Goal: Information Seeking & Learning: Check status

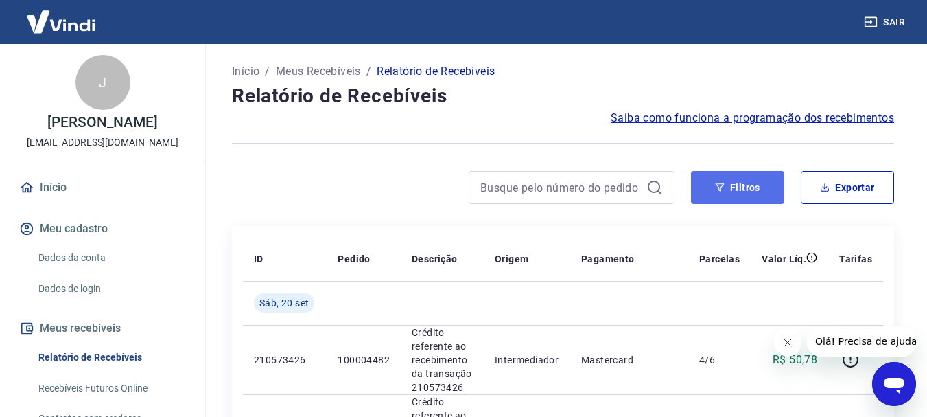
click at [750, 194] on button "Filtros" at bounding box center [737, 187] width 93 height 33
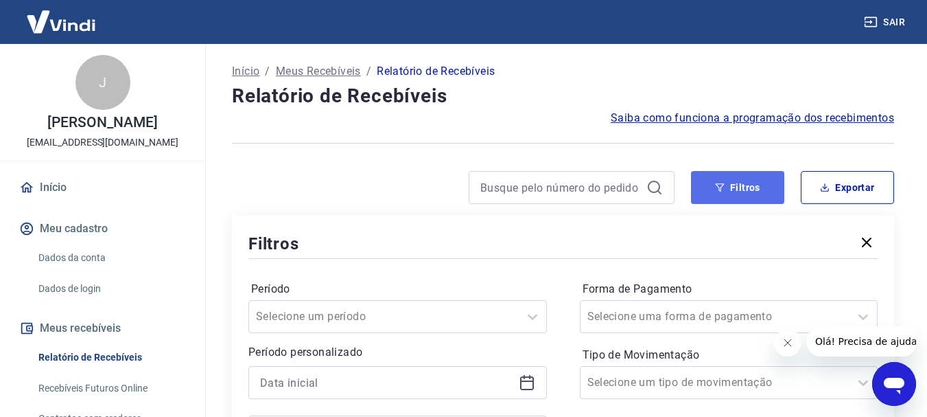
click at [754, 195] on button "Filtros" at bounding box center [737, 187] width 93 height 33
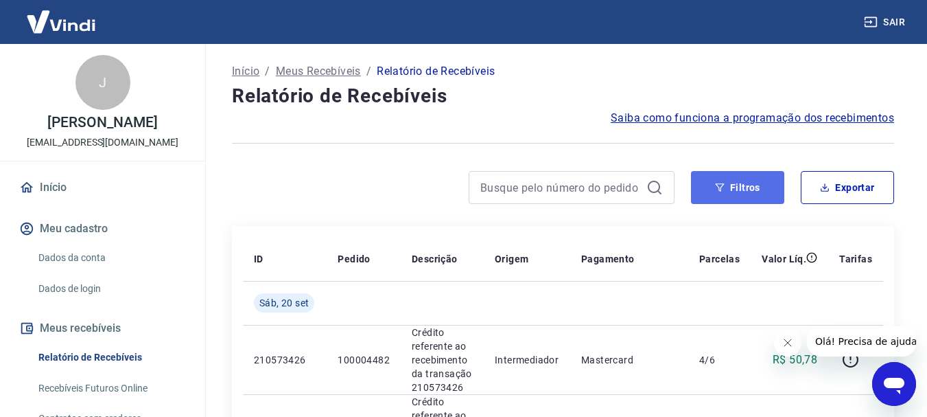
click at [718, 192] on button "Filtros" at bounding box center [737, 187] width 93 height 33
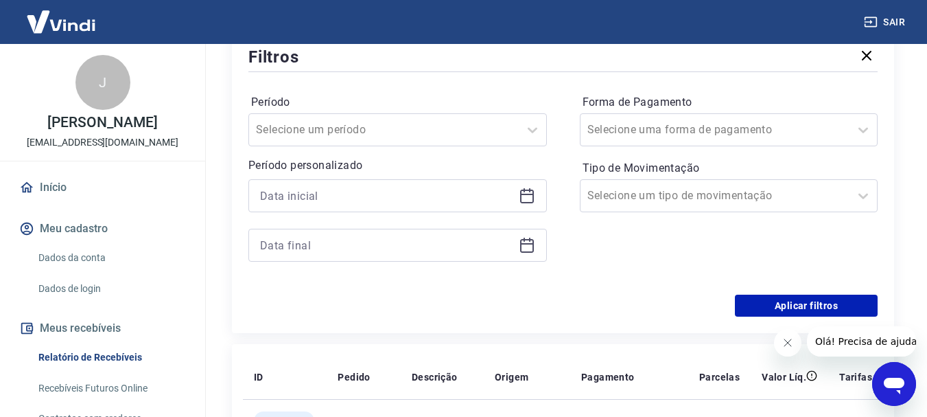
scroll to position [206, 0]
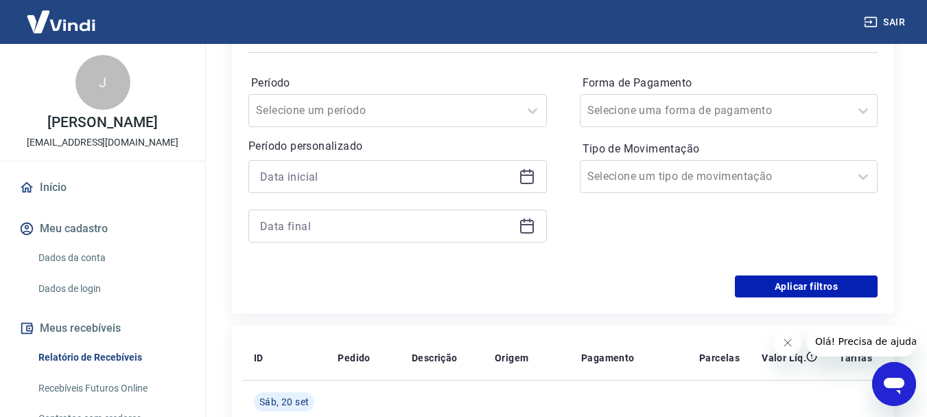
click at [522, 177] on icon at bounding box center [527, 176] width 16 height 16
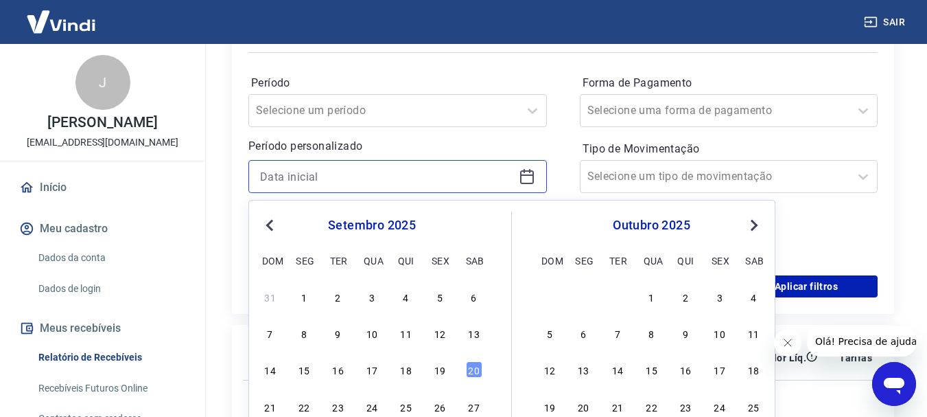
scroll to position [275, 0]
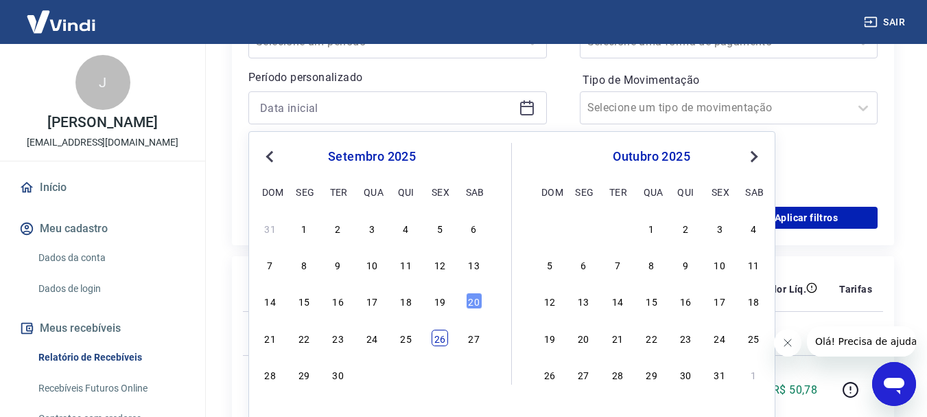
click at [439, 340] on div "26" at bounding box center [440, 337] width 16 height 16
type input "26/09/2025"
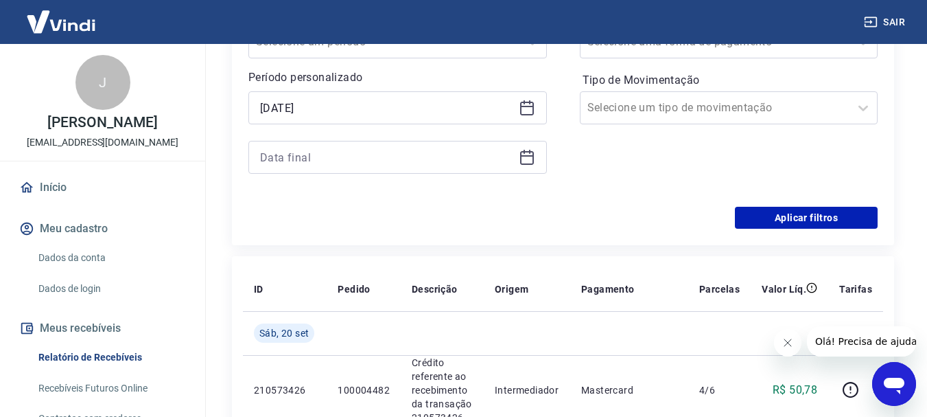
click at [526, 158] on icon at bounding box center [527, 157] width 16 height 16
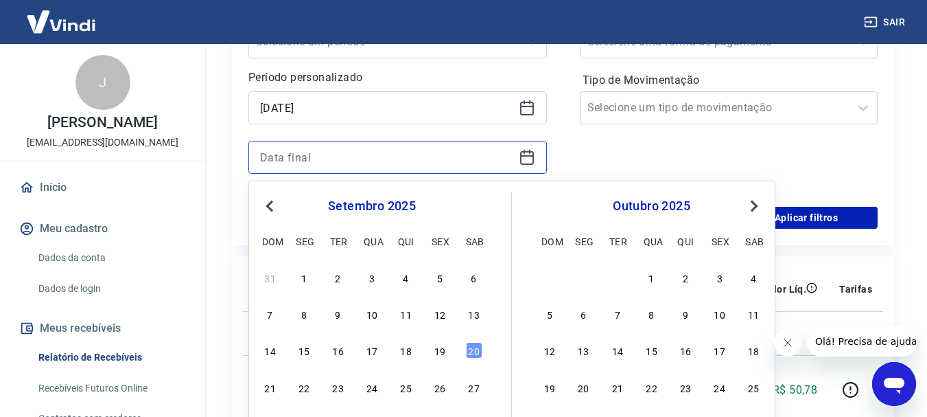
scroll to position [343, 0]
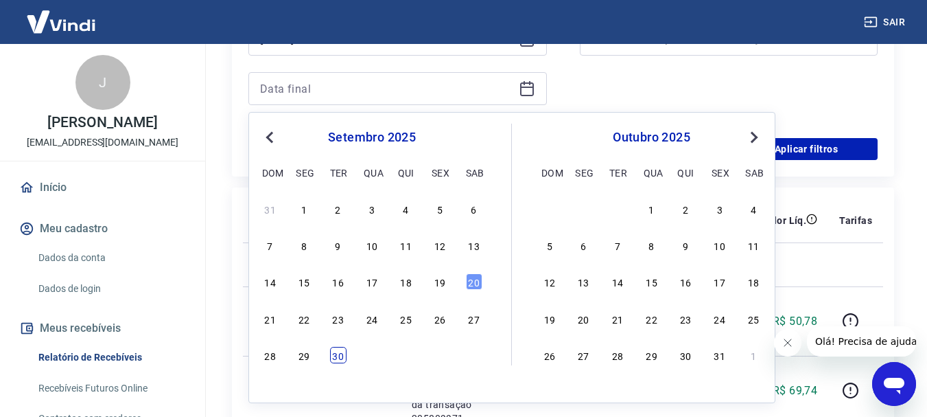
click at [333, 350] on div "30" at bounding box center [338, 355] width 16 height 16
type input "30/09/2025"
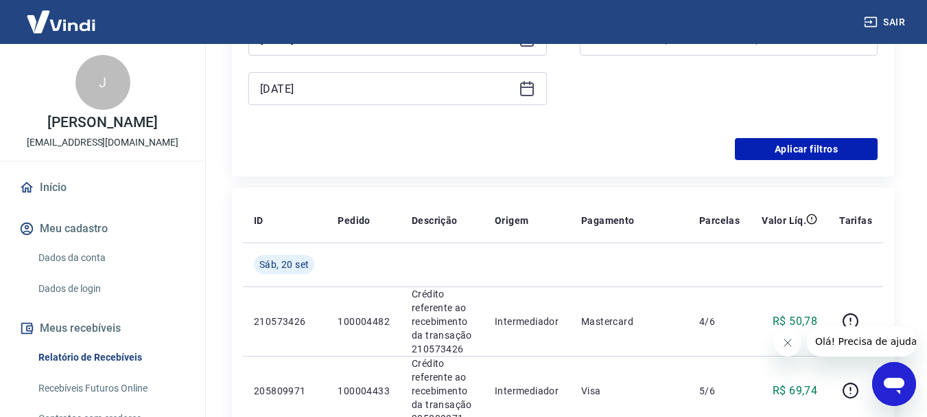
click at [743, 163] on div "Filtros Período Selecione um período Período personalizado Selected date: sexta…" at bounding box center [563, 24] width 662 height 305
click at [747, 152] on button "Aplicar filtros" at bounding box center [806, 149] width 143 height 22
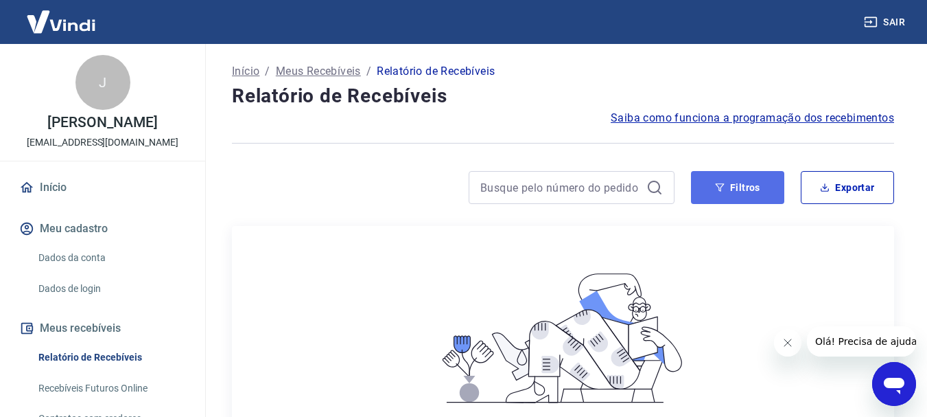
click at [725, 190] on icon "button" at bounding box center [720, 188] width 10 height 10
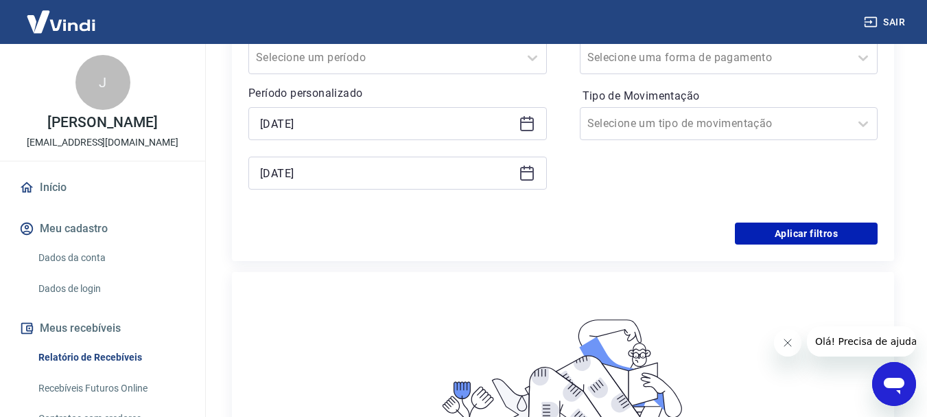
scroll to position [275, 0]
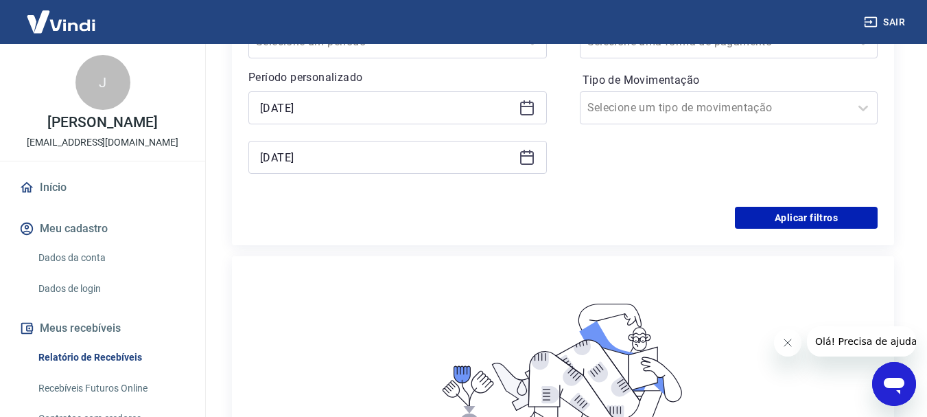
click at [527, 111] on icon at bounding box center [527, 108] width 16 height 16
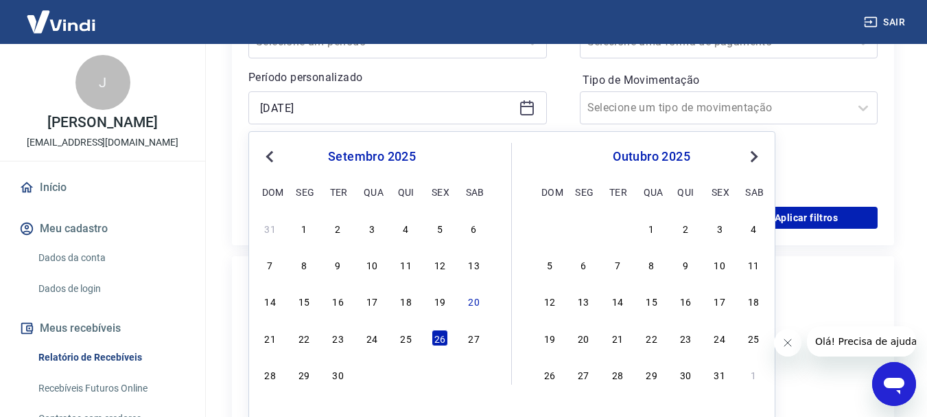
click at [271, 153] on span "Previous Month" at bounding box center [271, 156] width 0 height 16
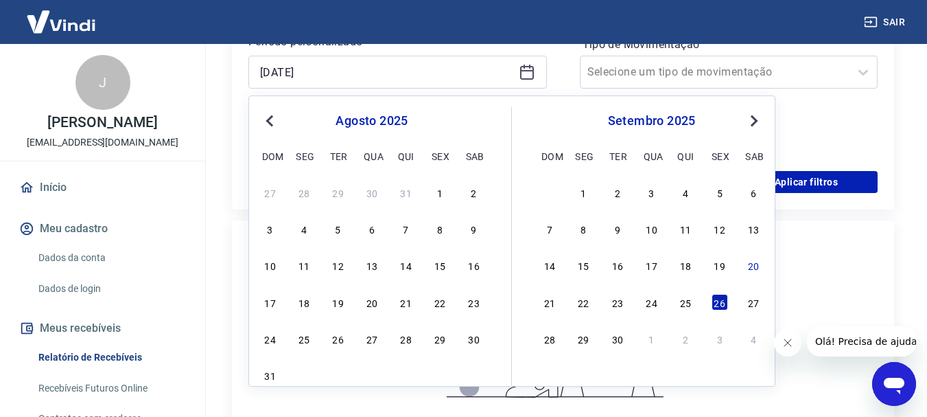
scroll to position [343, 0]
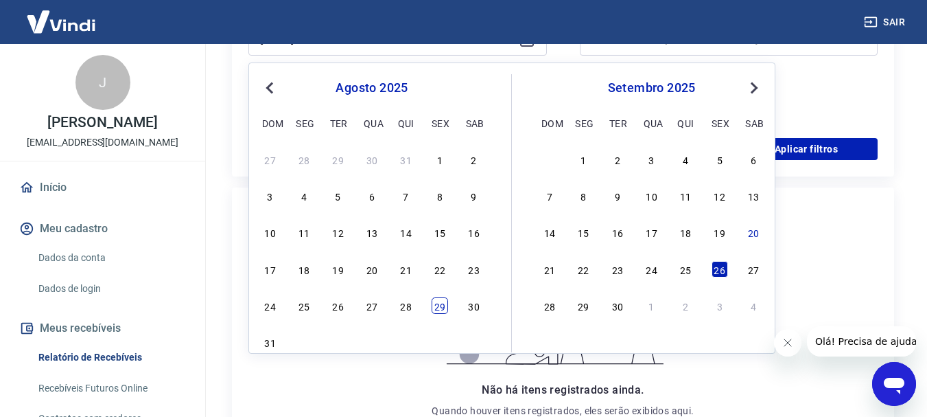
click at [437, 307] on div "29" at bounding box center [440, 305] width 16 height 16
type input "29/08/2025"
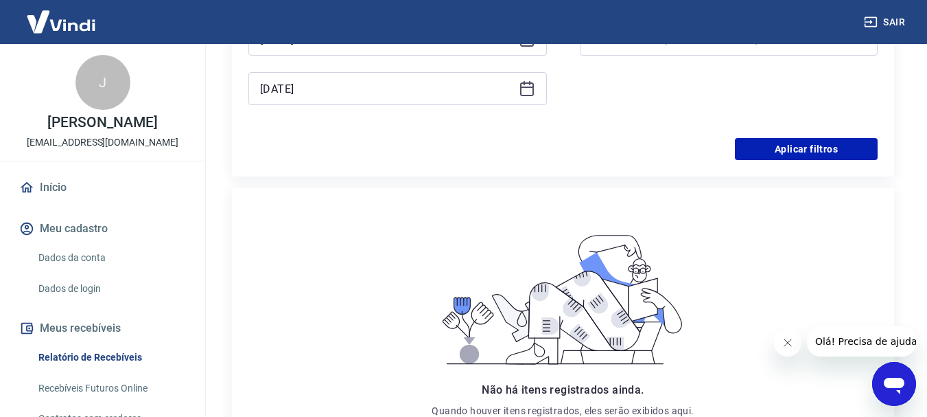
click at [534, 90] on icon at bounding box center [527, 88] width 16 height 16
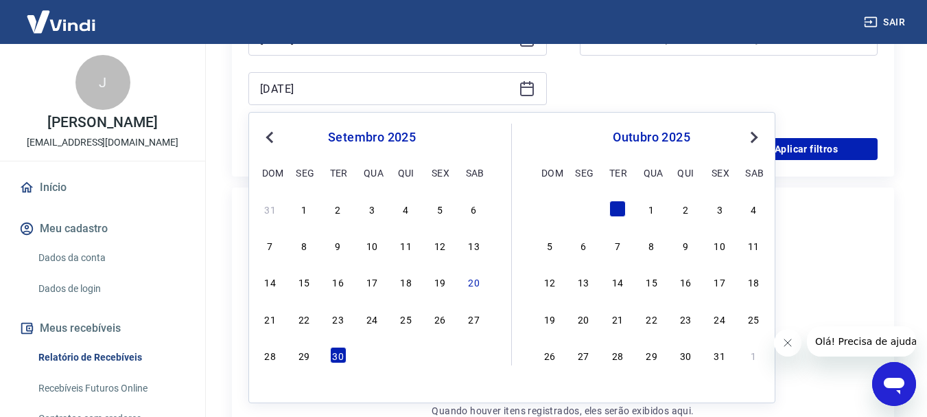
click at [271, 131] on span "Previous Month" at bounding box center [271, 137] width 0 height 16
click at [590, 211] on div "1" at bounding box center [583, 208] width 16 height 16
type input "01/09/2025"
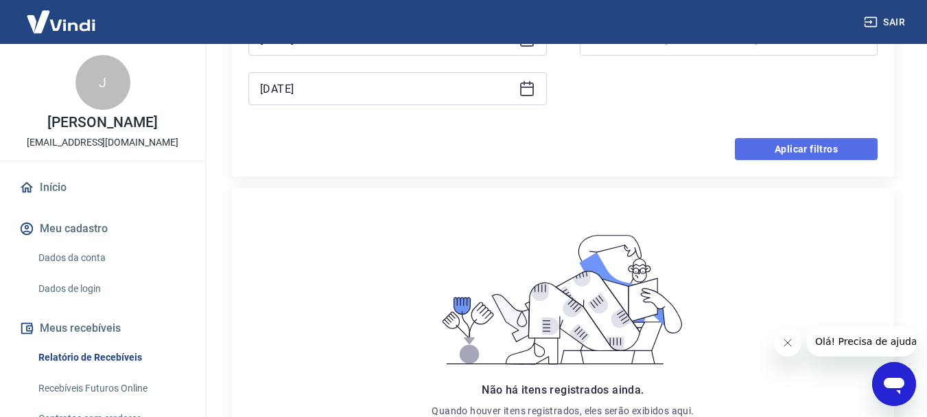
click at [759, 151] on button "Aplicar filtros" at bounding box center [806, 149] width 143 height 22
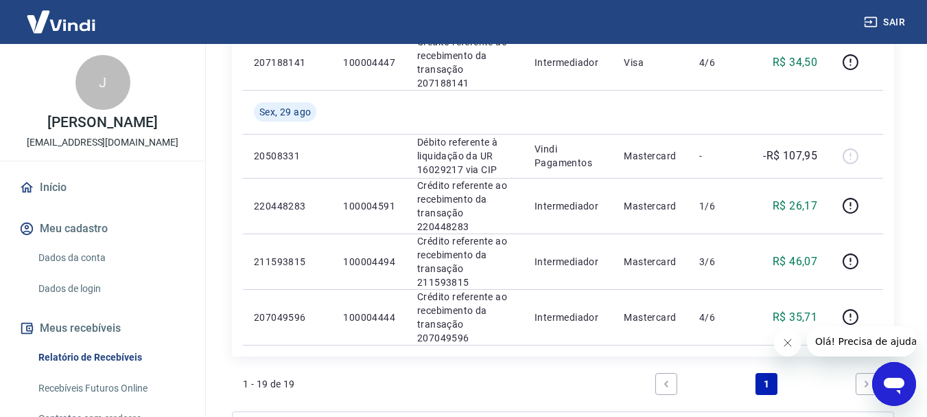
scroll to position [1029, 0]
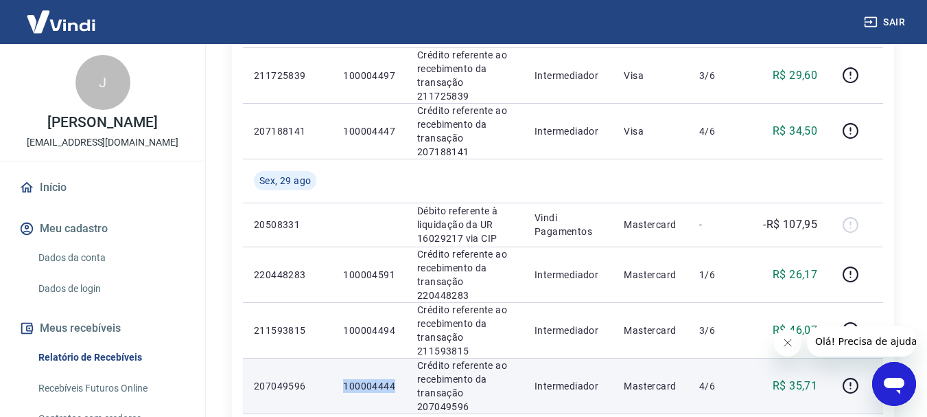
drag, startPoint x: 342, startPoint y: 237, endPoint x: 392, endPoint y: 242, distance: 49.7
click at [392, 358] on td "100004444" at bounding box center [369, 386] width 74 height 56
copy p "100004444"
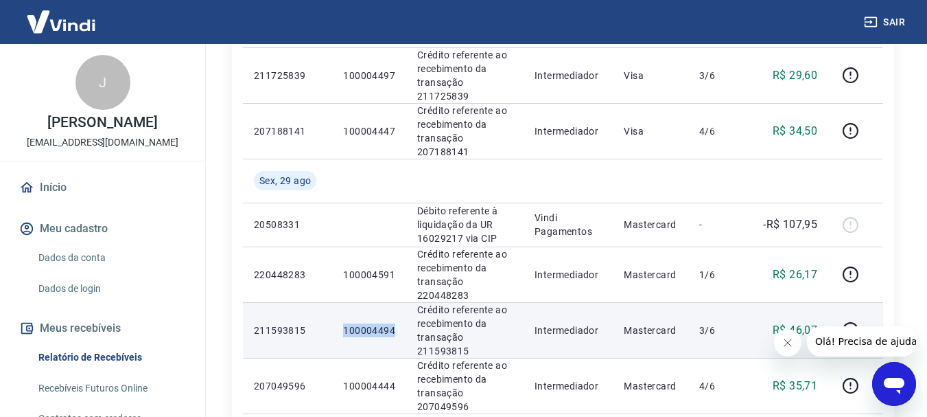
drag, startPoint x: 342, startPoint y: 198, endPoint x: 396, endPoint y: 198, distance: 54.2
click at [396, 302] on td "100004494" at bounding box center [369, 330] width 74 height 56
copy p "100004494"
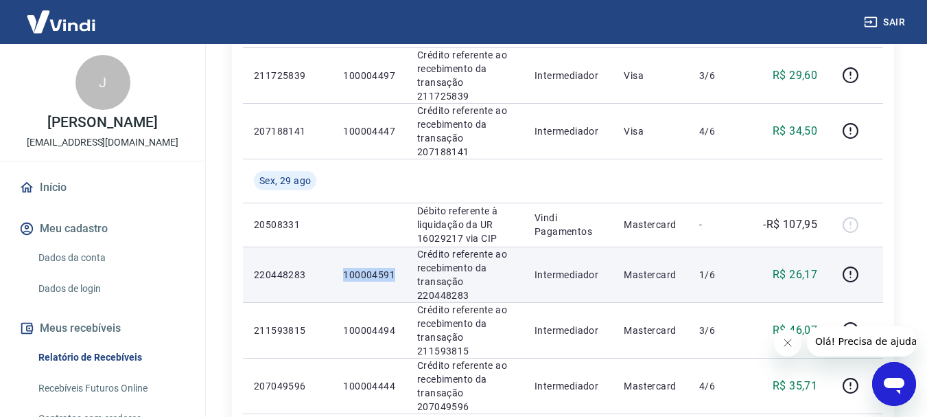
drag, startPoint x: 342, startPoint y: 149, endPoint x: 395, endPoint y: 150, distance: 53.5
click at [395, 246] on td "100004591" at bounding box center [369, 274] width 74 height 56
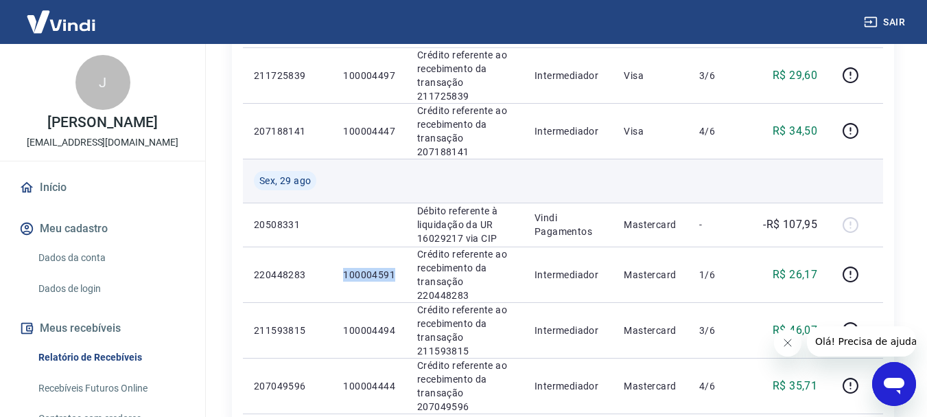
copy p "100004591"
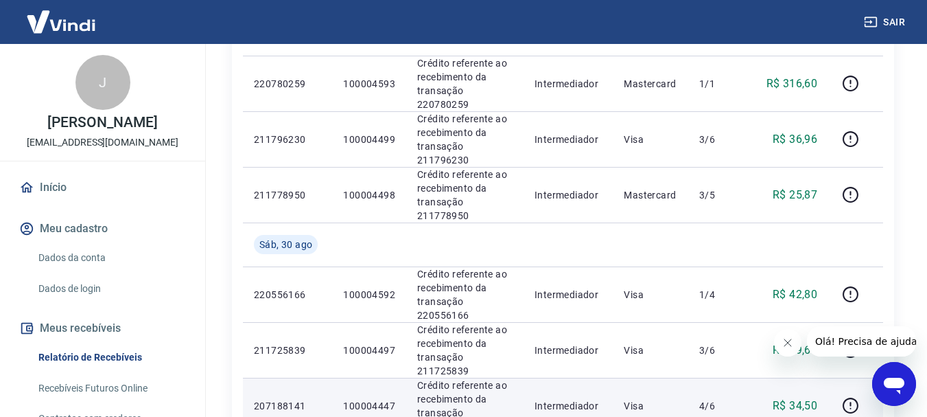
scroll to position [686, 0]
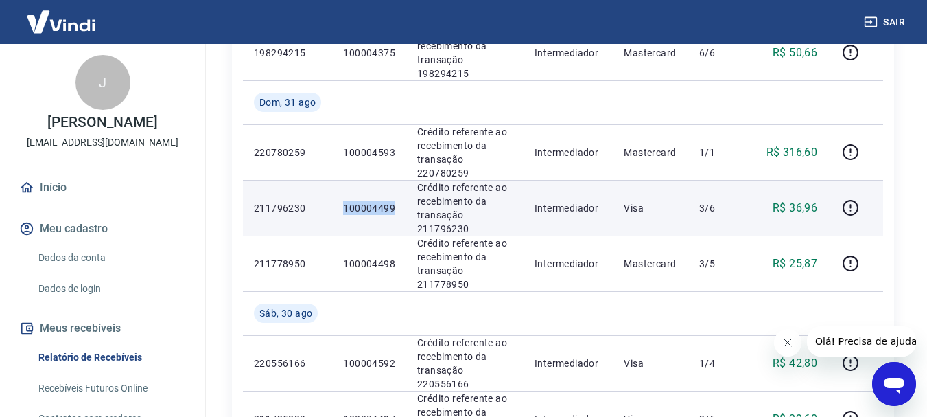
drag, startPoint x: 340, startPoint y: 141, endPoint x: 398, endPoint y: 141, distance: 58.3
click at [398, 180] on td "100004499" at bounding box center [369, 208] width 74 height 56
copy p "100004499"
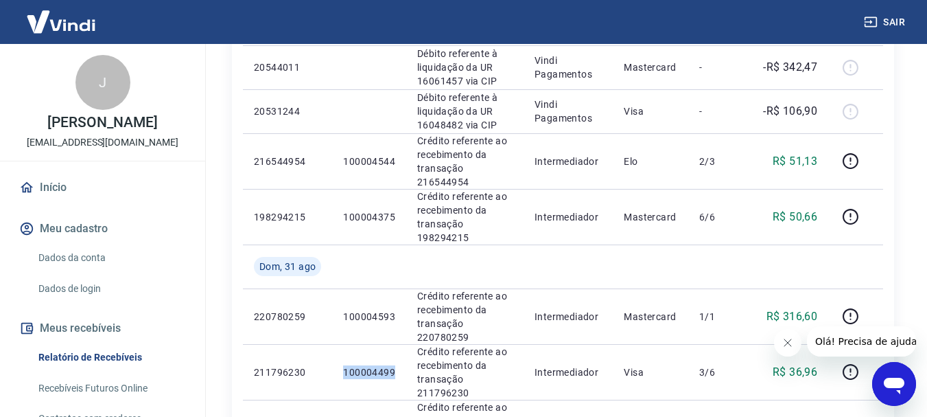
scroll to position [480, 0]
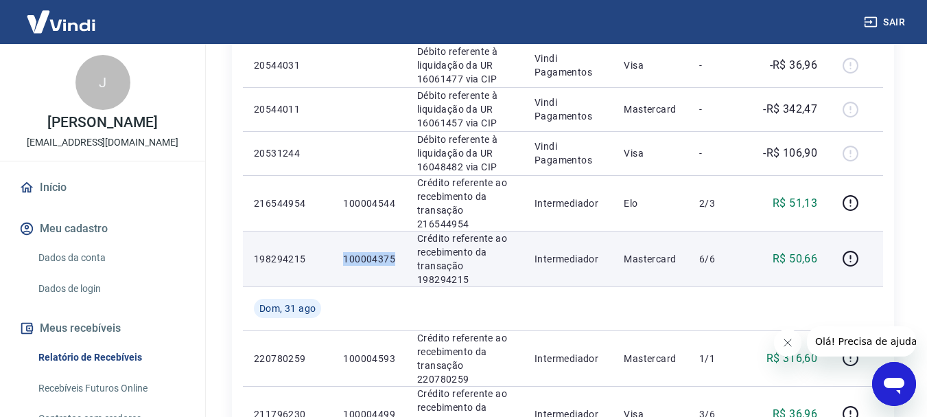
drag, startPoint x: 336, startPoint y: 218, endPoint x: 397, endPoint y: 217, distance: 61.1
click at [397, 231] on td "100004375" at bounding box center [369, 259] width 74 height 56
copy p "100004375"
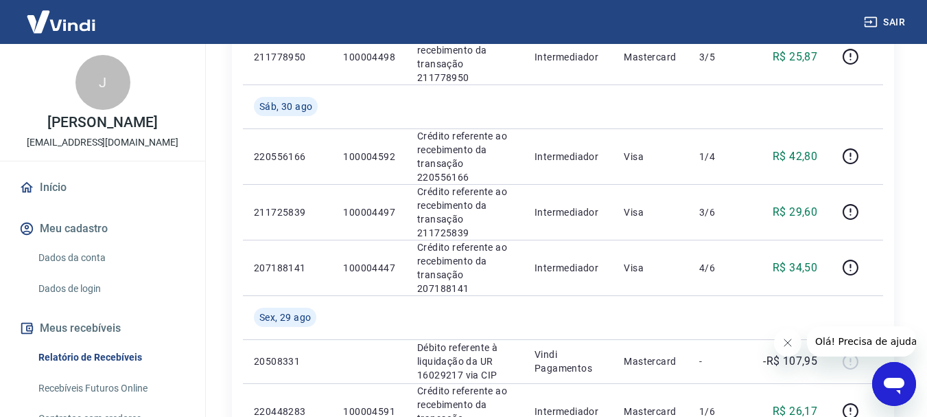
scroll to position [824, 0]
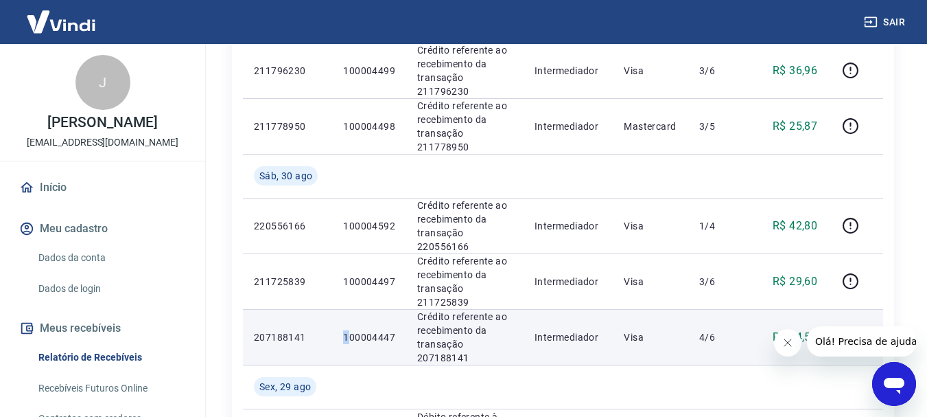
click at [345, 330] on p "100004447" at bounding box center [369, 337] width 52 height 14
click at [340, 309] on td "100004447" at bounding box center [369, 337] width 74 height 56
drag, startPoint x: 362, startPoint y: 224, endPoint x: 388, endPoint y: 224, distance: 25.4
click at [388, 309] on td "100004447" at bounding box center [369, 337] width 74 height 56
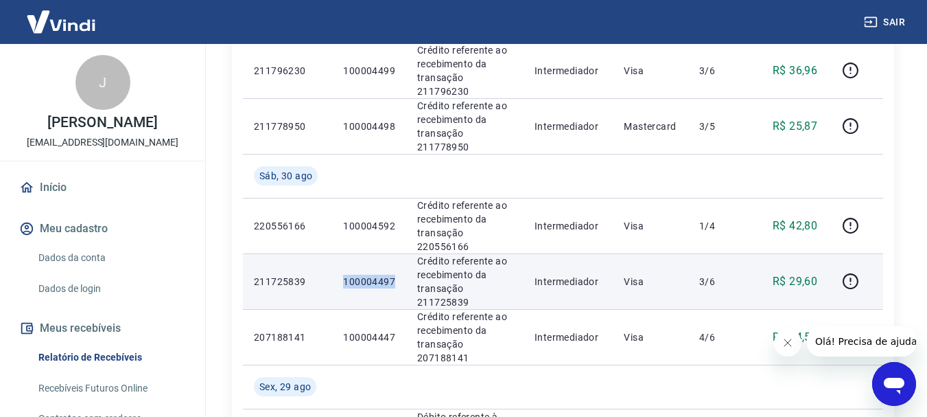
drag, startPoint x: 340, startPoint y: 182, endPoint x: 401, endPoint y: 181, distance: 61.8
click at [401, 253] on td "100004497" at bounding box center [369, 281] width 74 height 56
copy p "100004497"
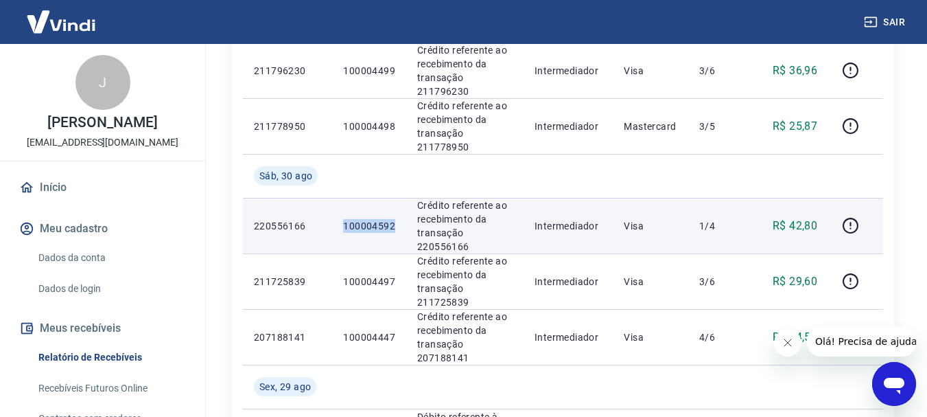
drag, startPoint x: 333, startPoint y: 141, endPoint x: 395, endPoint y: 141, distance: 61.8
click at [395, 198] on tr "220556166 100004592 Crédito referente ao recebimento da transação 220556166 Int…" at bounding box center [563, 226] width 640 height 56
copy tr "100004592"
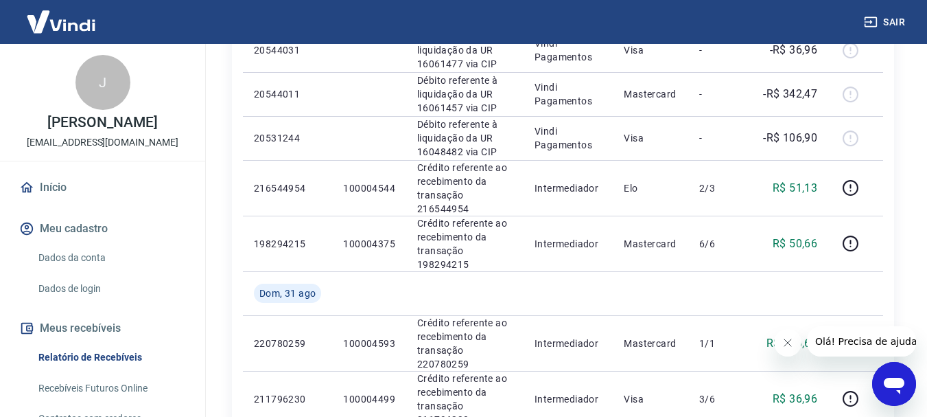
scroll to position [480, 0]
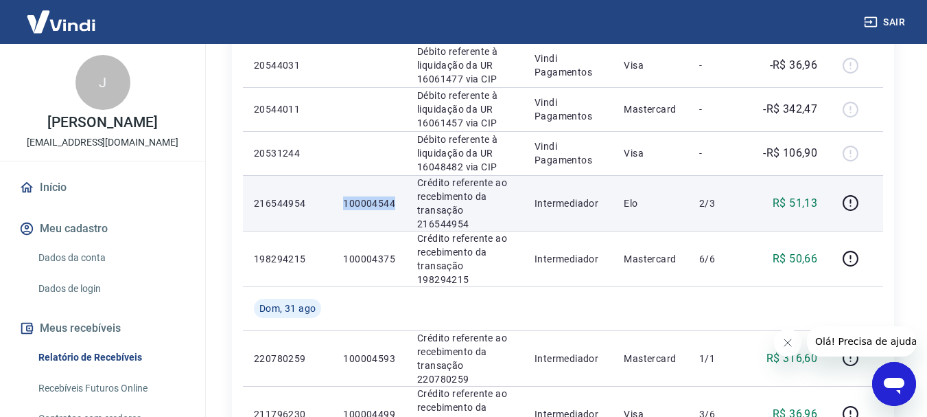
drag, startPoint x: 349, startPoint y: 176, endPoint x: 394, endPoint y: 176, distance: 45.3
click at [394, 176] on td "100004544" at bounding box center [369, 203] width 74 height 56
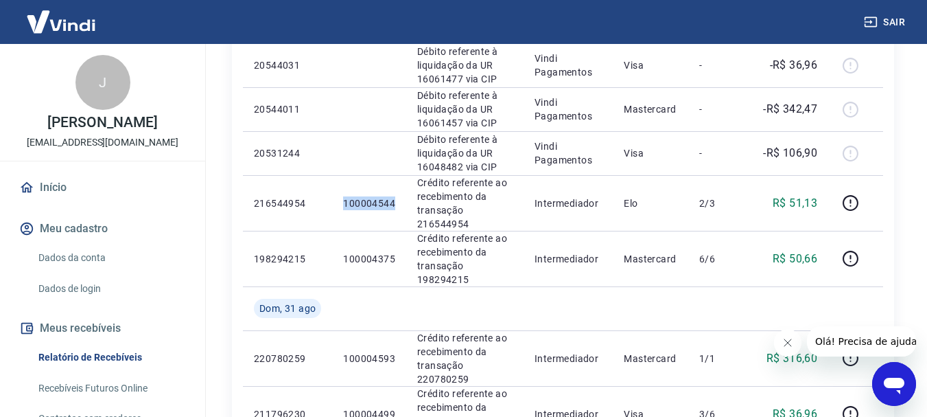
copy p "100004544"
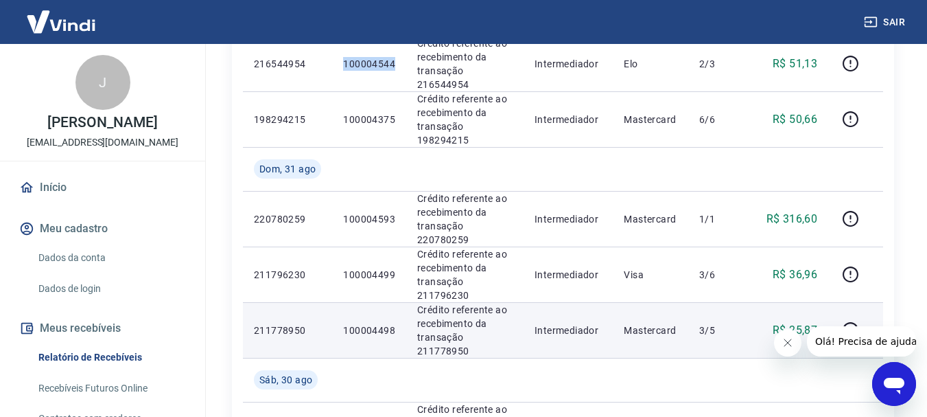
scroll to position [618, 0]
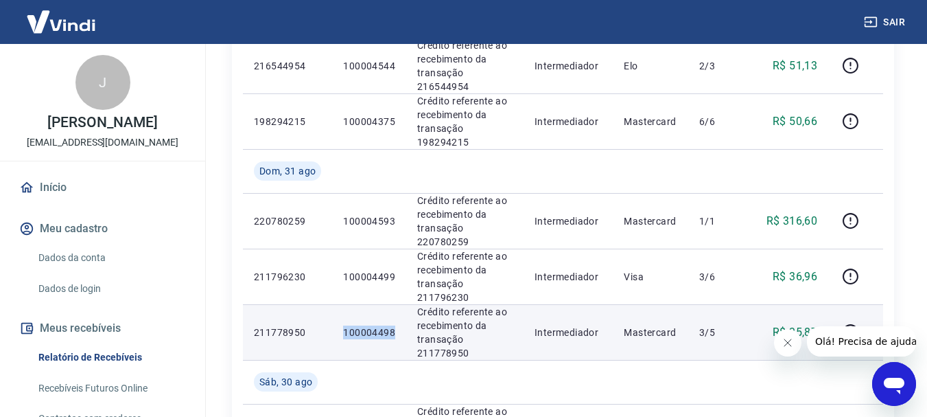
drag, startPoint x: 338, startPoint y: 255, endPoint x: 397, endPoint y: 255, distance: 58.3
click at [397, 304] on td "100004498" at bounding box center [369, 332] width 74 height 56
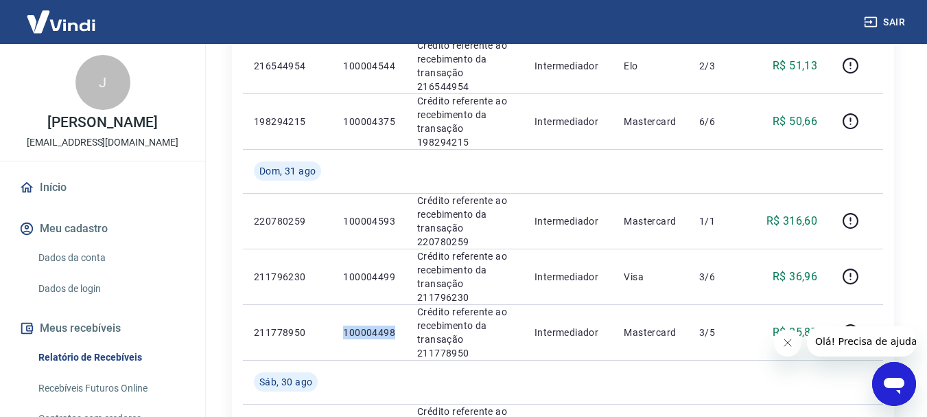
copy p "100004498"
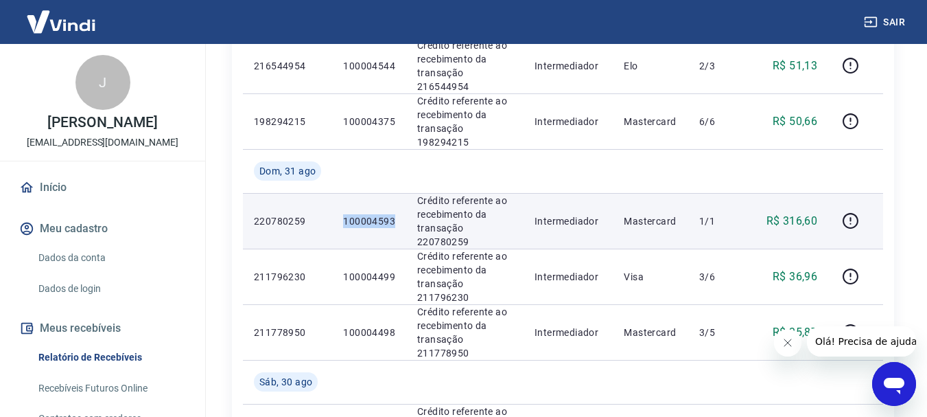
drag, startPoint x: 341, startPoint y: 167, endPoint x: 393, endPoint y: 167, distance: 51.5
click at [393, 193] on td "100004593" at bounding box center [369, 221] width 74 height 56
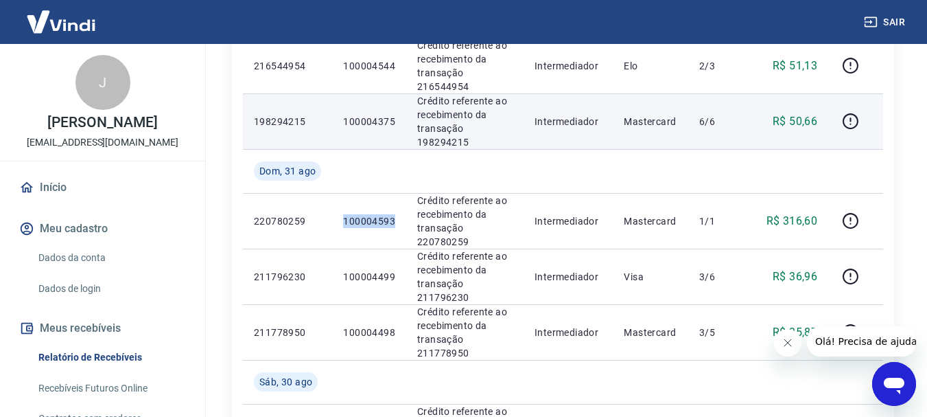
copy p "100004593"
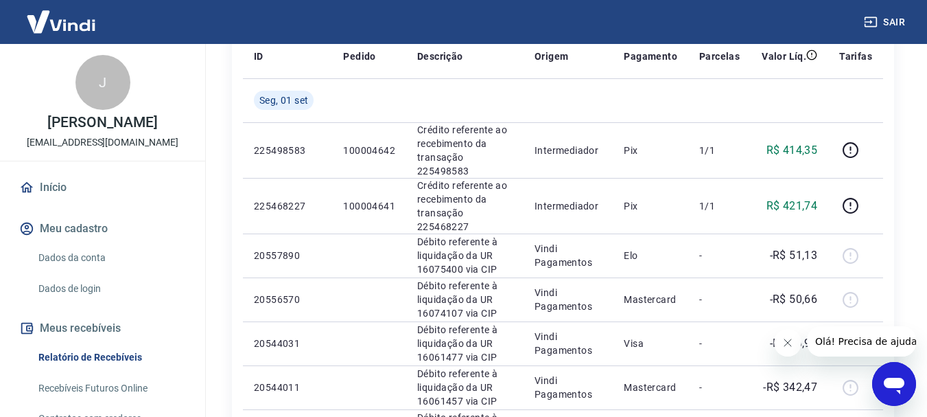
scroll to position [137, 0]
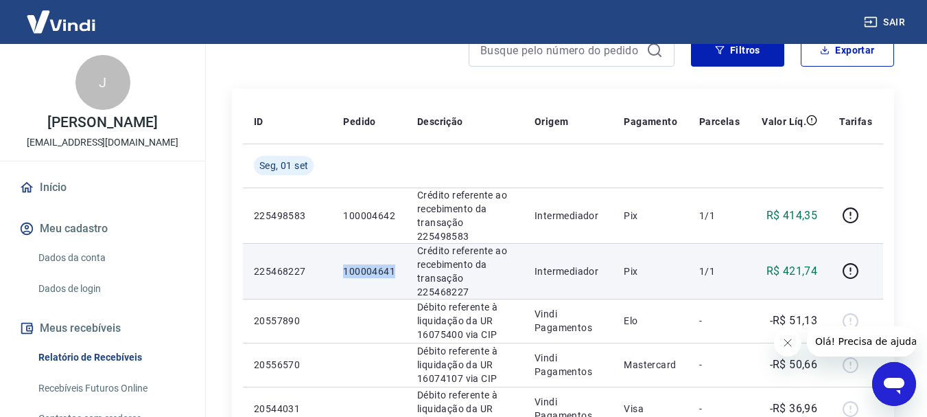
drag, startPoint x: 356, startPoint y: 253, endPoint x: 397, endPoint y: 253, distance: 41.2
click at [397, 253] on td "100004641" at bounding box center [369, 271] width 74 height 56
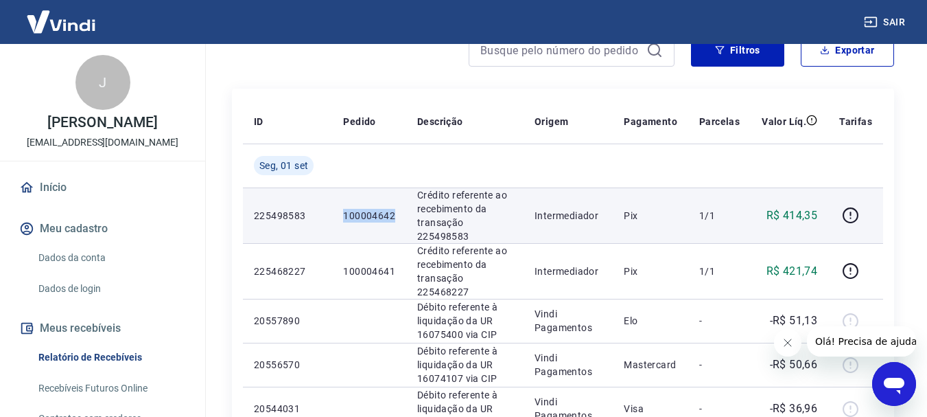
drag, startPoint x: 346, startPoint y: 207, endPoint x: 397, endPoint y: 213, distance: 51.1
click at [397, 213] on td "100004642" at bounding box center [369, 215] width 74 height 56
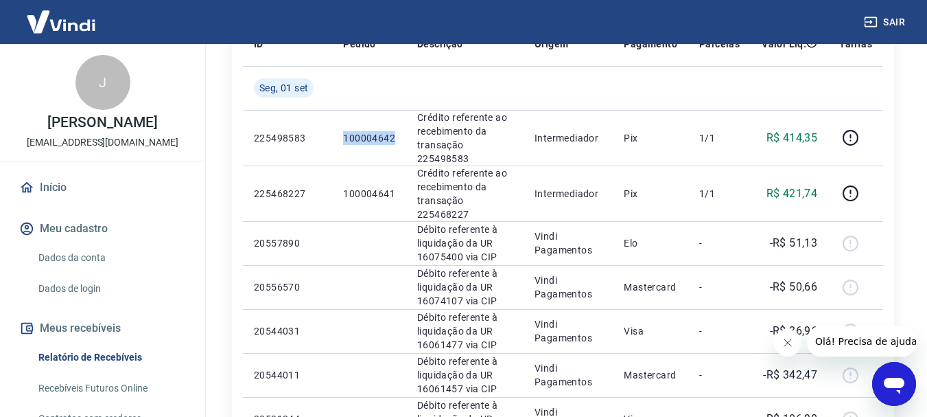
scroll to position [0, 0]
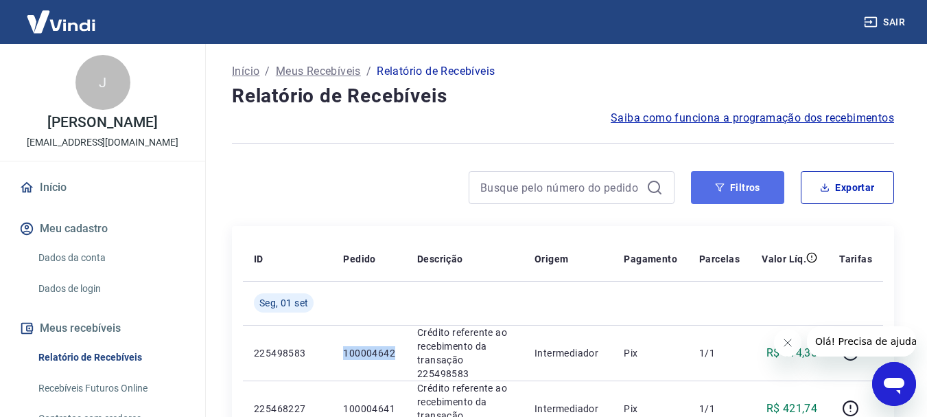
click at [754, 187] on button "Filtros" at bounding box center [737, 187] width 93 height 33
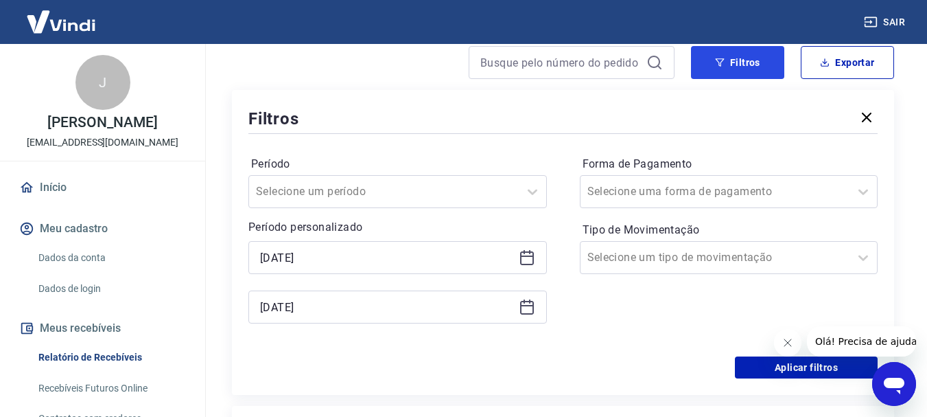
scroll to position [137, 0]
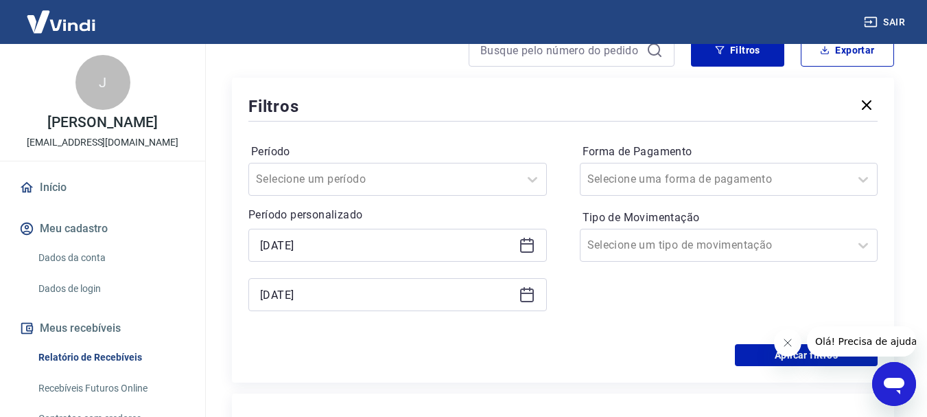
click at [525, 249] on icon at bounding box center [527, 245] width 16 height 16
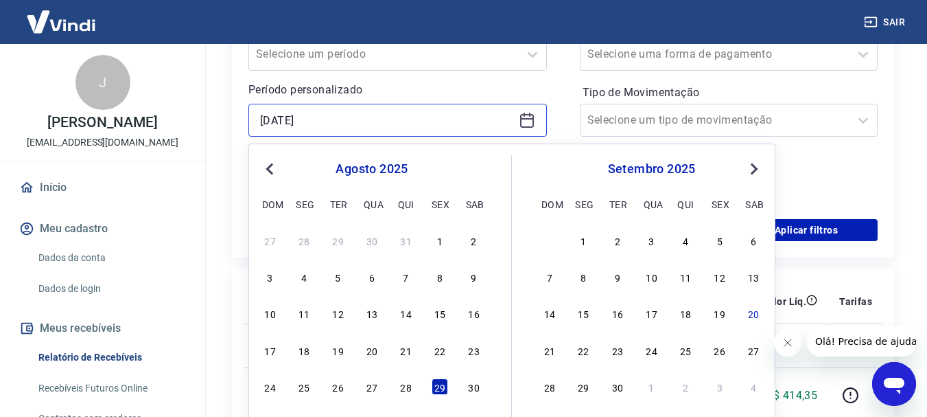
scroll to position [343, 0]
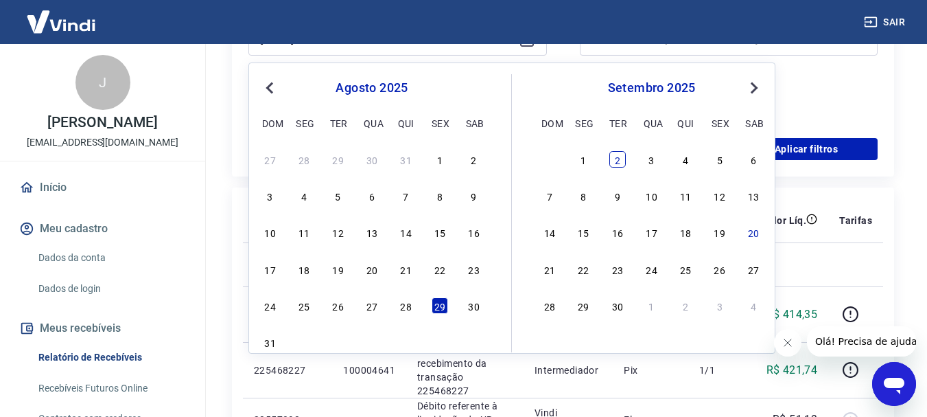
click at [618, 163] on div "2" at bounding box center [617, 159] width 16 height 16
click at [618, 163] on div "Filtros Período Selecione um período Período personalizado 29/08/2025 Previous …" at bounding box center [563, 24] width 662 height 305
type input "02/09/2025"
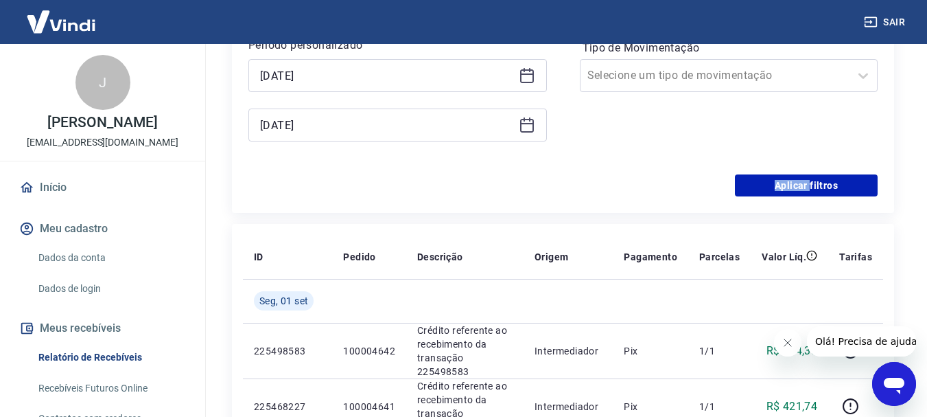
scroll to position [275, 0]
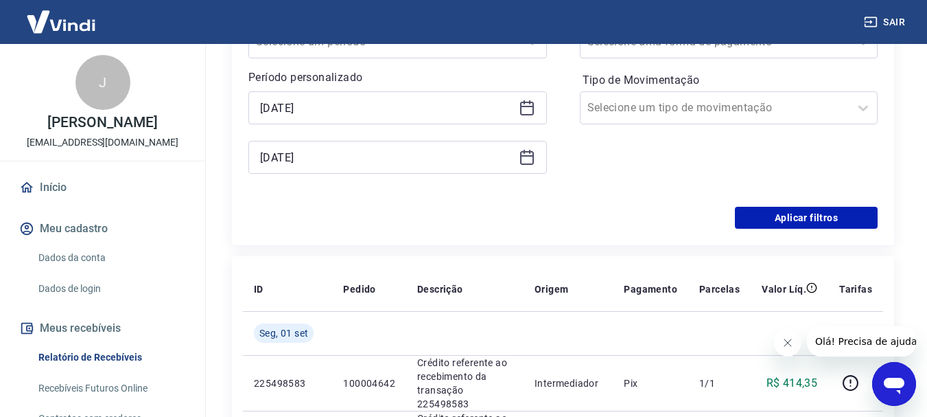
click at [526, 172] on div "01/09/2025" at bounding box center [397, 157] width 299 height 33
click at [528, 165] on div "01/09/2025" at bounding box center [397, 157] width 299 height 33
click at [528, 161] on icon at bounding box center [527, 157] width 16 height 16
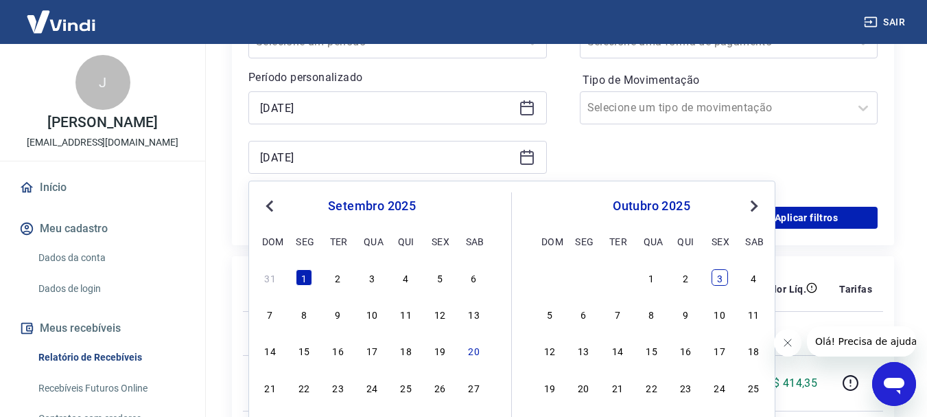
click at [718, 281] on div "3" at bounding box center [720, 277] width 16 height 16
type input "03/10/2025"
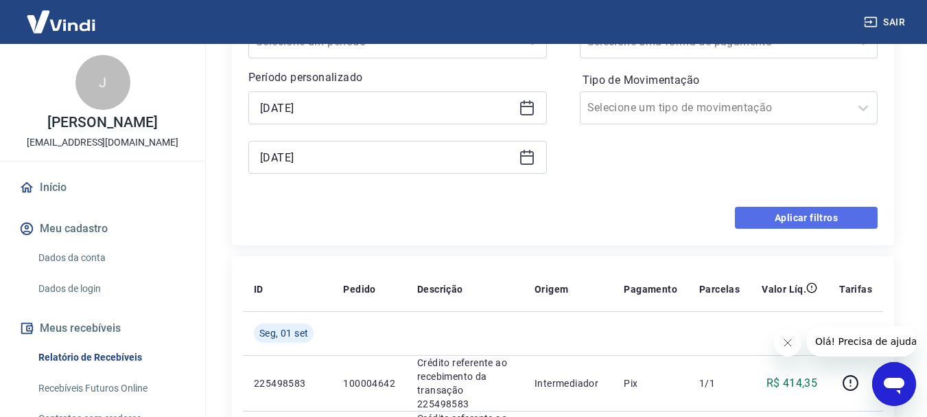
click at [824, 219] on button "Aplicar filtros" at bounding box center [806, 218] width 143 height 22
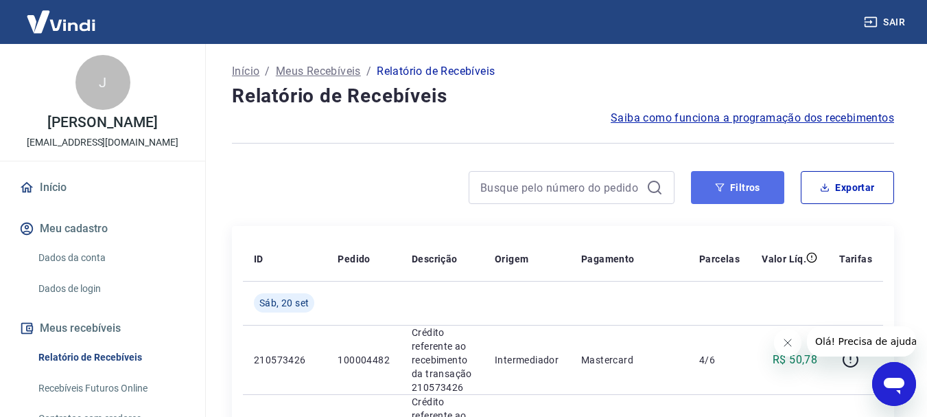
click at [736, 183] on button "Filtros" at bounding box center [737, 187] width 93 height 33
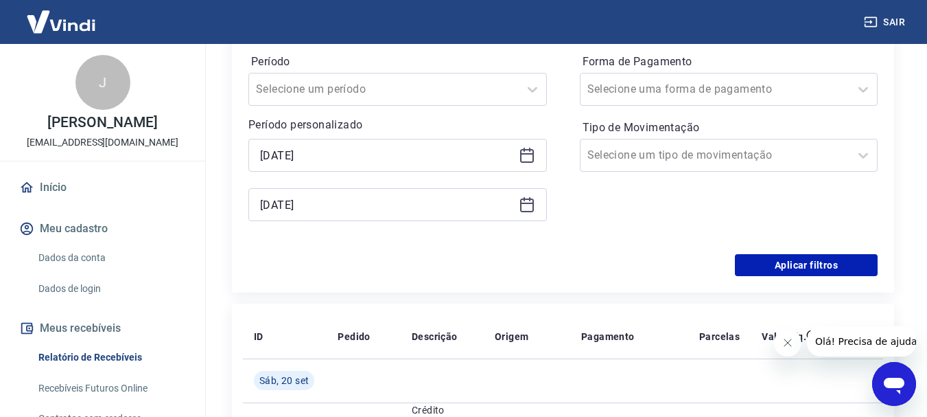
scroll to position [275, 0]
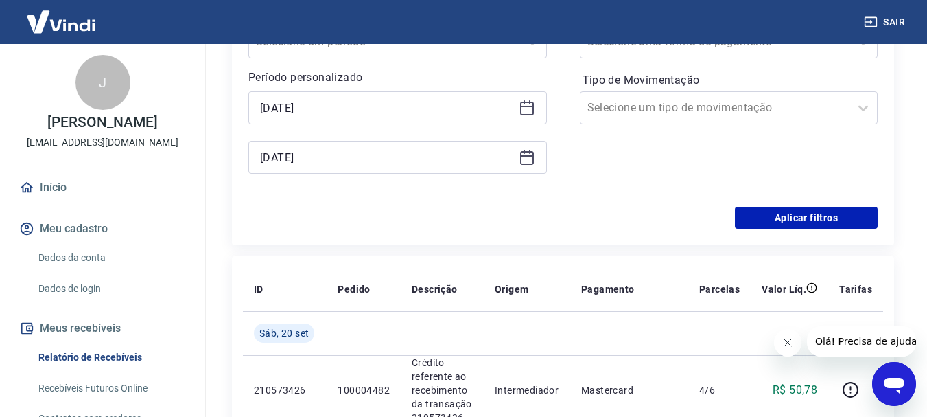
click at [524, 167] on div "03/10/2025" at bounding box center [397, 157] width 299 height 33
click at [528, 164] on icon at bounding box center [527, 158] width 14 height 14
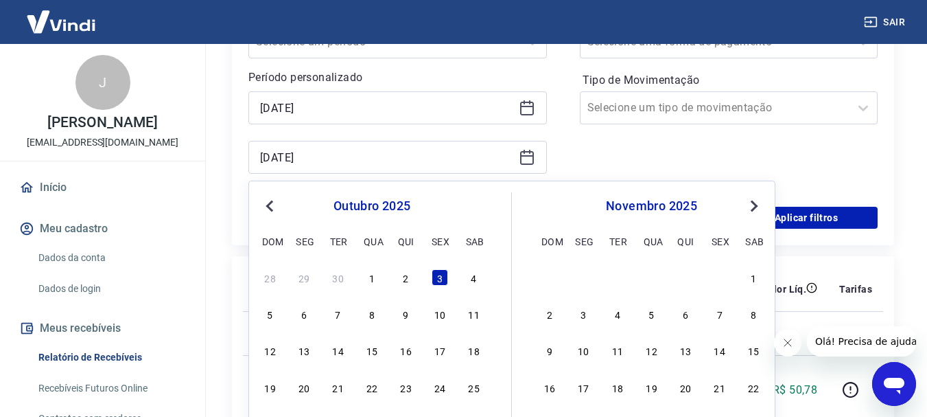
click at [271, 208] on span "Previous Month" at bounding box center [271, 206] width 0 height 16
click at [370, 277] on div "3" at bounding box center [372, 277] width 16 height 16
type input "03/09/2025"
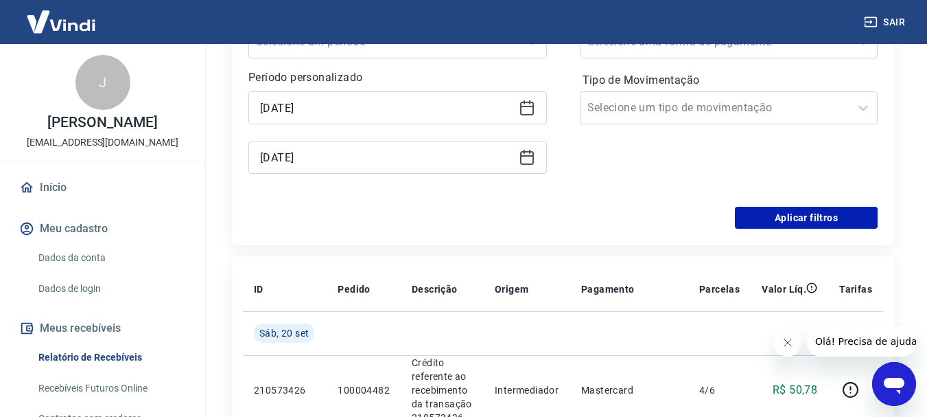
click at [522, 113] on icon at bounding box center [527, 108] width 16 height 16
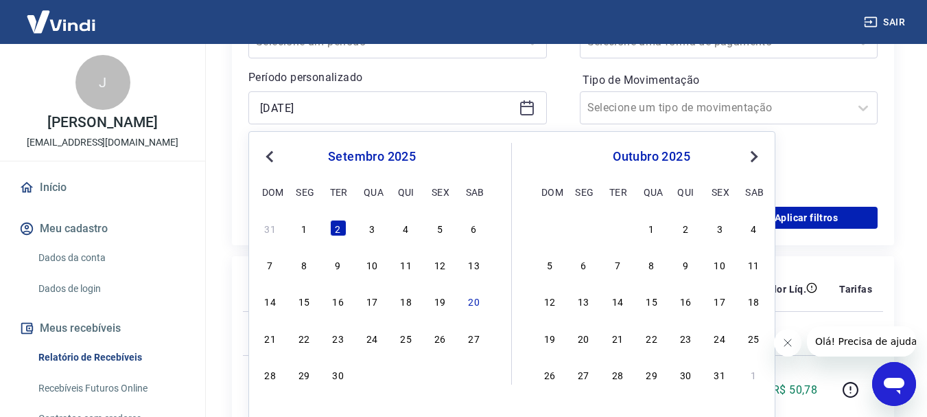
click at [522, 113] on icon at bounding box center [527, 108] width 16 height 16
click at [806, 226] on button "Aplicar filtros" at bounding box center [806, 218] width 143 height 22
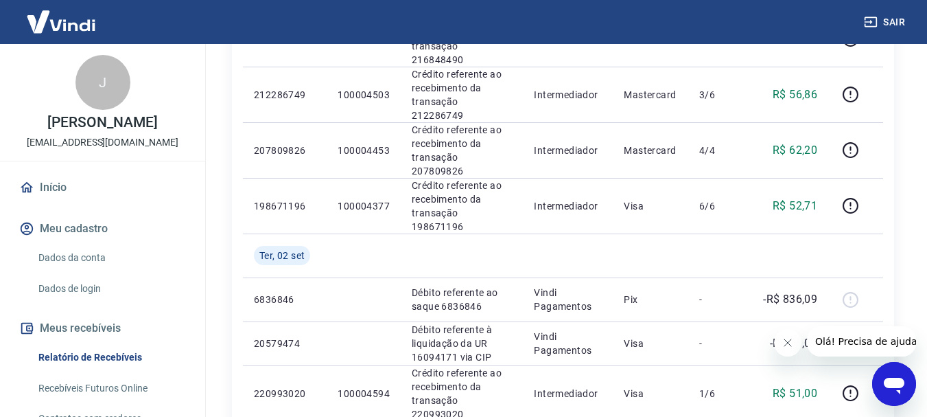
scroll to position [617, 0]
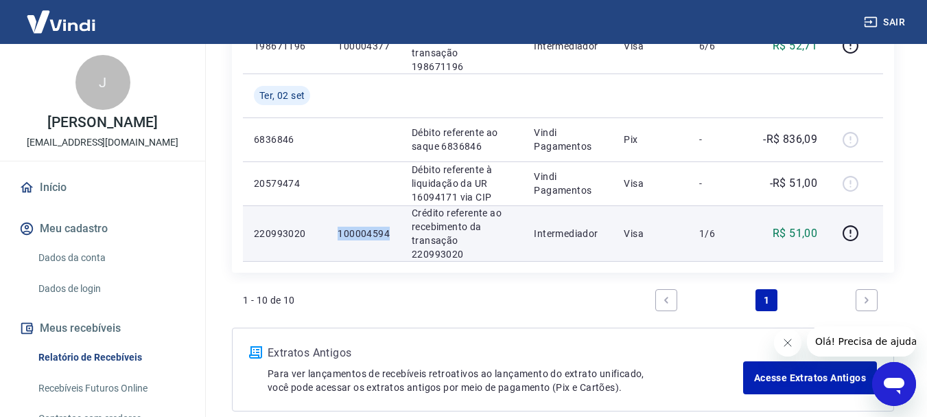
drag, startPoint x: 335, startPoint y: 171, endPoint x: 388, endPoint y: 171, distance: 52.8
click at [388, 205] on td "100004594" at bounding box center [364, 233] width 74 height 56
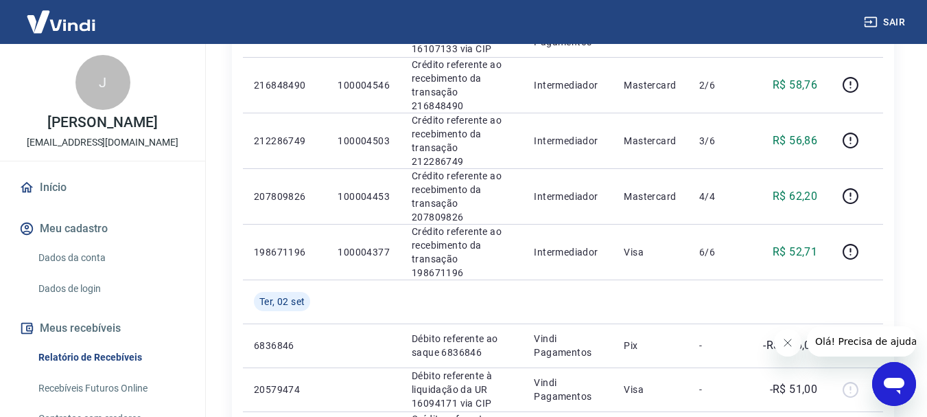
scroll to position [342, 0]
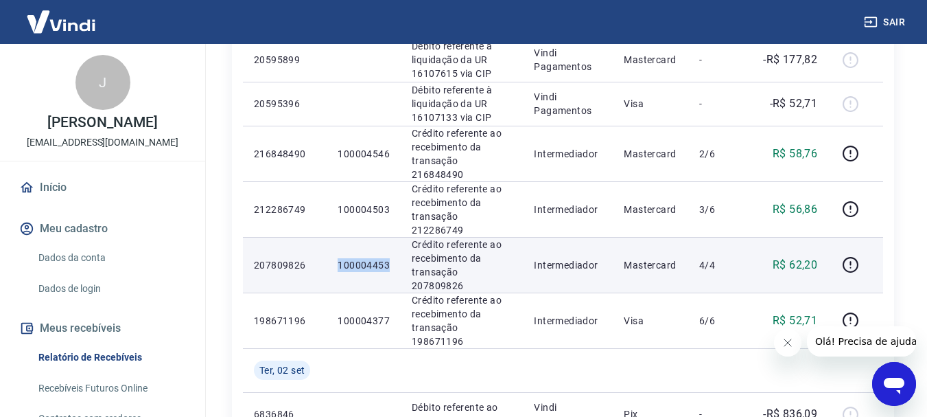
drag, startPoint x: 335, startPoint y: 222, endPoint x: 397, endPoint y: 222, distance: 62.5
click at [397, 237] on td "100004453" at bounding box center [364, 265] width 74 height 56
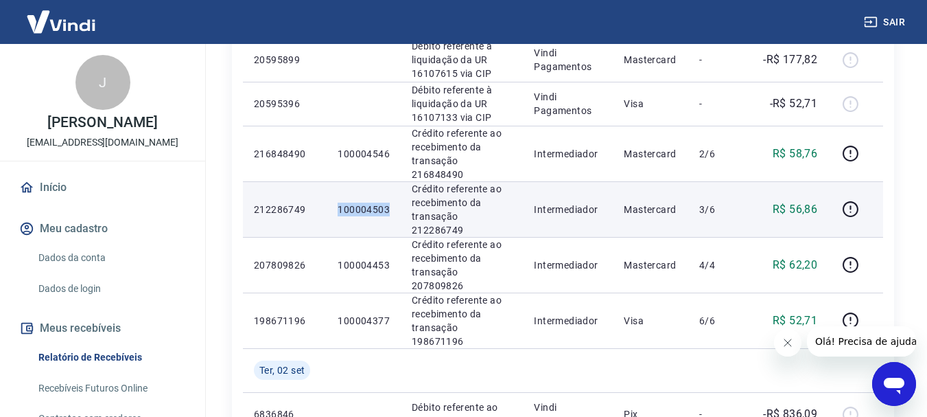
drag, startPoint x: 329, startPoint y: 182, endPoint x: 392, endPoint y: 181, distance: 63.1
click at [392, 181] on td "100004503" at bounding box center [364, 209] width 74 height 56
click at [336, 181] on td "100004503" at bounding box center [364, 209] width 74 height 56
drag, startPoint x: 329, startPoint y: 176, endPoint x: 389, endPoint y: 181, distance: 59.9
click at [389, 181] on td "100004503" at bounding box center [364, 209] width 74 height 56
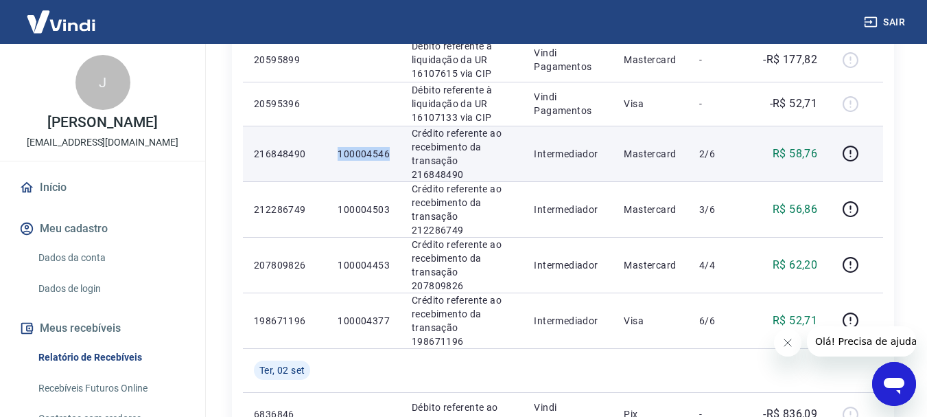
drag, startPoint x: 335, startPoint y: 130, endPoint x: 391, endPoint y: 132, distance: 55.6
click at [391, 132] on td "100004546" at bounding box center [364, 154] width 74 height 56
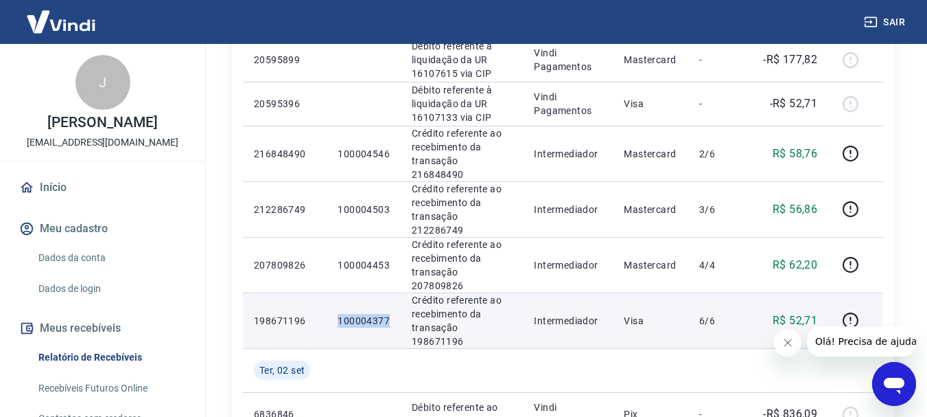
drag, startPoint x: 336, startPoint y: 267, endPoint x: 391, endPoint y: 267, distance: 54.2
click at [391, 292] on td "100004377" at bounding box center [364, 320] width 74 height 56
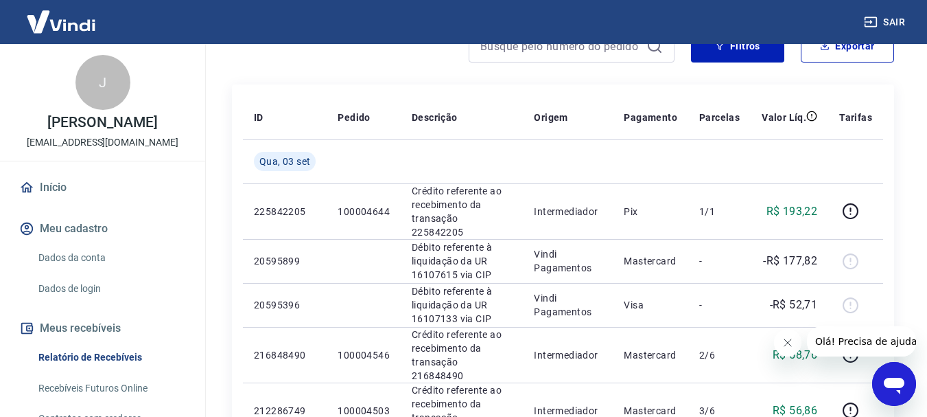
scroll to position [137, 0]
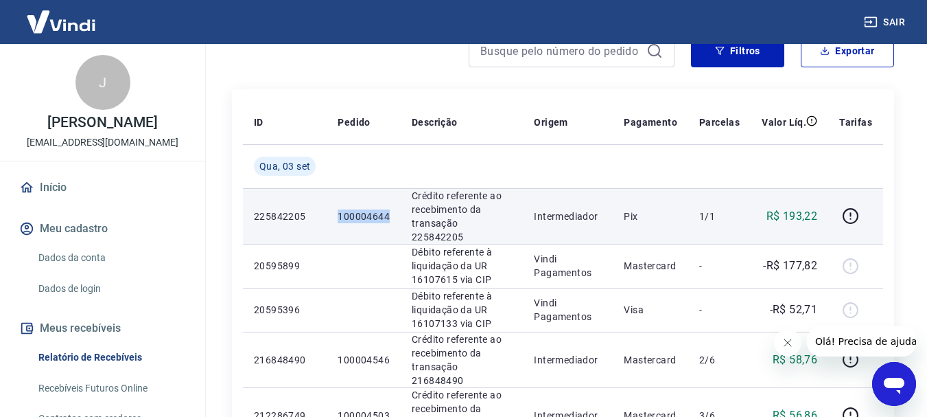
drag, startPoint x: 329, startPoint y: 205, endPoint x: 388, endPoint y: 207, distance: 59.8
click at [388, 207] on td "100004644" at bounding box center [364, 216] width 74 height 56
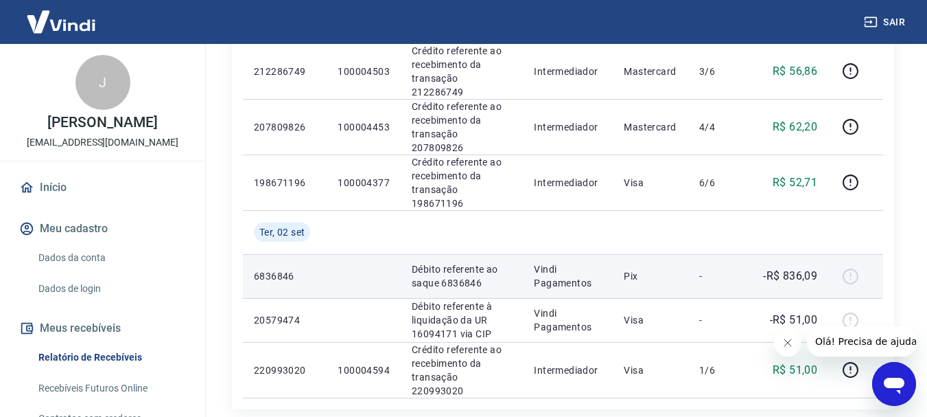
scroll to position [69, 0]
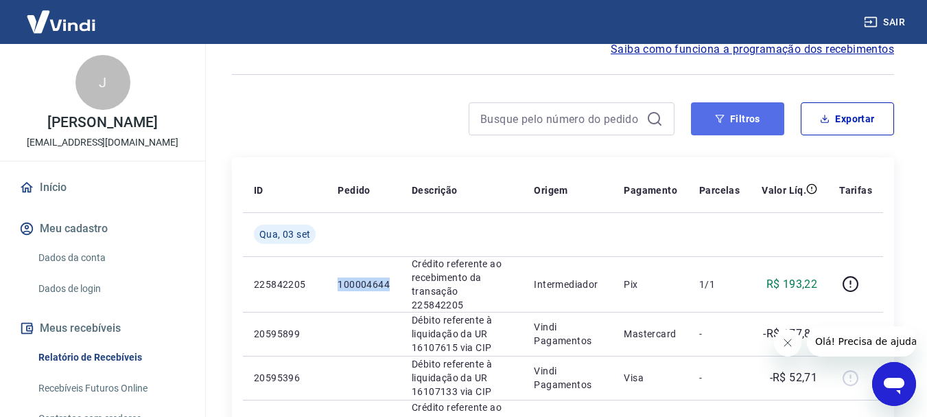
click at [706, 132] on button "Filtros" at bounding box center [737, 118] width 93 height 33
click at [755, 126] on button "Filtros" at bounding box center [737, 118] width 93 height 33
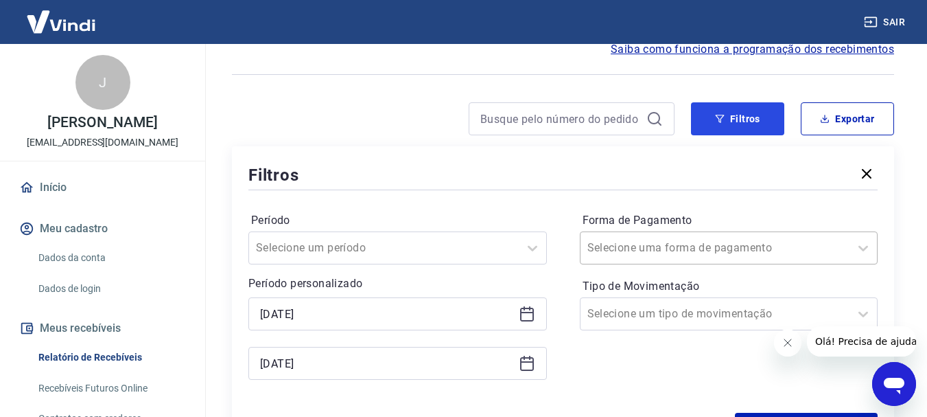
scroll to position [137, 0]
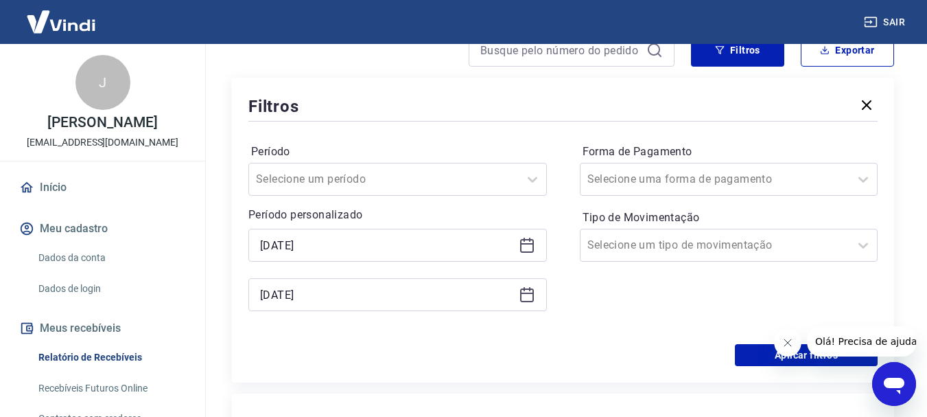
click at [526, 243] on icon at bounding box center [527, 243] width 14 height 1
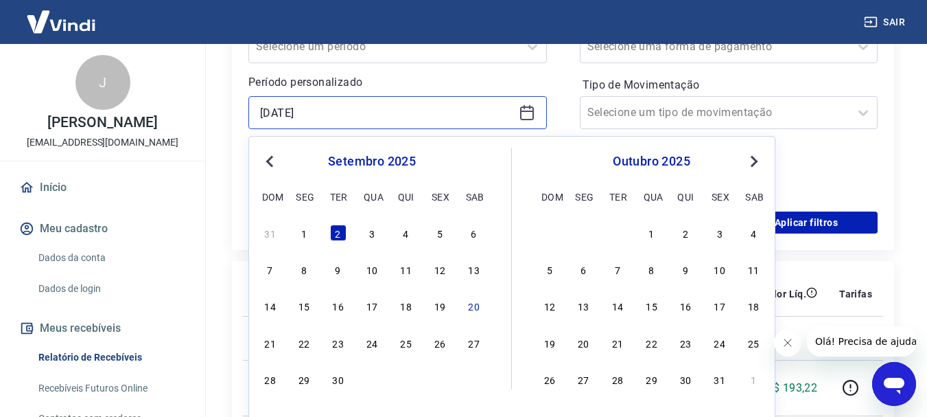
scroll to position [275, 0]
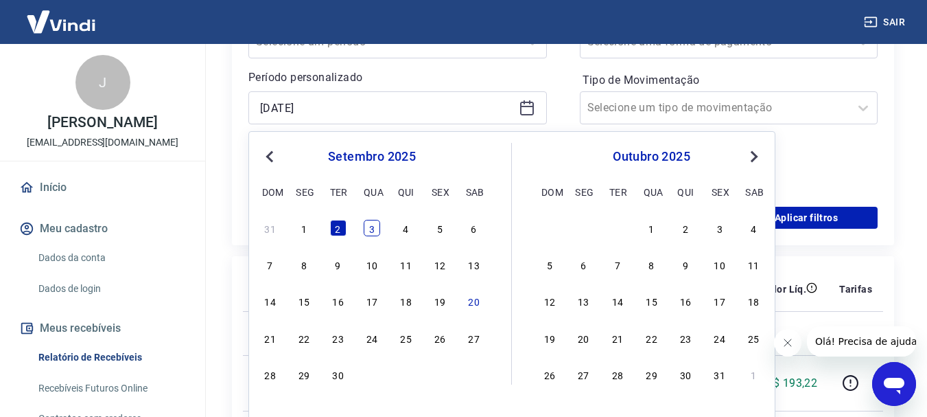
click at [373, 231] on div "3" at bounding box center [372, 228] width 16 height 16
type input "03/09/2025"
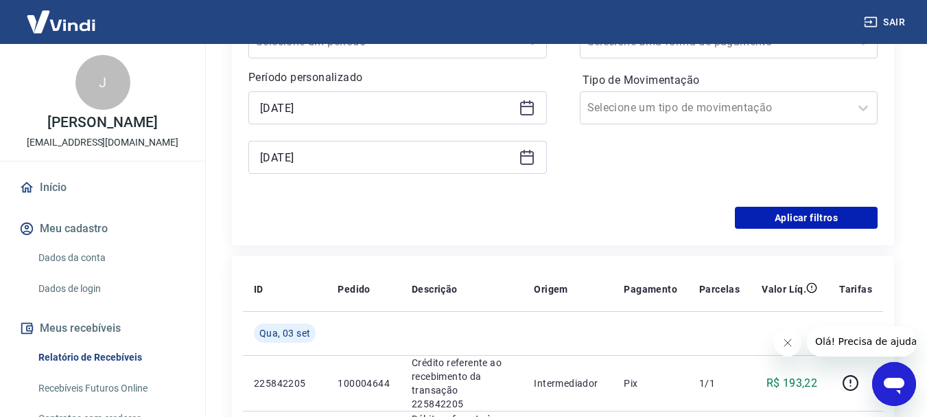
click at [528, 153] on icon at bounding box center [527, 157] width 16 height 16
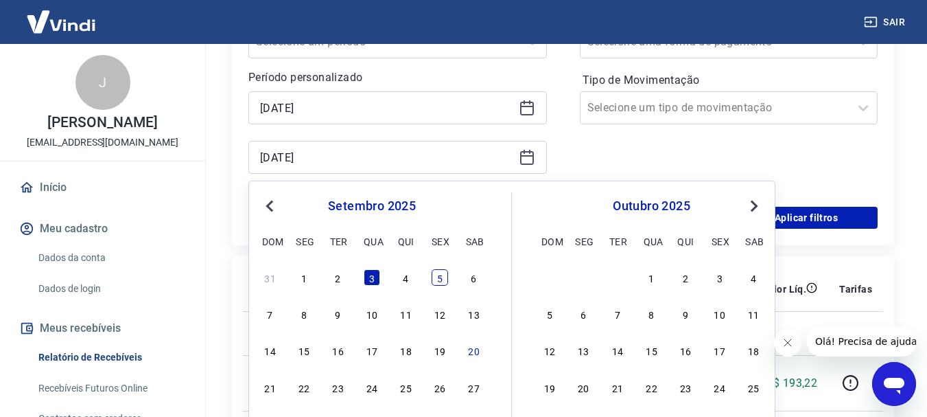
click at [439, 284] on div "5" at bounding box center [440, 277] width 16 height 16
type input "05/09/2025"
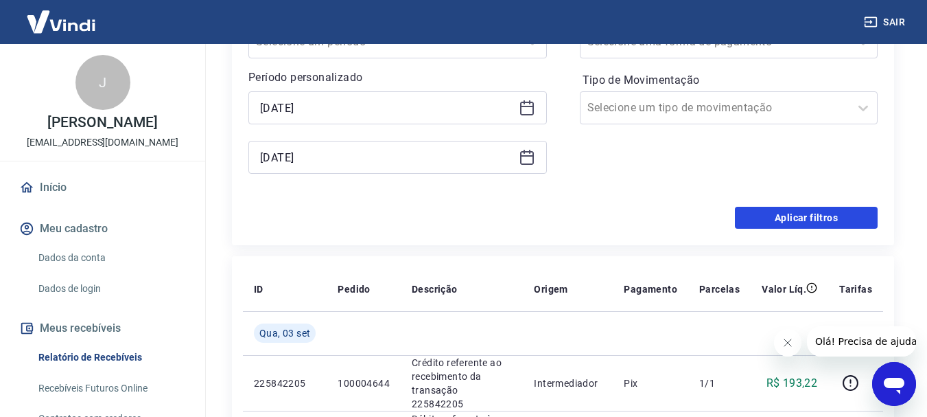
click at [806, 223] on button "Aplicar filtros" at bounding box center [806, 218] width 143 height 22
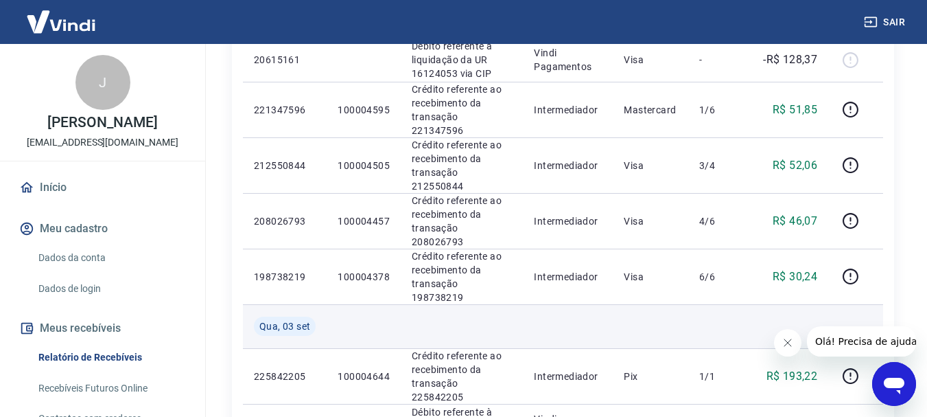
scroll to position [549, 0]
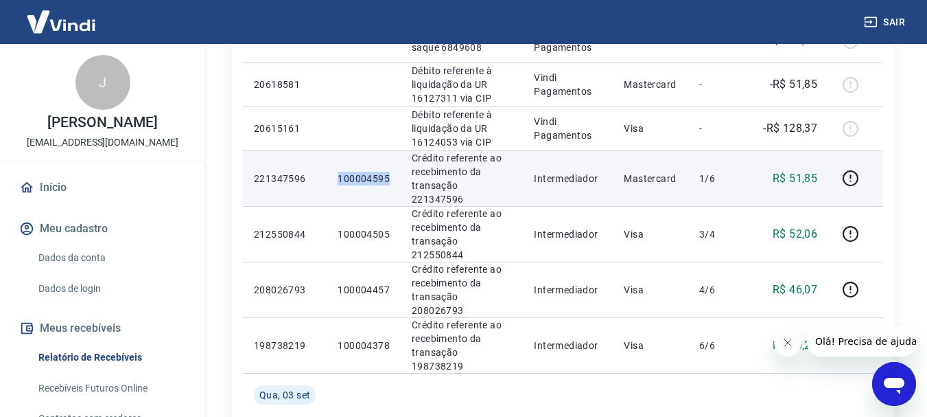
drag, startPoint x: 336, startPoint y: 148, endPoint x: 389, endPoint y: 148, distance: 53.5
click at [389, 150] on td "100004595" at bounding box center [364, 178] width 74 height 56
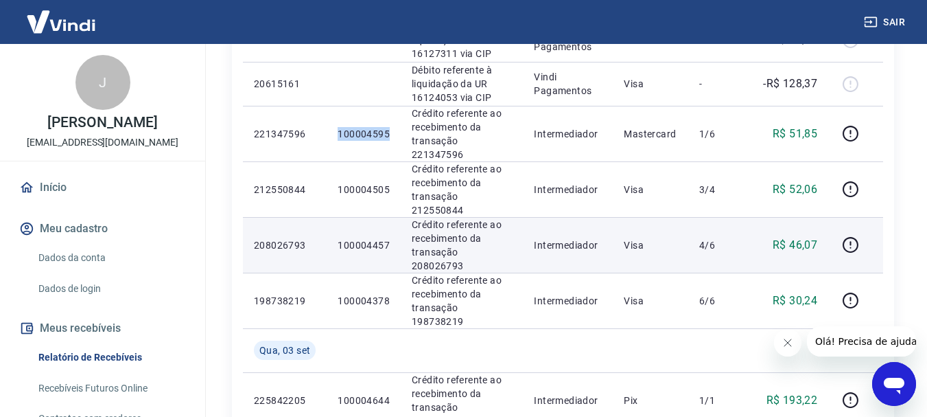
scroll to position [618, 0]
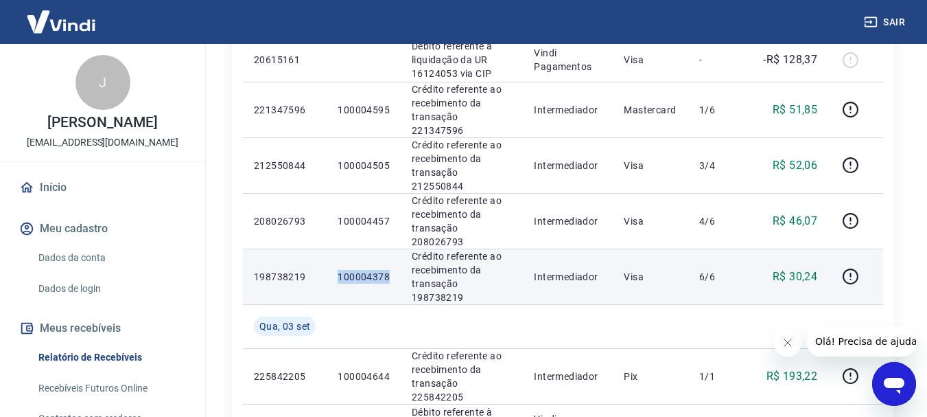
drag, startPoint x: 334, startPoint y: 213, endPoint x: 391, endPoint y: 210, distance: 57.0
click at [391, 248] on td "100004378" at bounding box center [364, 276] width 74 height 56
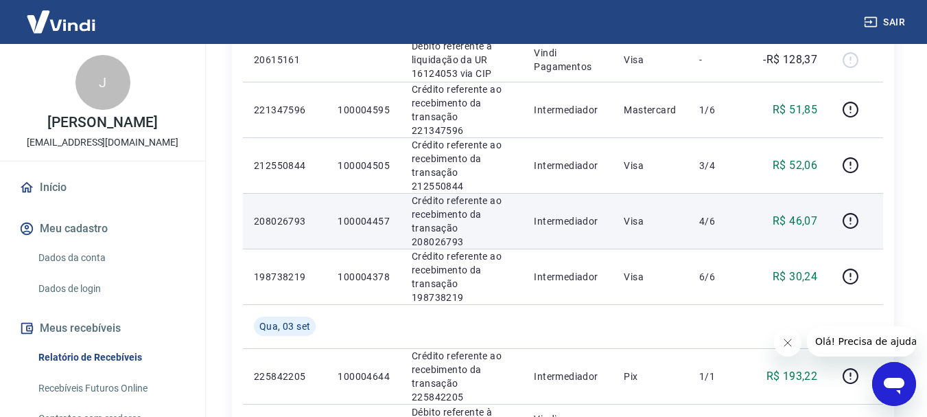
click at [329, 193] on tr "208026793 100004457 Crédito referente ao recebimento da transação 208026793 Int…" at bounding box center [563, 221] width 640 height 56
click at [385, 214] on p "100004457" at bounding box center [364, 221] width 52 height 14
drag, startPoint x: 391, startPoint y: 167, endPoint x: 331, endPoint y: 167, distance: 59.7
click at [331, 193] on td "100004457" at bounding box center [364, 221] width 74 height 56
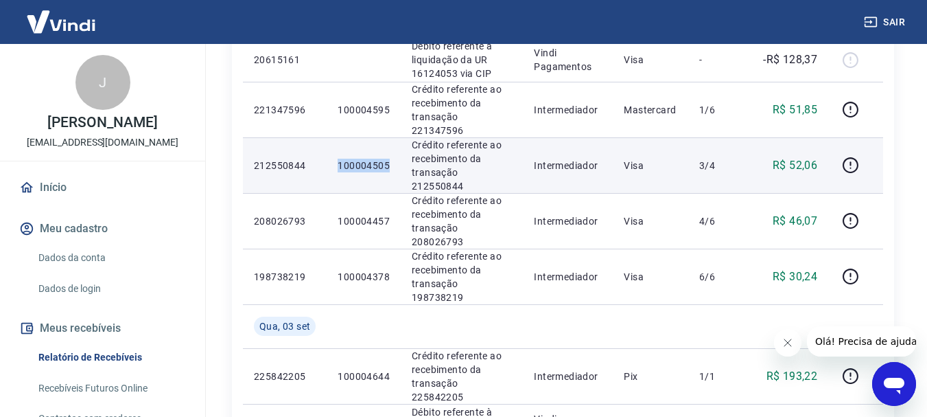
drag, startPoint x: 335, startPoint y: 128, endPoint x: 388, endPoint y: 127, distance: 53.5
click at [388, 137] on td "100004505" at bounding box center [364, 165] width 74 height 56
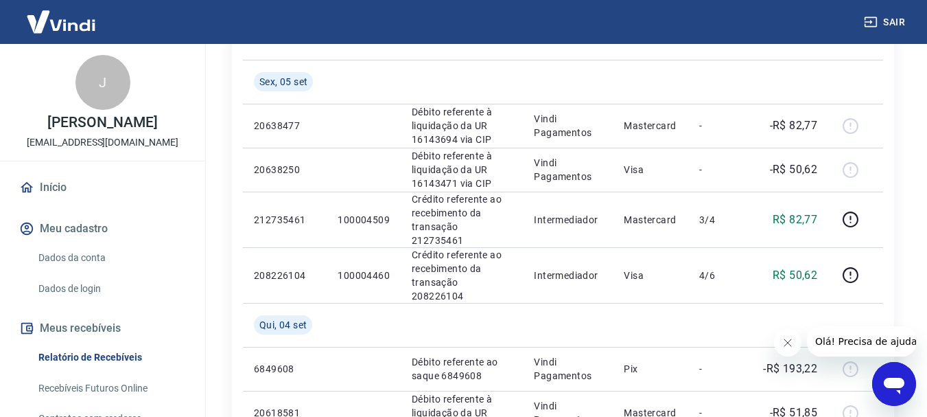
scroll to position [206, 0]
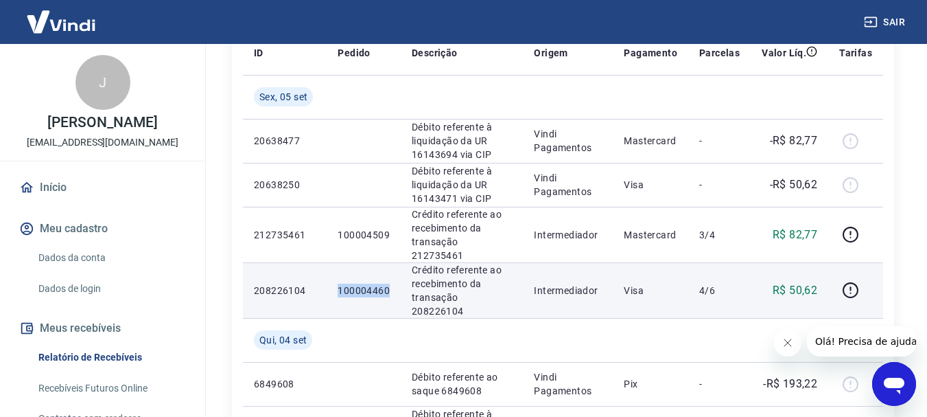
drag, startPoint x: 335, startPoint y: 272, endPoint x: 395, endPoint y: 275, distance: 60.5
click at [395, 275] on td "100004460" at bounding box center [364, 290] width 74 height 56
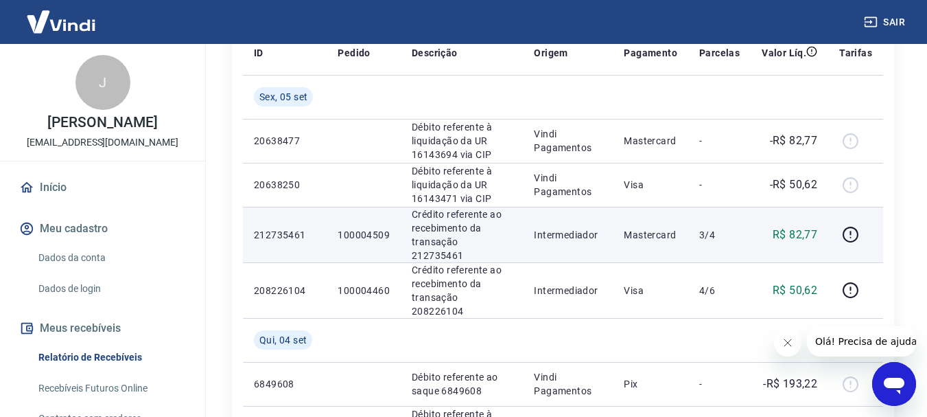
click at [338, 228] on p "100004509" at bounding box center [364, 235] width 52 height 14
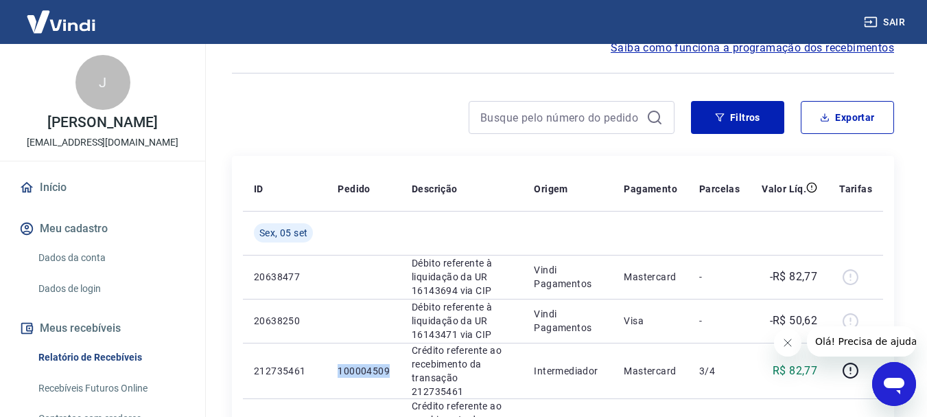
scroll to position [69, 0]
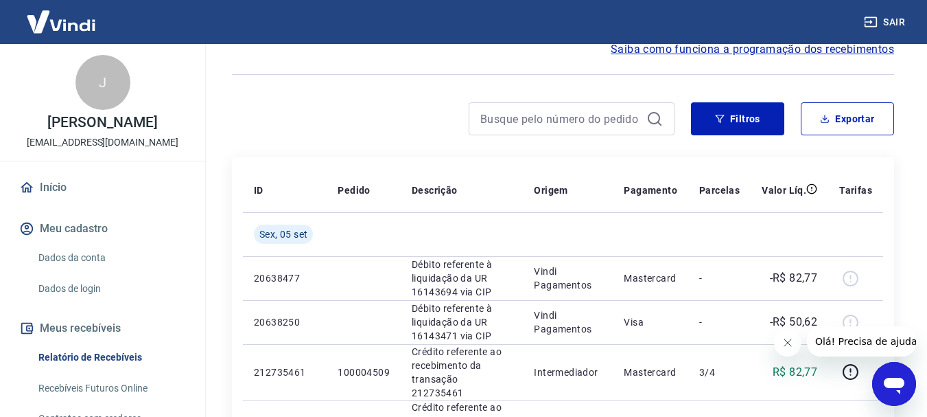
click at [698, 136] on div "Filtros Exportar" at bounding box center [563, 124] width 662 height 44
click at [703, 127] on button "Filtros" at bounding box center [737, 118] width 93 height 33
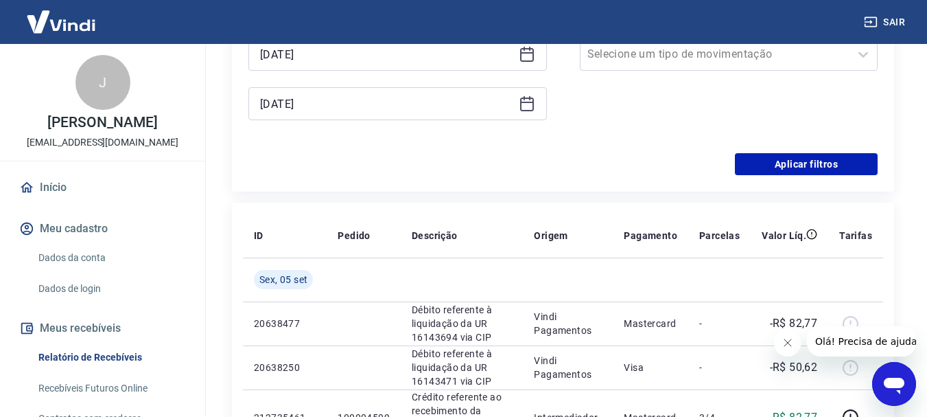
scroll to position [206, 0]
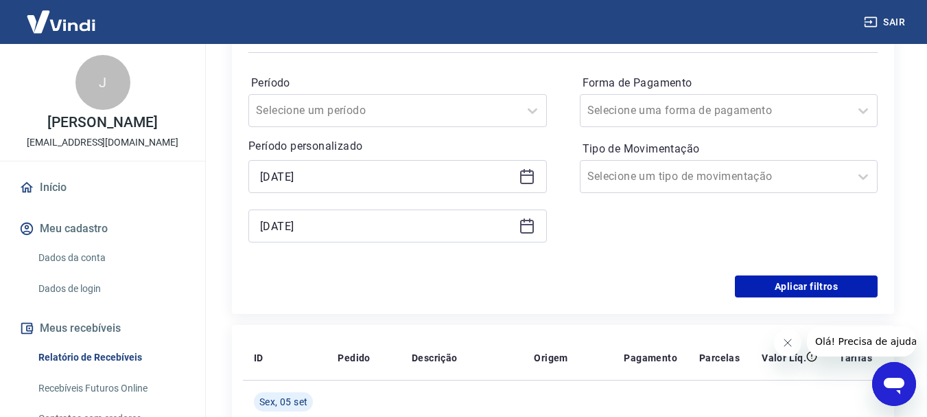
click at [526, 178] on icon at bounding box center [527, 176] width 16 height 16
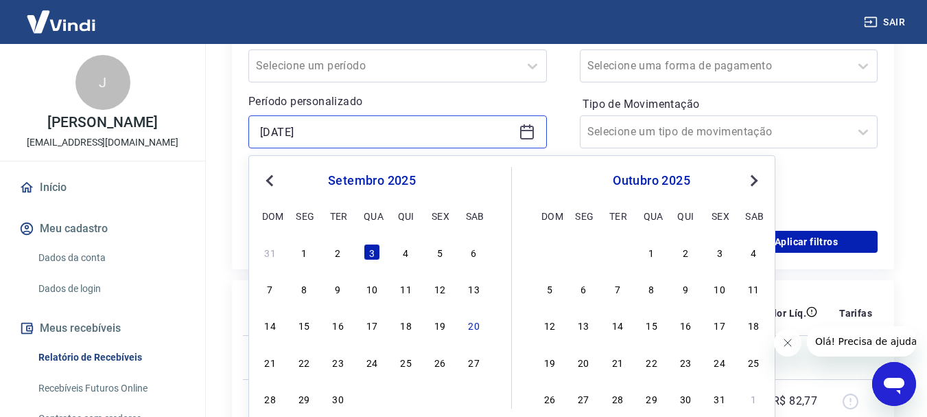
scroll to position [275, 0]
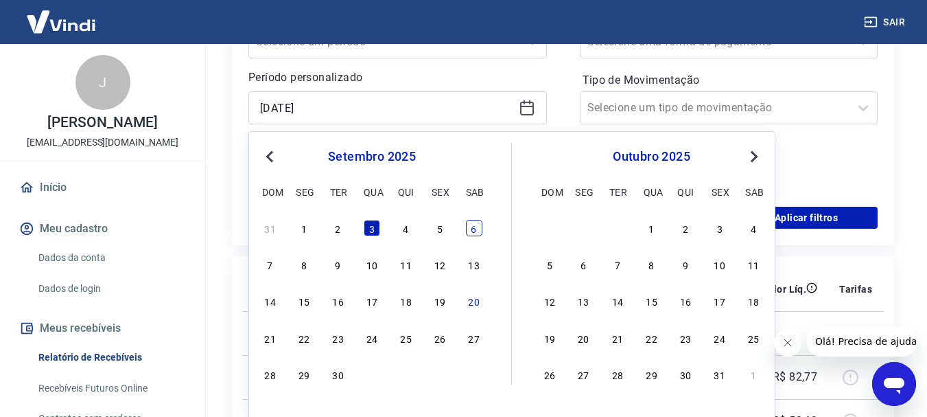
click at [477, 232] on div "6" at bounding box center [474, 228] width 16 height 16
type input "06/09/2025"
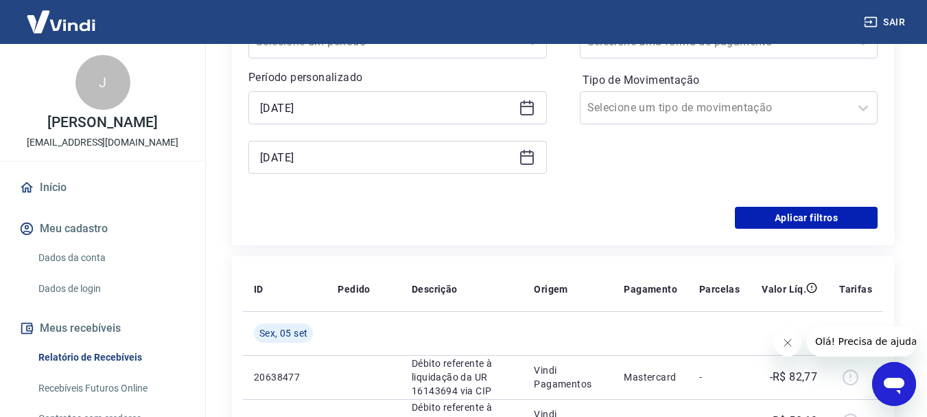
click at [524, 159] on icon at bounding box center [527, 157] width 16 height 16
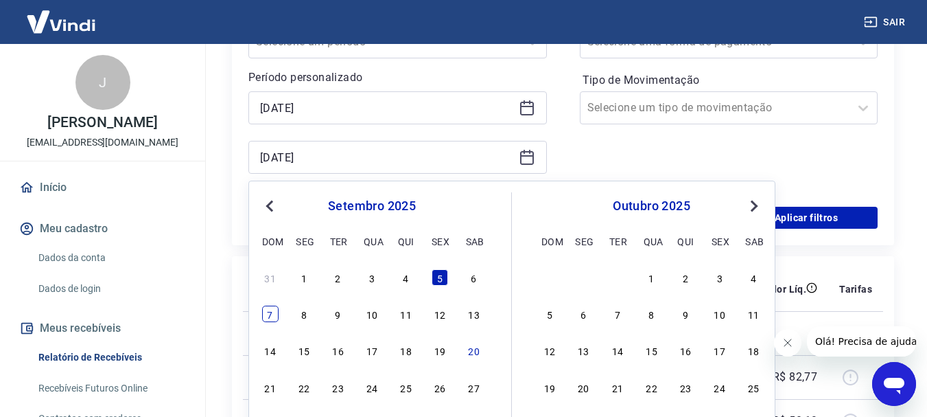
click at [274, 317] on div "7" at bounding box center [270, 313] width 16 height 16
type input "07/09/2025"
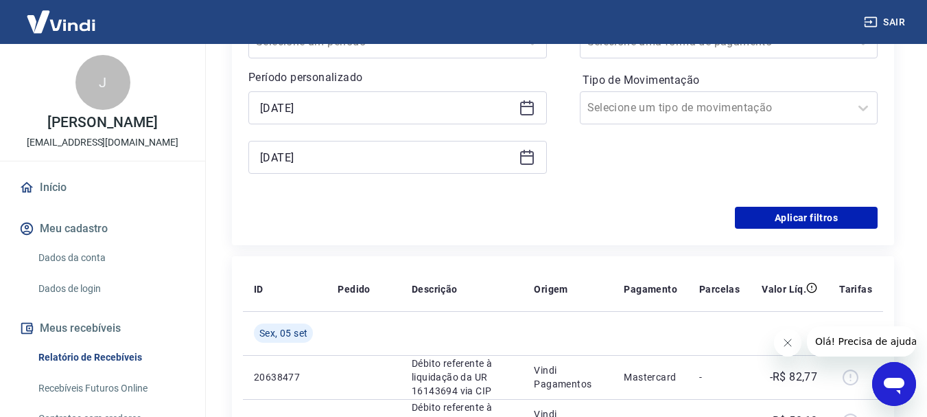
click at [795, 231] on div "Filtros Período Selecione um período Período personalizado Selected date: sábad…" at bounding box center [563, 92] width 662 height 305
click at [795, 220] on button "Aplicar filtros" at bounding box center [806, 218] width 143 height 22
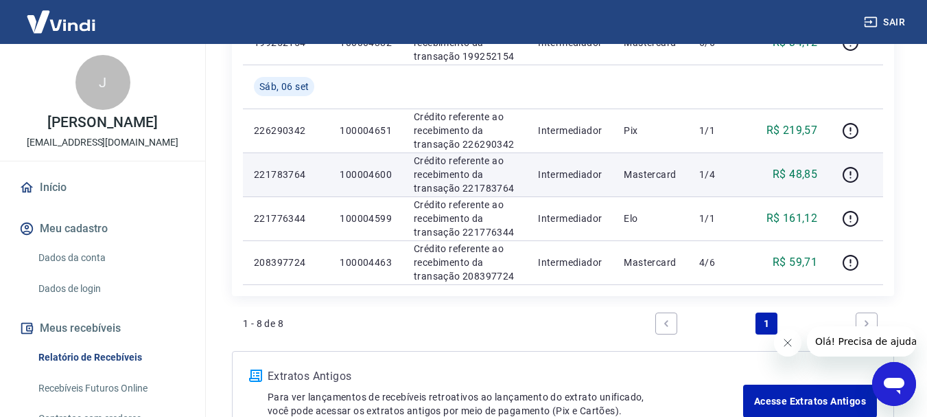
scroll to position [412, 0]
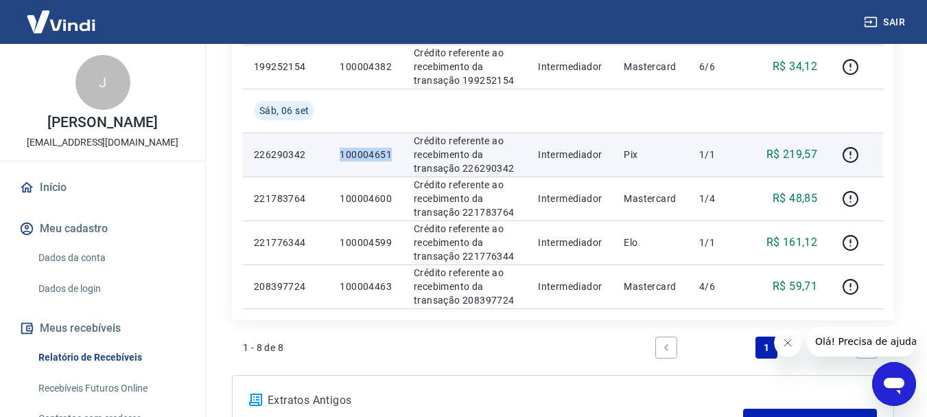
drag, startPoint x: 334, startPoint y: 154, endPoint x: 389, endPoint y: 154, distance: 55.6
click at [389, 154] on td "100004651" at bounding box center [366, 154] width 74 height 44
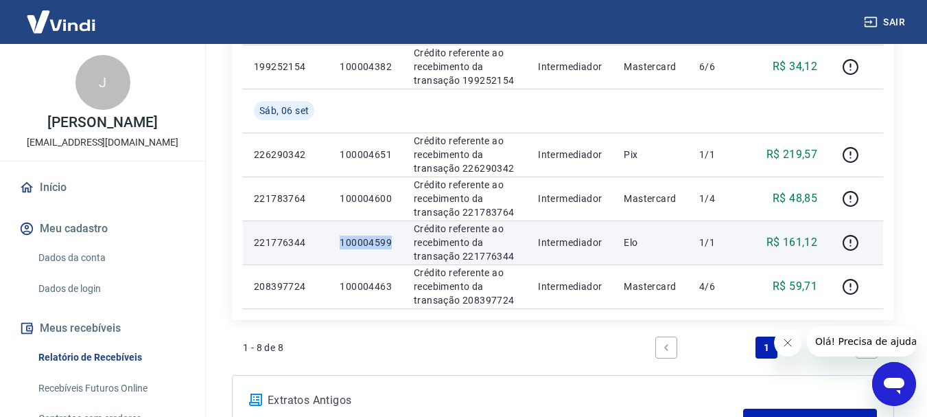
drag, startPoint x: 336, startPoint y: 238, endPoint x: 395, endPoint y: 238, distance: 59.0
click at [395, 238] on td "100004599" at bounding box center [366, 242] width 74 height 44
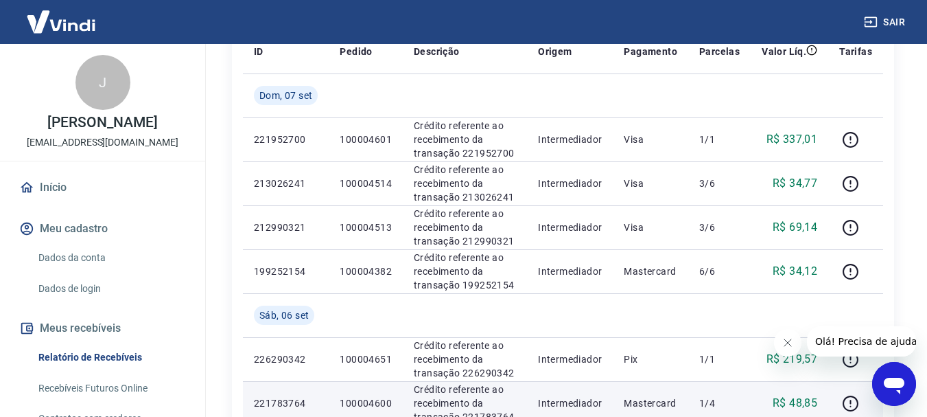
scroll to position [206, 0]
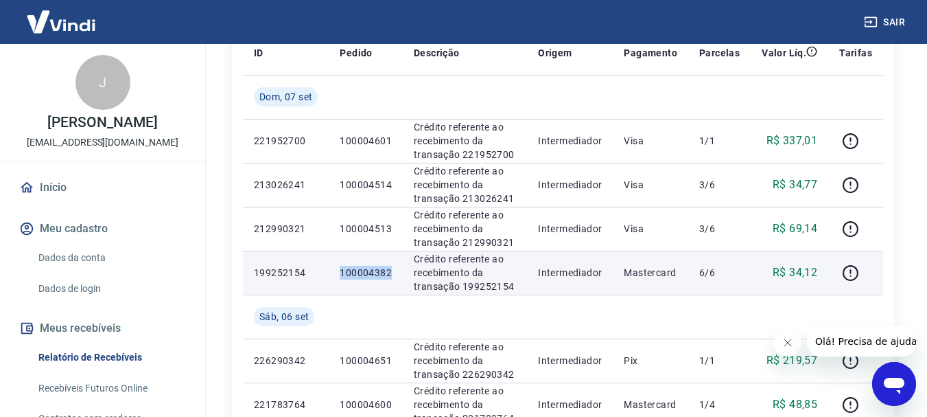
drag, startPoint x: 337, startPoint y: 269, endPoint x: 395, endPoint y: 269, distance: 58.3
click at [395, 269] on td "100004382" at bounding box center [366, 273] width 74 height 44
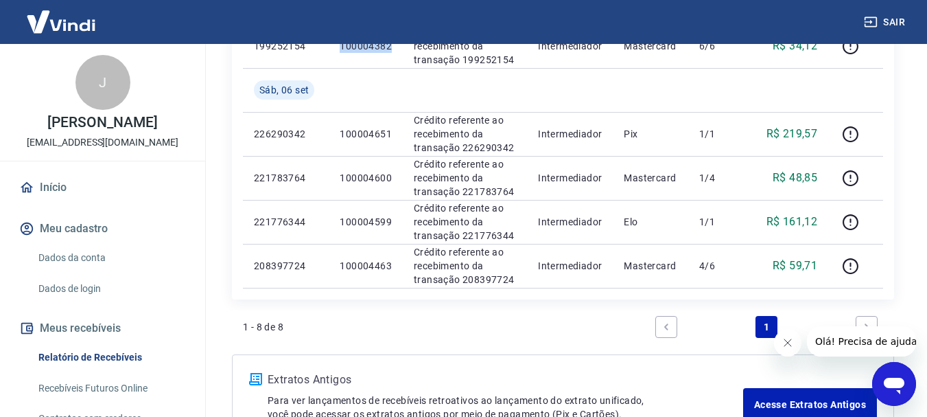
scroll to position [480, 0]
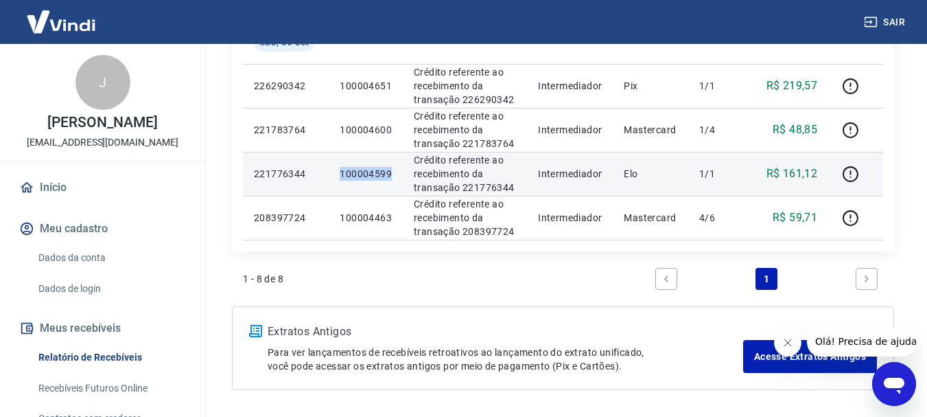
drag, startPoint x: 377, startPoint y: 174, endPoint x: 389, endPoint y: 174, distance: 12.4
click at [389, 174] on p "100004599" at bounding box center [366, 174] width 52 height 14
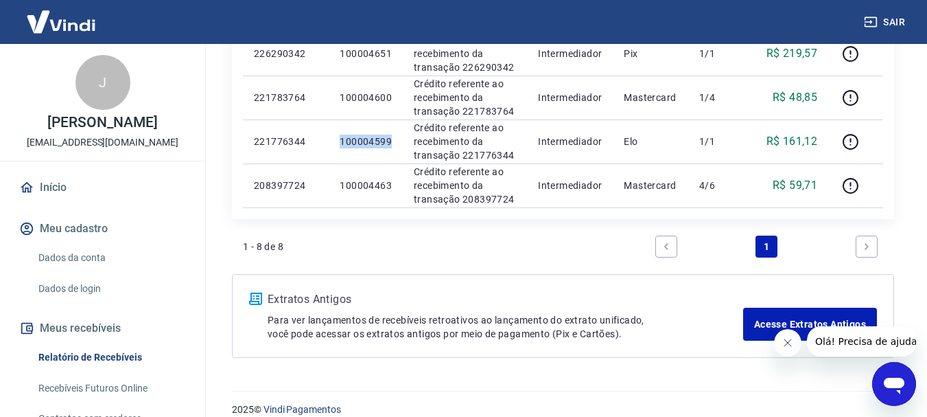
scroll to position [529, 0]
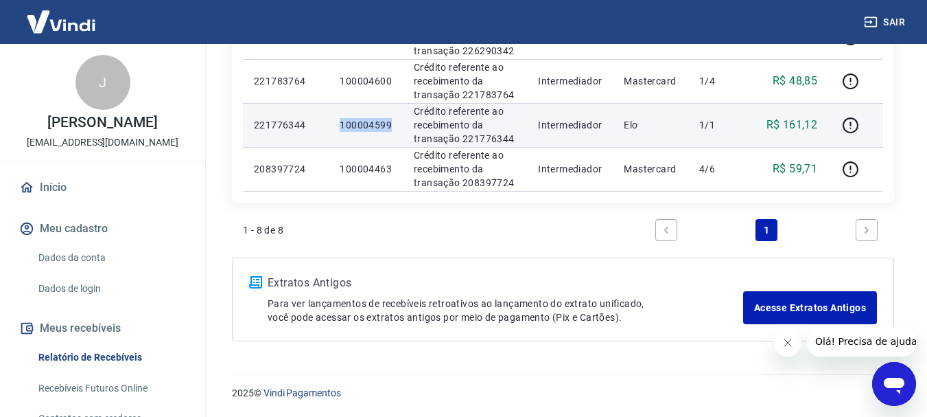
click at [369, 137] on td "100004599" at bounding box center [366, 125] width 74 height 44
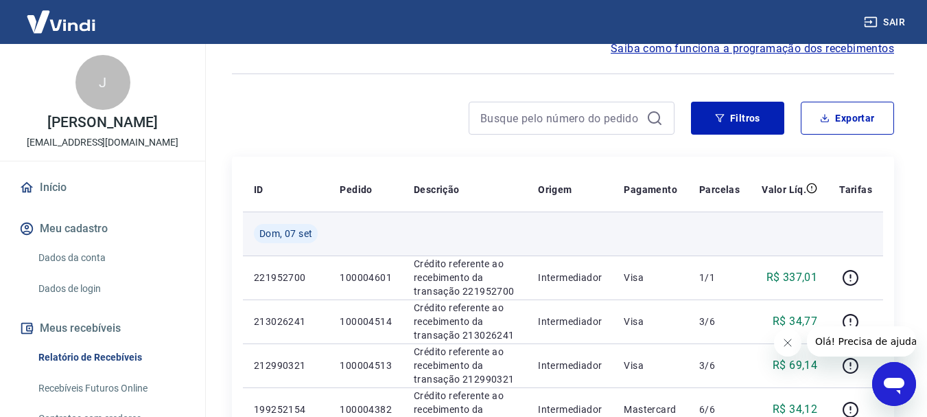
scroll to position [69, 0]
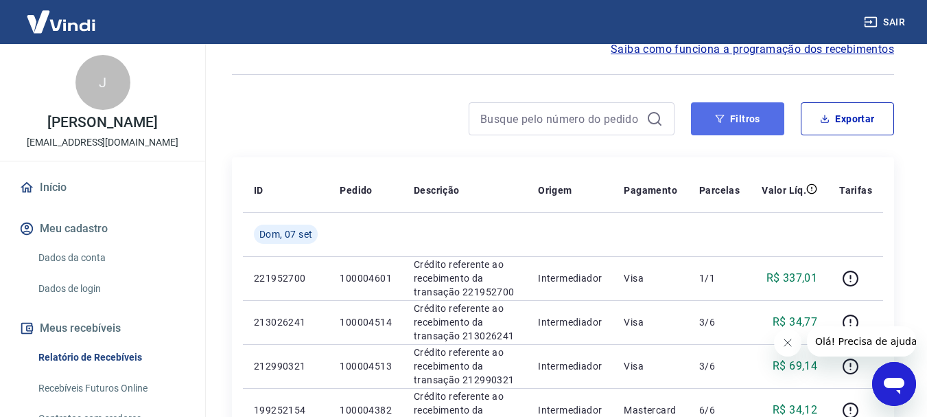
click at [733, 117] on button "Filtros" at bounding box center [737, 118] width 93 height 33
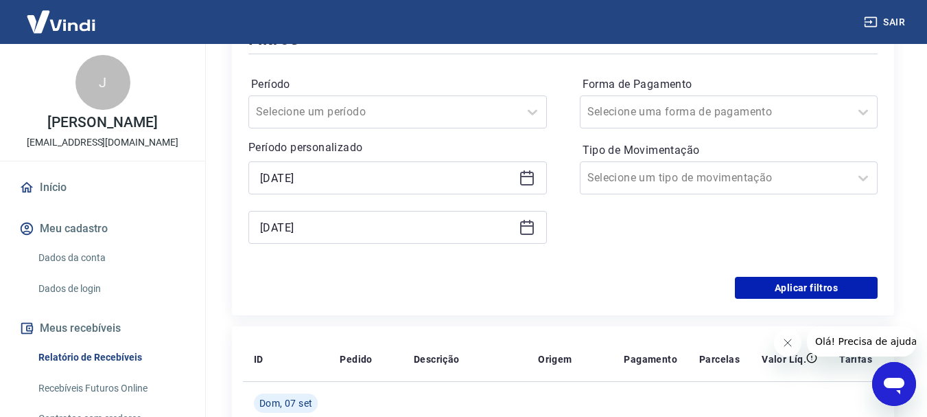
scroll to position [206, 0]
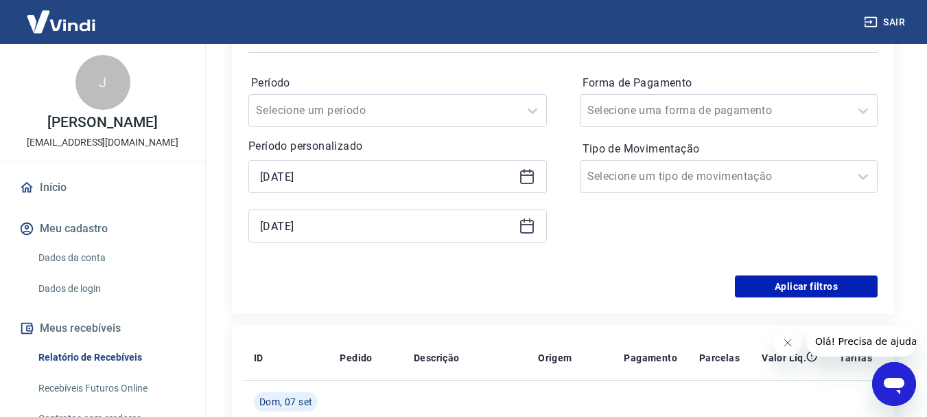
click at [531, 172] on icon at bounding box center [527, 176] width 16 height 16
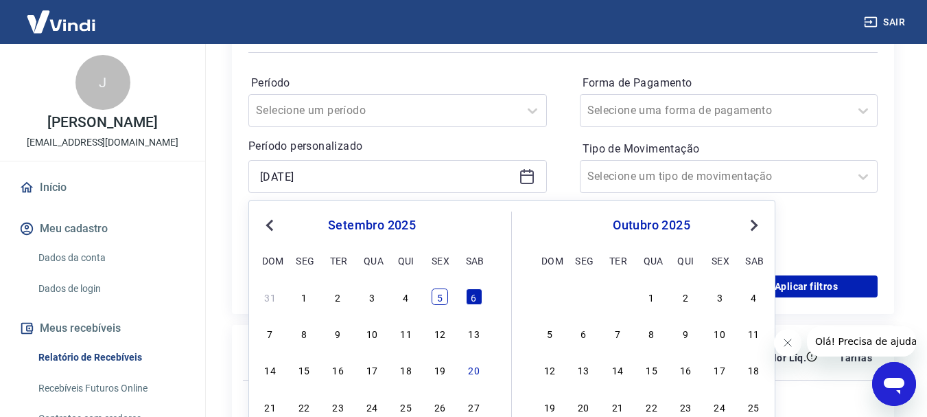
click at [436, 296] on div "5" at bounding box center [440, 296] width 16 height 16
type input "05/09/2025"
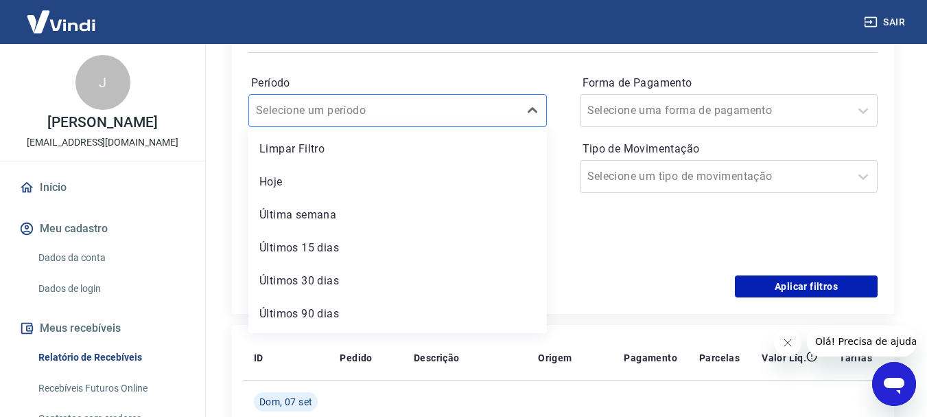
click at [490, 117] on div at bounding box center [384, 110] width 256 height 19
click at [773, 281] on button "Aplicar filtros" at bounding box center [806, 286] width 143 height 22
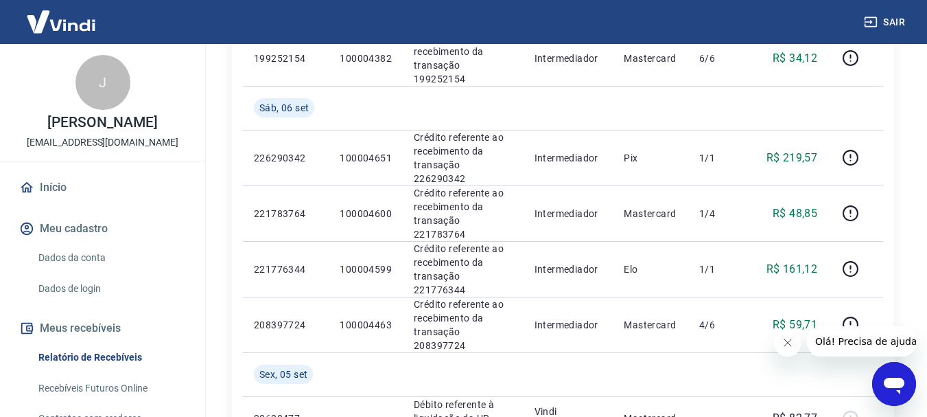
scroll to position [618, 0]
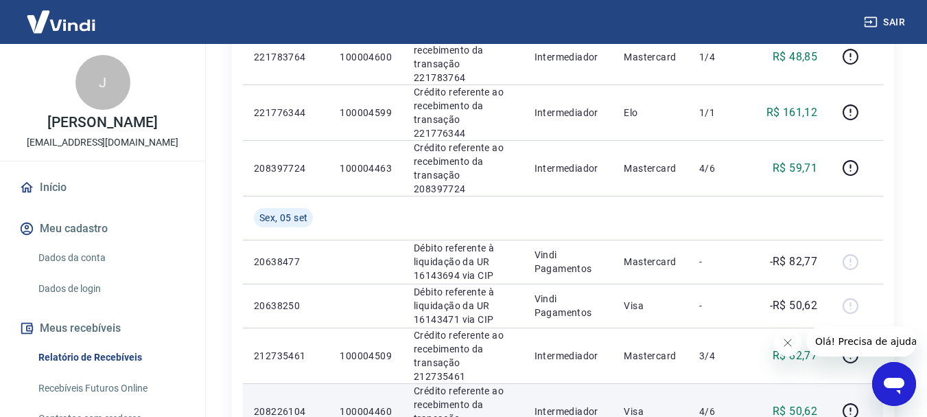
click at [563, 383] on td "Intermediador" at bounding box center [569, 411] width 90 height 56
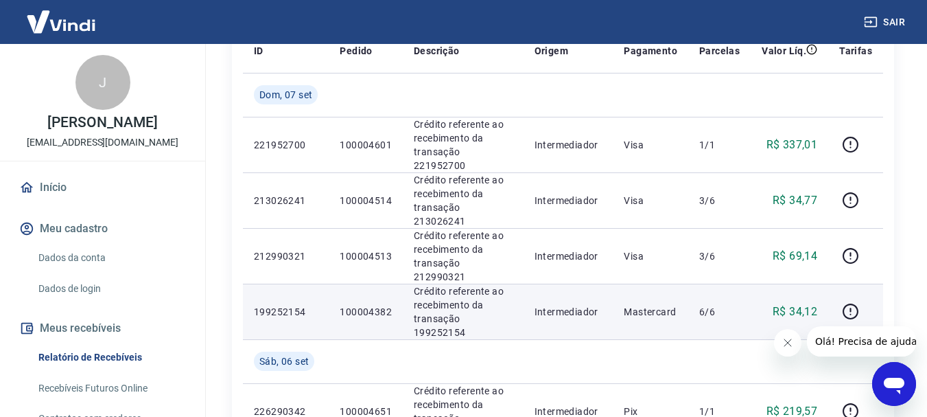
scroll to position [69, 0]
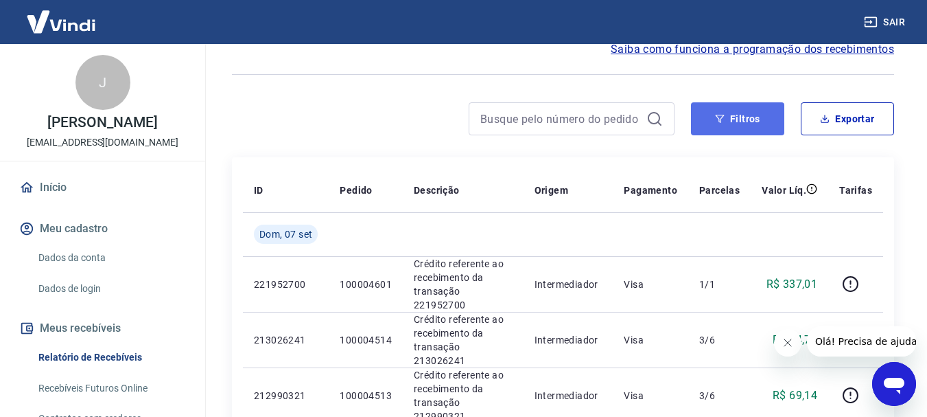
click at [768, 121] on button "Filtros" at bounding box center [737, 118] width 93 height 33
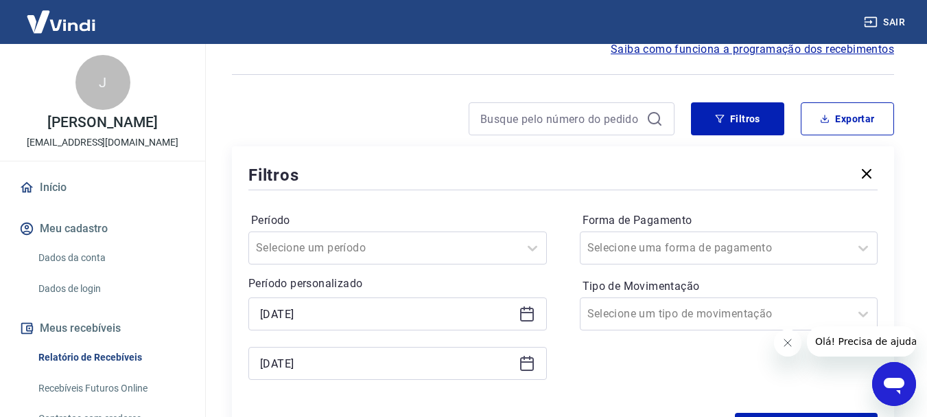
click at [526, 313] on icon at bounding box center [527, 312] width 14 height 1
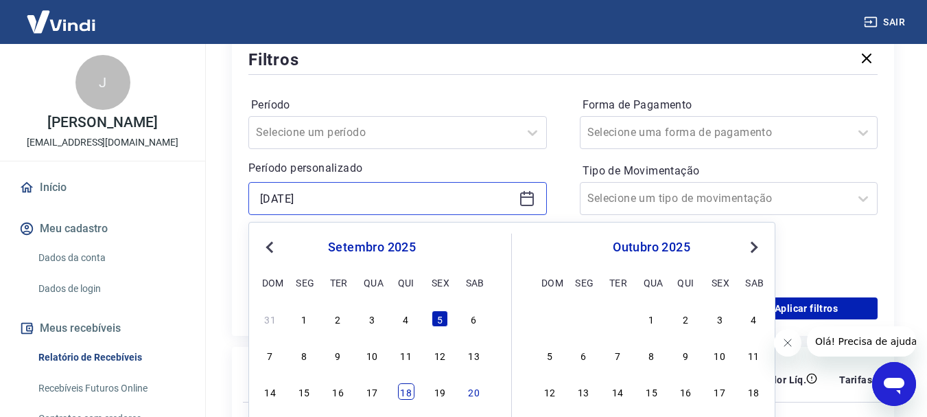
scroll to position [275, 0]
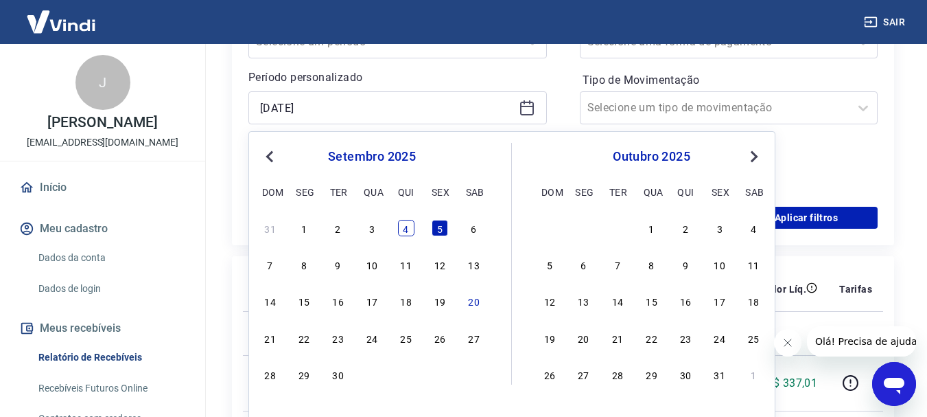
click at [398, 225] on div "4" at bounding box center [406, 228] width 16 height 16
type input "04/09/2025"
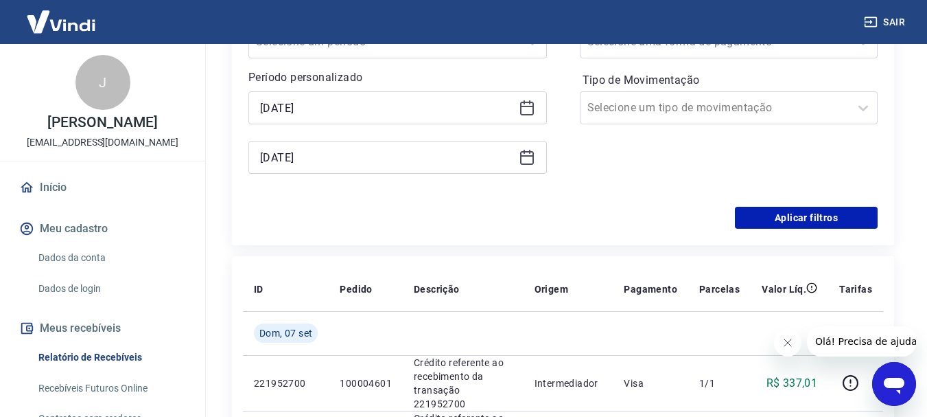
click at [834, 235] on div "Filtros Período Selecione um período Período personalizado Selected date: quint…" at bounding box center [563, 92] width 662 height 305
click at [833, 224] on button "Aplicar filtros" at bounding box center [806, 218] width 143 height 22
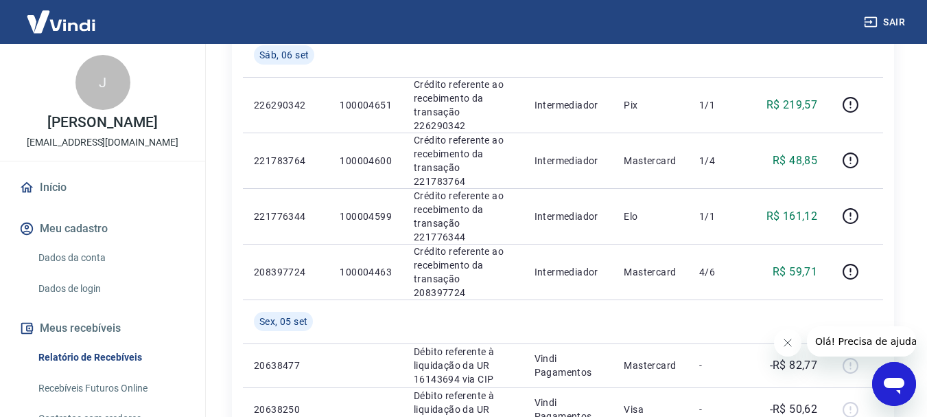
scroll to position [480, 0]
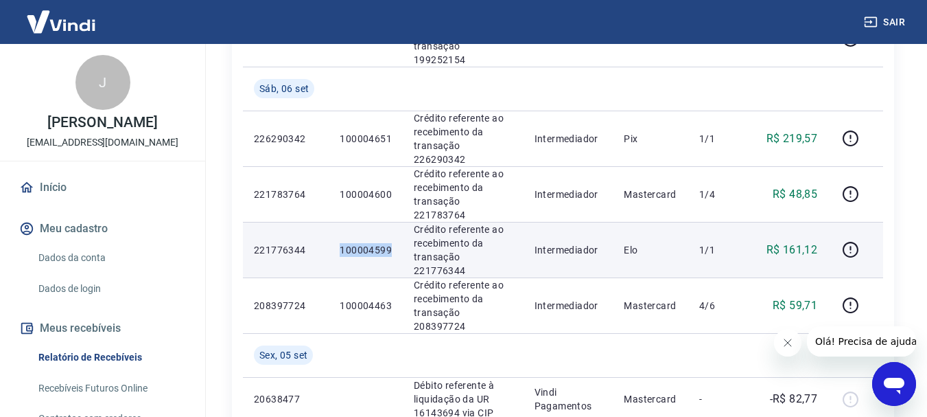
drag, startPoint x: 338, startPoint y: 183, endPoint x: 396, endPoint y: 178, distance: 57.9
click at [396, 222] on td "100004599" at bounding box center [366, 250] width 74 height 56
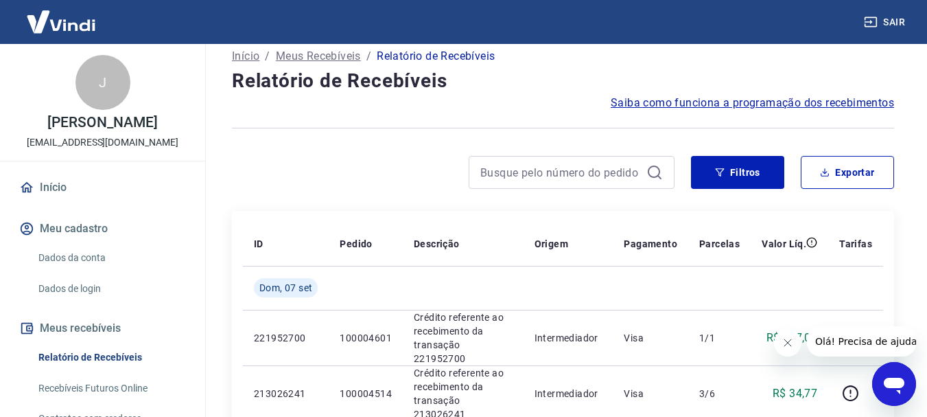
scroll to position [0, 0]
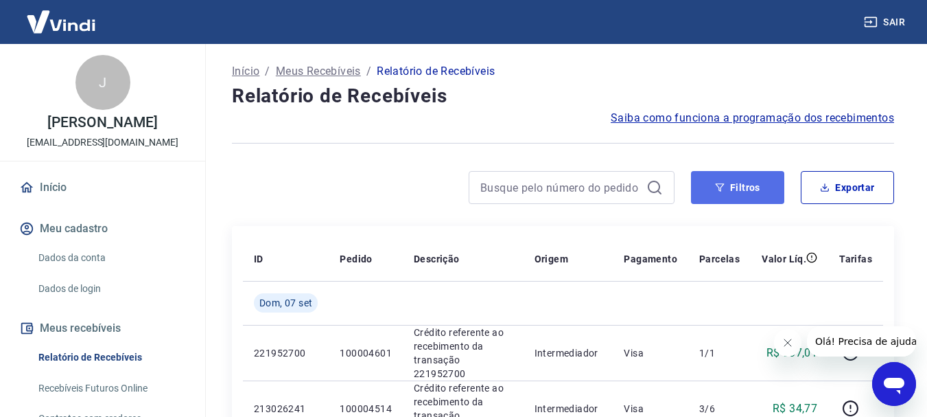
click at [732, 194] on button "Filtros" at bounding box center [737, 187] width 93 height 33
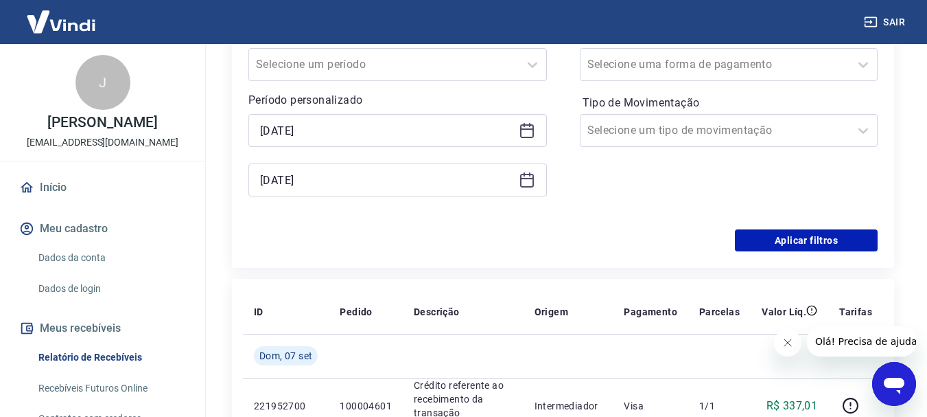
scroll to position [343, 0]
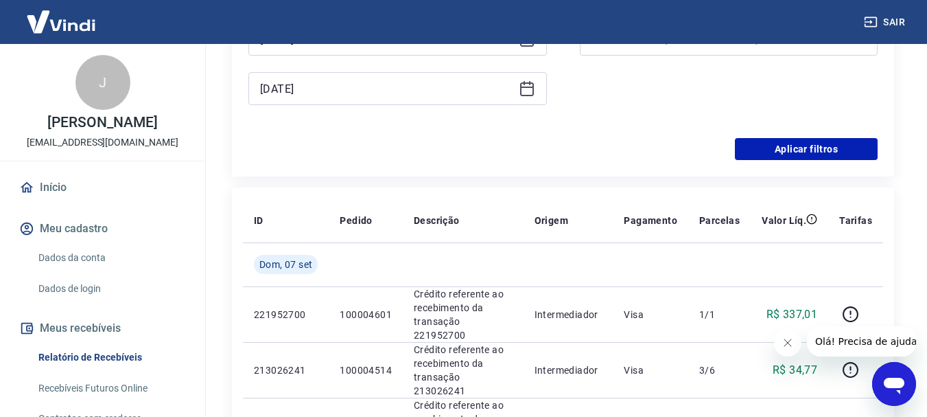
click at [521, 89] on icon at bounding box center [527, 89] width 14 height 14
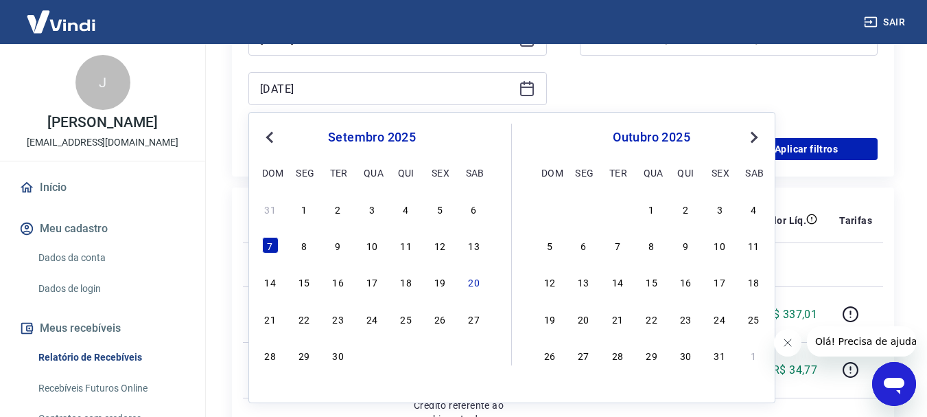
click at [294, 251] on div "7 8 9 10 11 12 13" at bounding box center [372, 245] width 224 height 20
click at [306, 247] on div "8" at bounding box center [304, 245] width 16 height 16
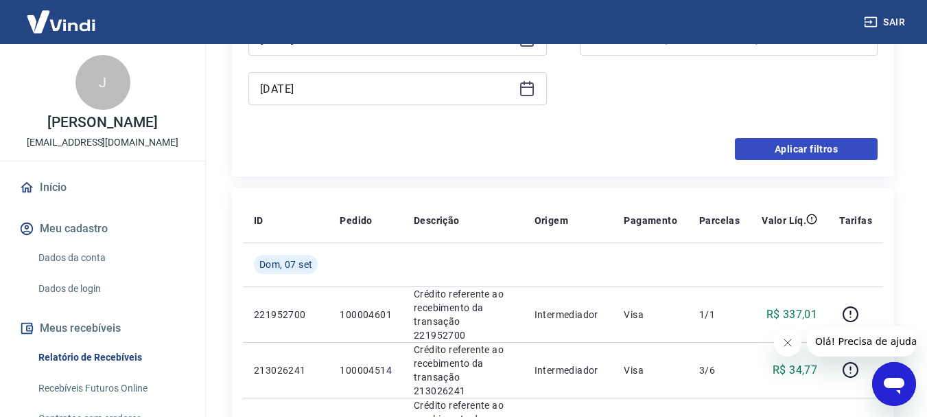
type input "08/09/2025"
click at [847, 140] on button "Aplicar filtros" at bounding box center [806, 149] width 143 height 22
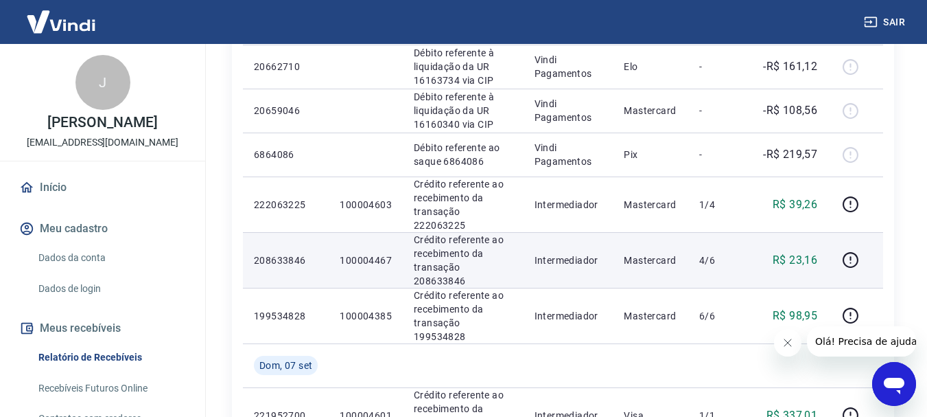
scroll to position [480, 0]
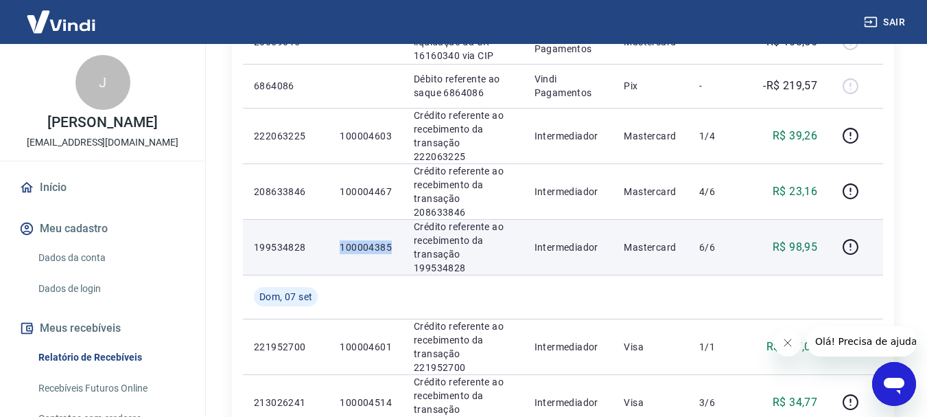
drag, startPoint x: 337, startPoint y: 215, endPoint x: 392, endPoint y: 215, distance: 54.9
click at [392, 219] on td "100004385" at bounding box center [366, 247] width 74 height 56
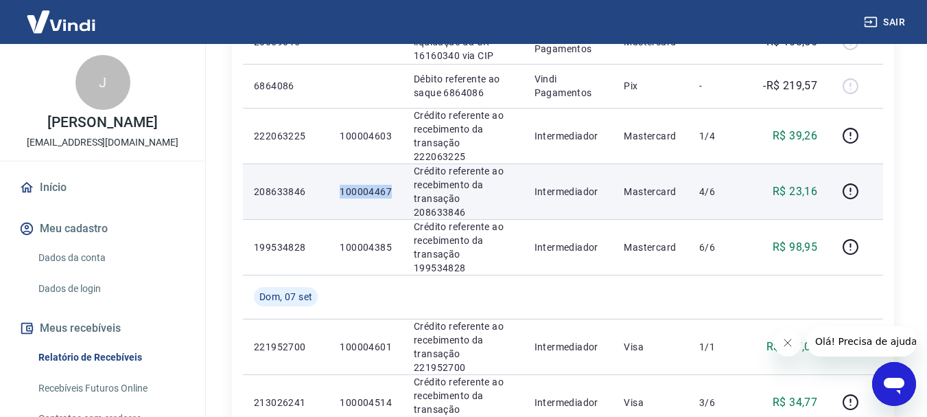
drag, startPoint x: 359, startPoint y: 176, endPoint x: 394, endPoint y: 175, distance: 35.0
click at [394, 175] on td "100004467" at bounding box center [366, 191] width 74 height 56
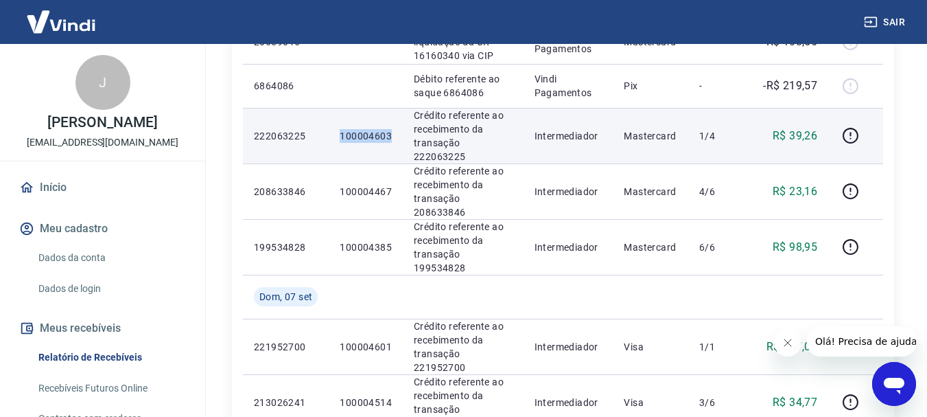
drag, startPoint x: 338, startPoint y: 132, endPoint x: 393, endPoint y: 131, distance: 54.9
click at [393, 131] on td "100004603" at bounding box center [366, 136] width 74 height 56
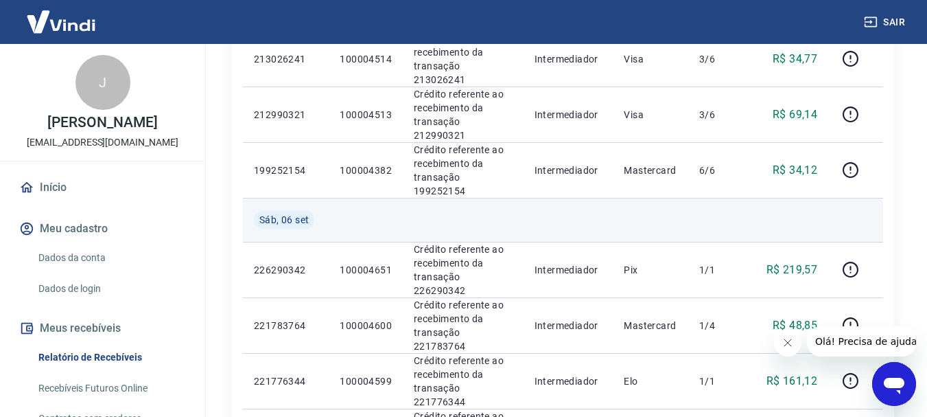
scroll to position [892, 0]
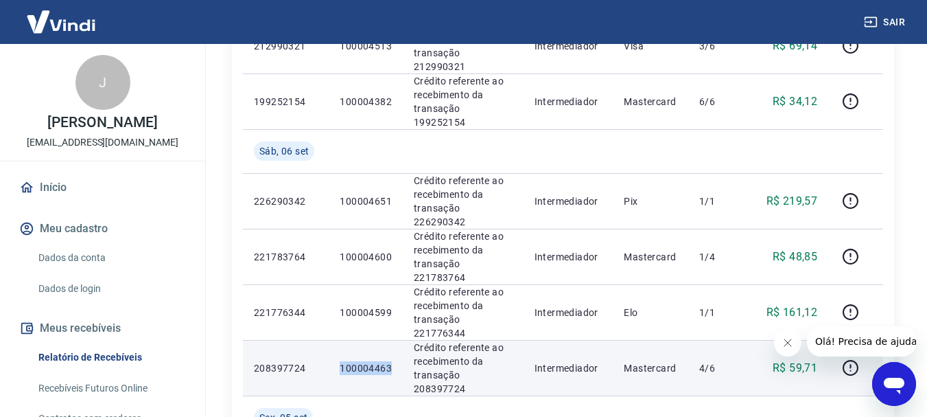
drag, startPoint x: 342, startPoint y: 244, endPoint x: 393, endPoint y: 243, distance: 50.1
click at [393, 340] on td "100004463" at bounding box center [366, 368] width 74 height 56
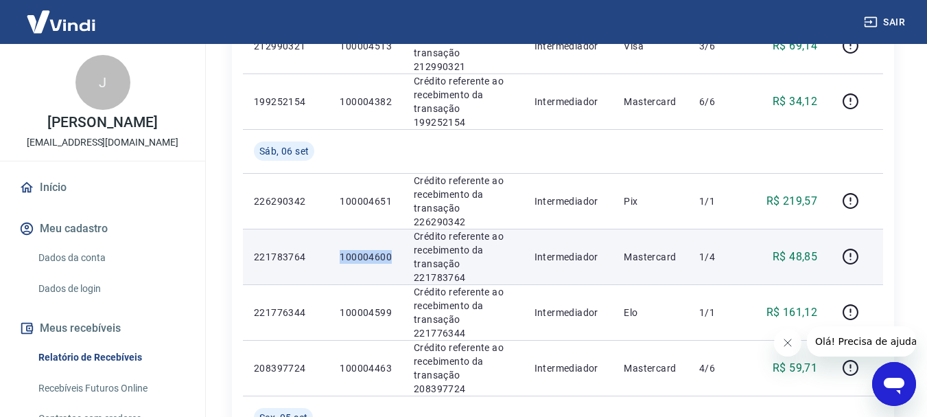
drag, startPoint x: 335, startPoint y: 152, endPoint x: 394, endPoint y: 152, distance: 59.0
click at [394, 229] on td "100004600" at bounding box center [366, 257] width 74 height 56
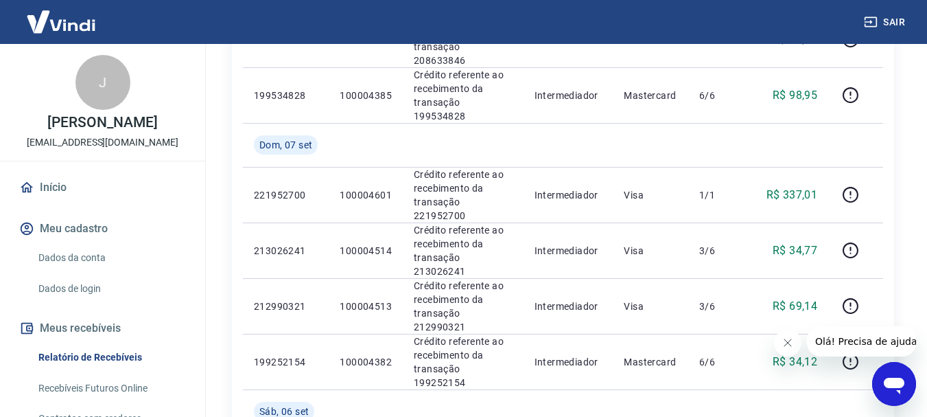
scroll to position [618, 0]
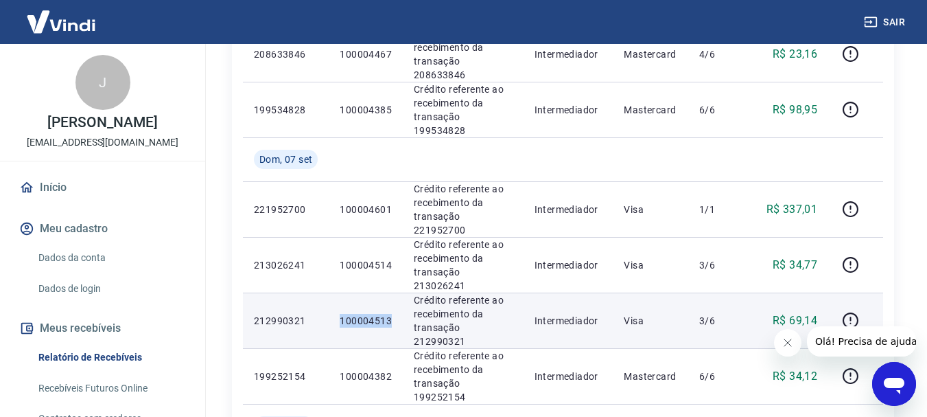
drag, startPoint x: 327, startPoint y: 261, endPoint x: 396, endPoint y: 259, distance: 69.3
click at [396, 292] on tr "212990321 100004513 Crédito referente ao recebimento da transação 212990321 Int…" at bounding box center [563, 320] width 640 height 56
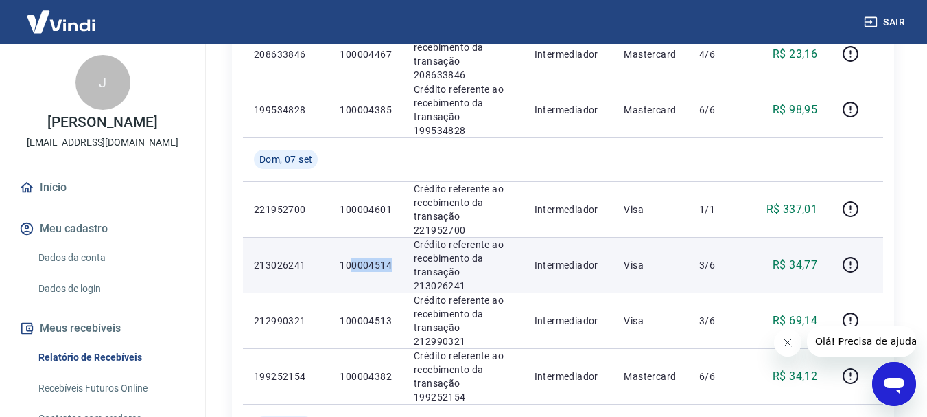
drag, startPoint x: 376, startPoint y: 213, endPoint x: 395, endPoint y: 213, distance: 19.2
click at [395, 237] on td "100004514" at bounding box center [366, 265] width 74 height 56
click at [392, 237] on td "100004514" at bounding box center [366, 265] width 74 height 56
click at [388, 258] on p "100004514" at bounding box center [366, 265] width 52 height 14
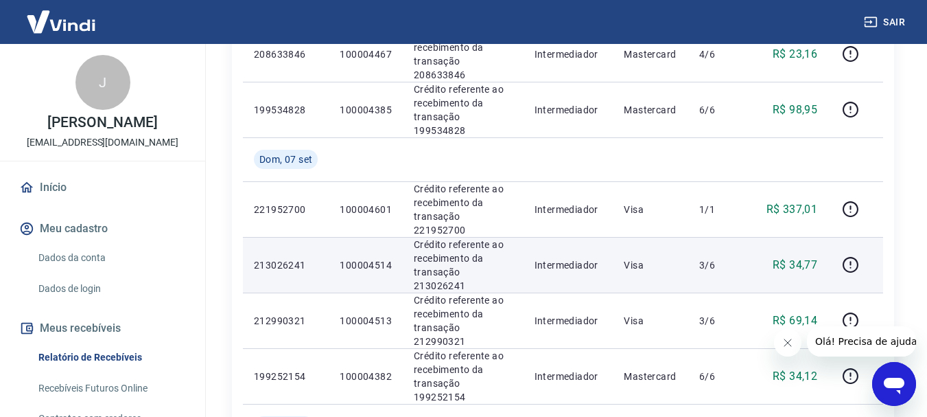
click at [386, 258] on p "100004514" at bounding box center [366, 265] width 52 height 14
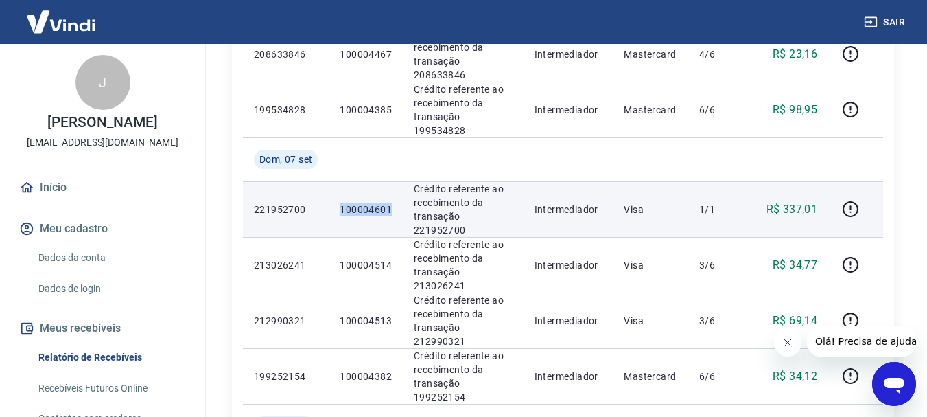
drag, startPoint x: 357, startPoint y: 167, endPoint x: 393, endPoint y: 169, distance: 36.4
click at [393, 181] on td "100004601" at bounding box center [366, 209] width 74 height 56
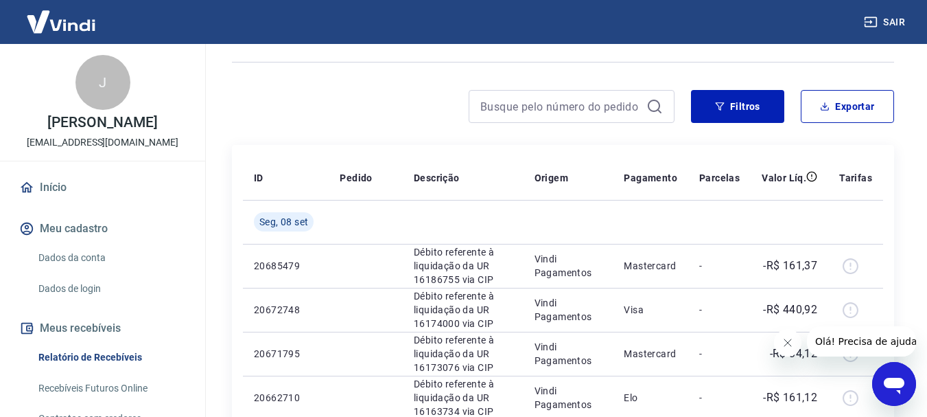
scroll to position [69, 0]
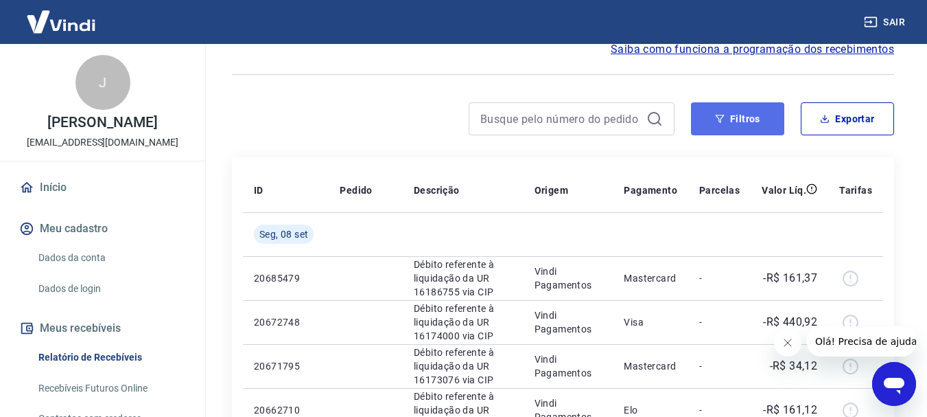
click at [711, 121] on button "Filtros" at bounding box center [737, 118] width 93 height 33
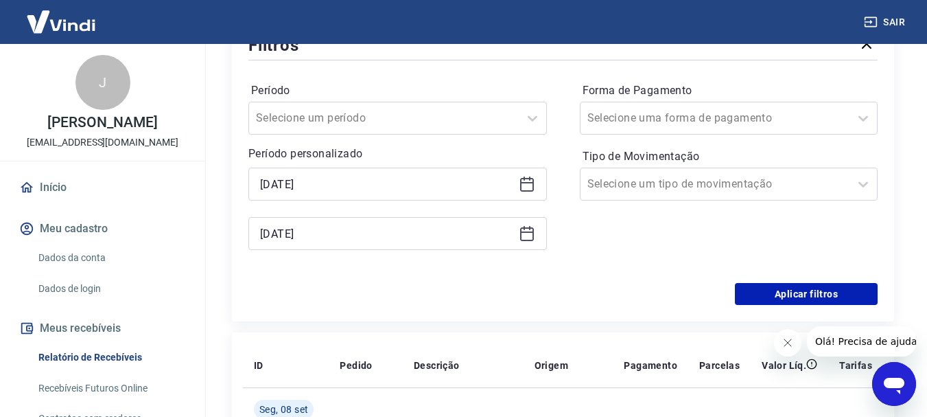
scroll to position [206, 0]
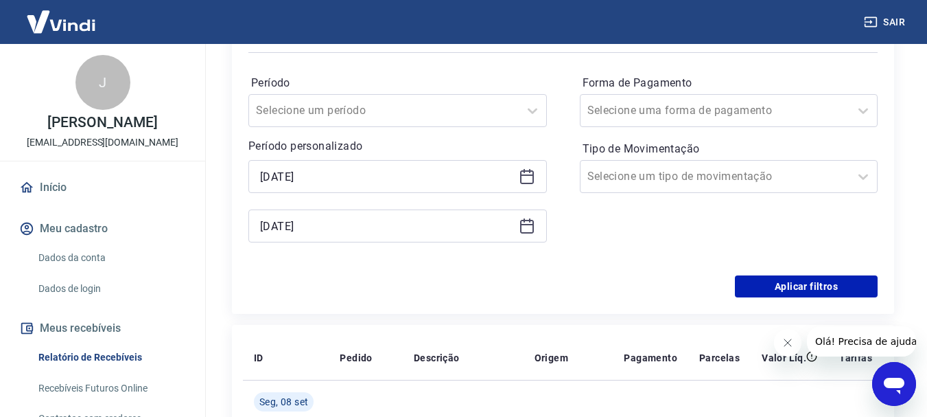
click at [522, 174] on icon at bounding box center [527, 176] width 16 height 16
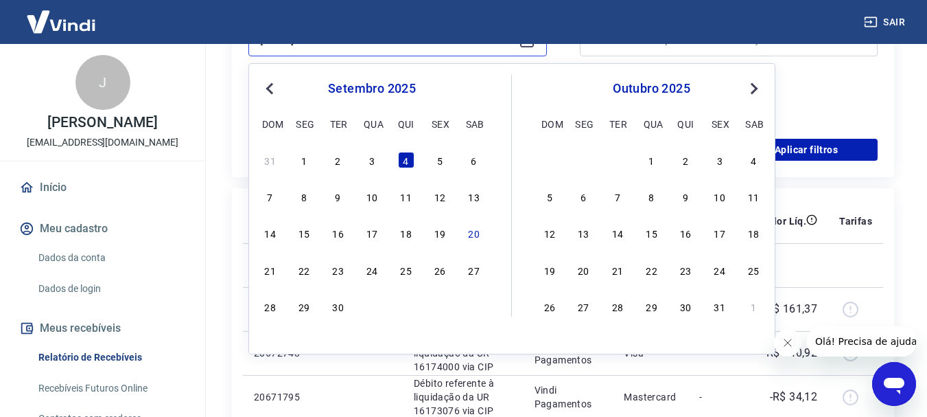
scroll to position [343, 0]
click at [330, 198] on div "9" at bounding box center [338, 195] width 16 height 16
type input "09/09/2025"
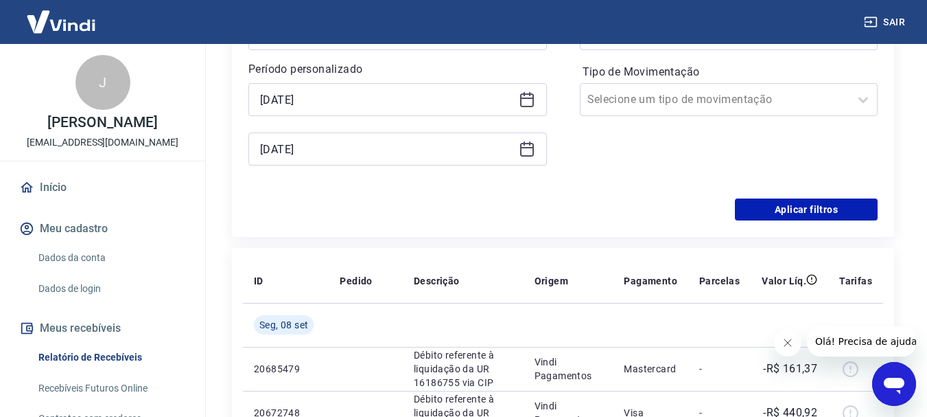
scroll to position [275, 0]
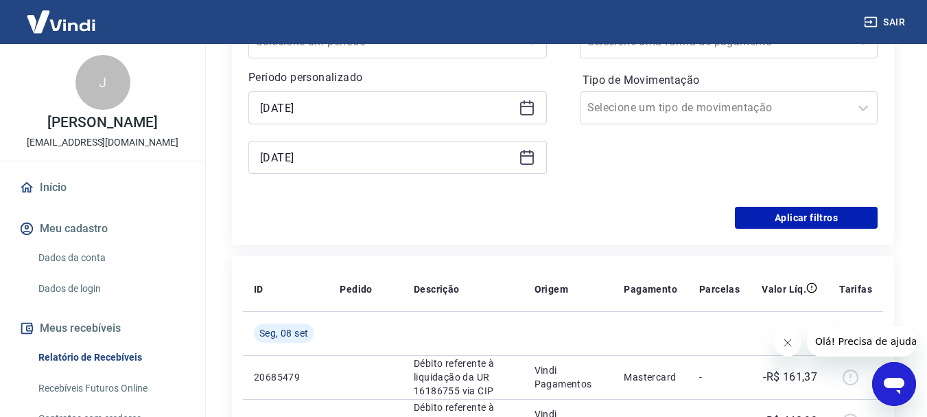
click at [524, 160] on icon at bounding box center [527, 157] width 16 height 16
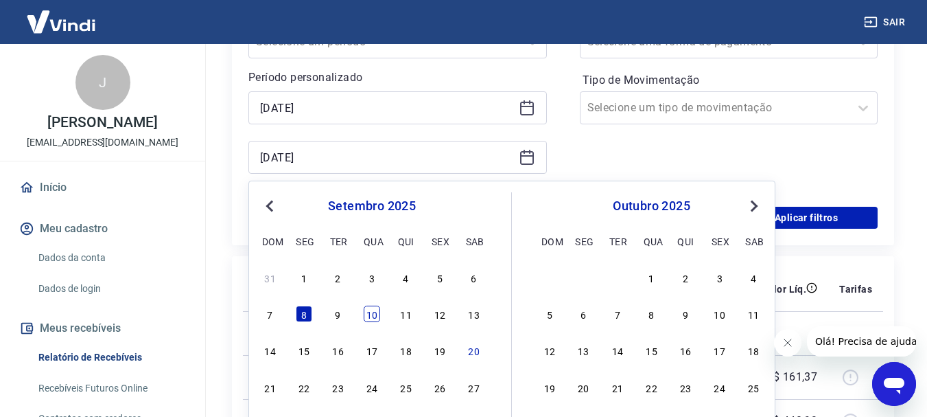
click at [372, 320] on div "10" at bounding box center [372, 313] width 16 height 16
type input "[DATE]"
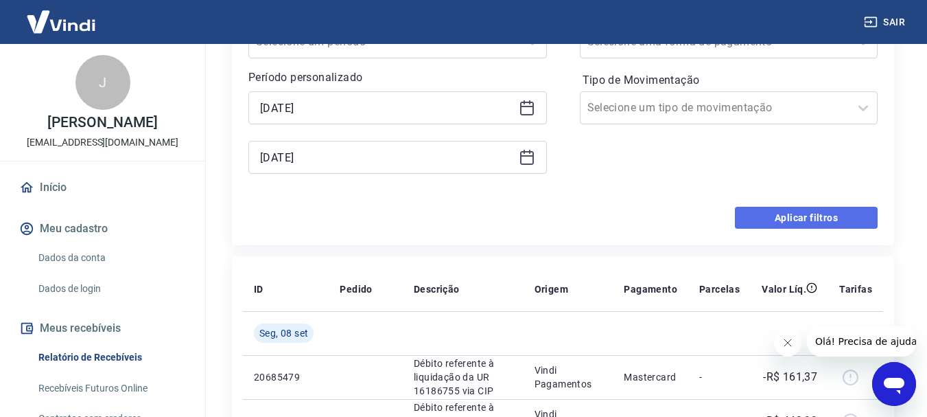
click at [818, 225] on button "Aplicar filtros" at bounding box center [806, 218] width 143 height 22
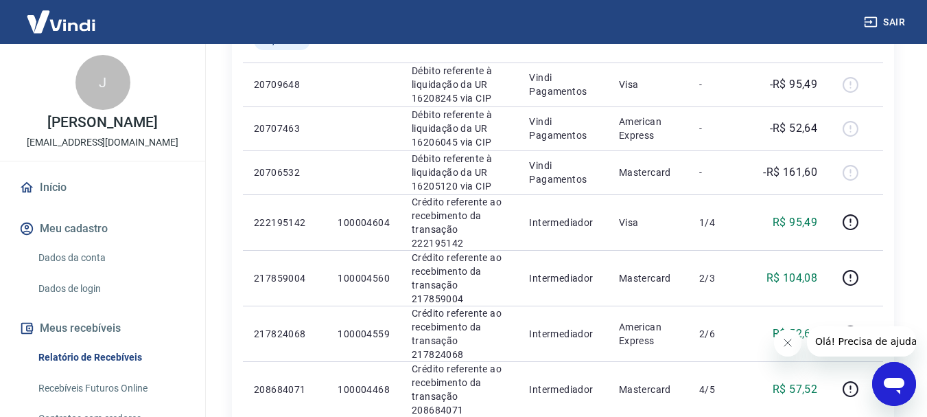
scroll to position [686, 0]
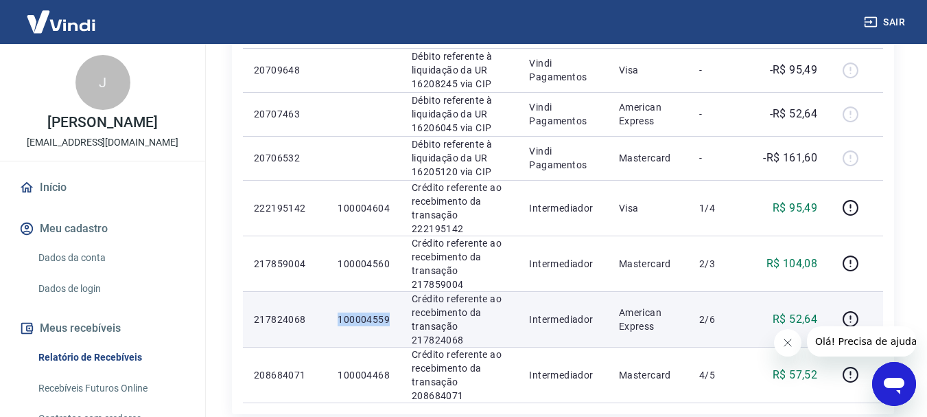
drag, startPoint x: 334, startPoint y: 224, endPoint x: 391, endPoint y: 225, distance: 56.3
click at [391, 291] on td "100004559" at bounding box center [364, 319] width 74 height 56
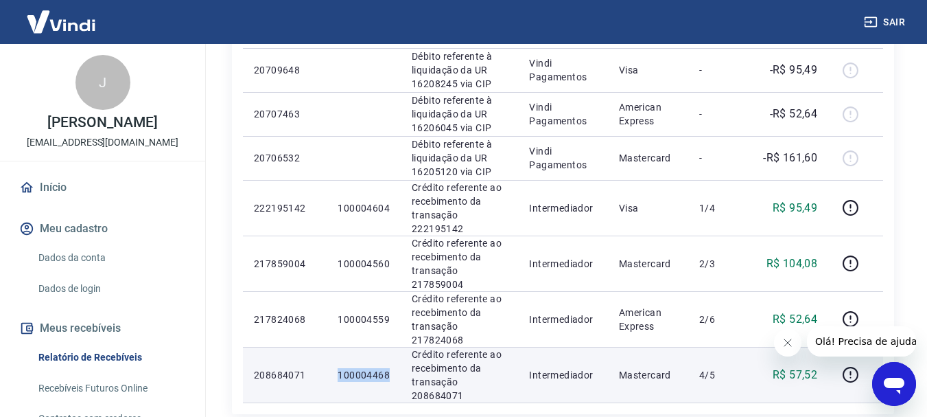
drag, startPoint x: 369, startPoint y: 277, endPoint x: 395, endPoint y: 277, distance: 26.8
click at [395, 347] on td "100004468" at bounding box center [364, 375] width 74 height 56
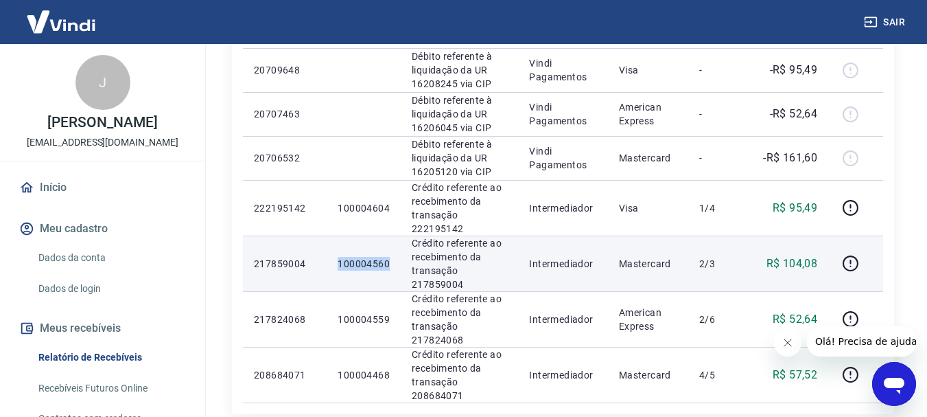
drag, startPoint x: 338, startPoint y: 191, endPoint x: 395, endPoint y: 189, distance: 57.0
click at [395, 235] on td "100004560" at bounding box center [364, 263] width 74 height 56
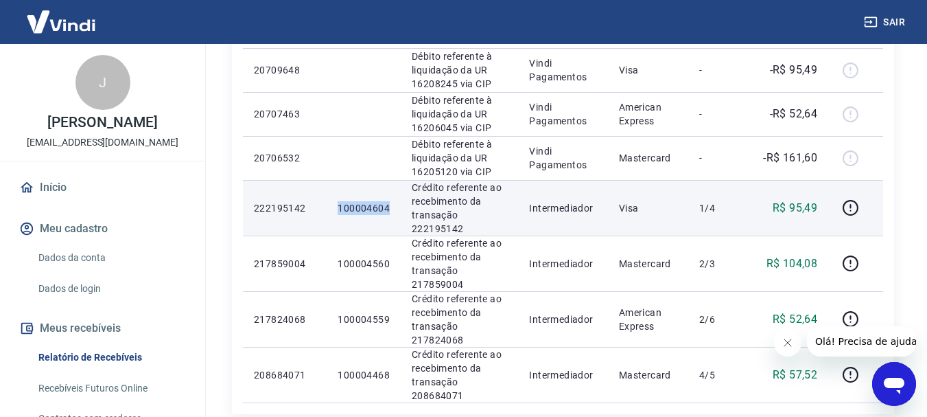
drag, startPoint x: 362, startPoint y: 147, endPoint x: 389, endPoint y: 145, distance: 26.8
click at [389, 180] on td "100004604" at bounding box center [364, 208] width 74 height 56
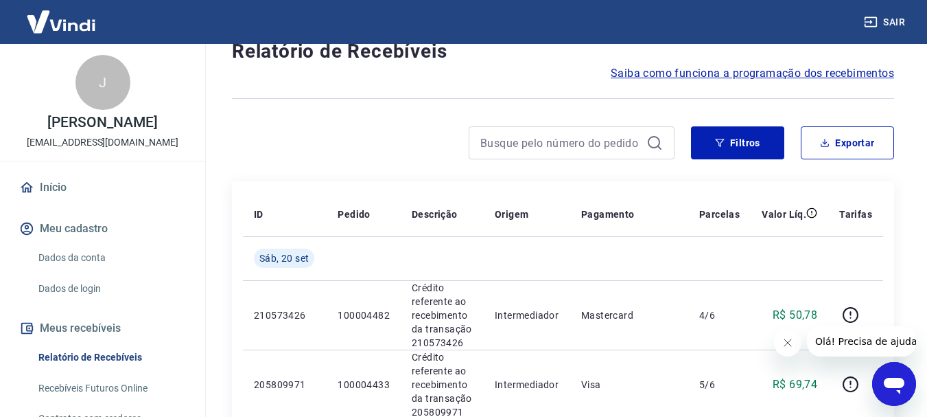
scroll to position [69, 0]
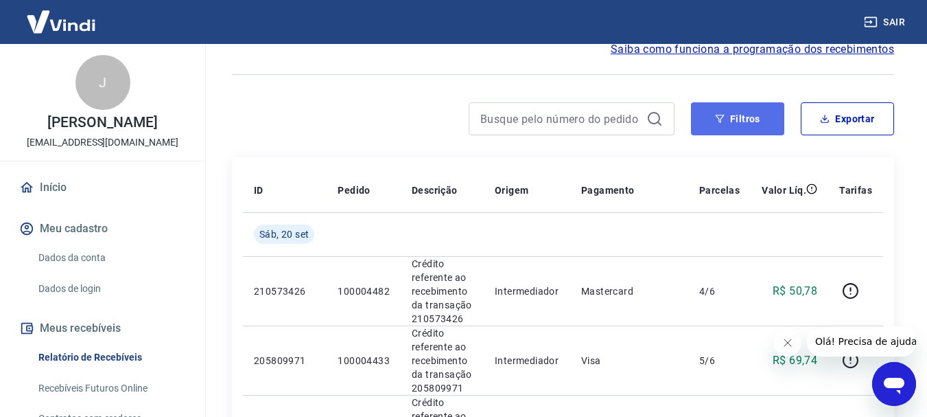
click at [705, 129] on button "Filtros" at bounding box center [737, 118] width 93 height 33
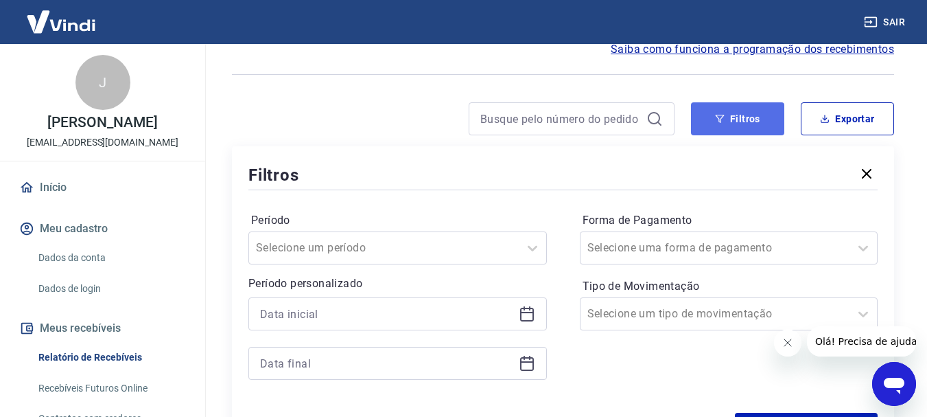
click at [718, 119] on icon "button" at bounding box center [720, 119] width 10 height 10
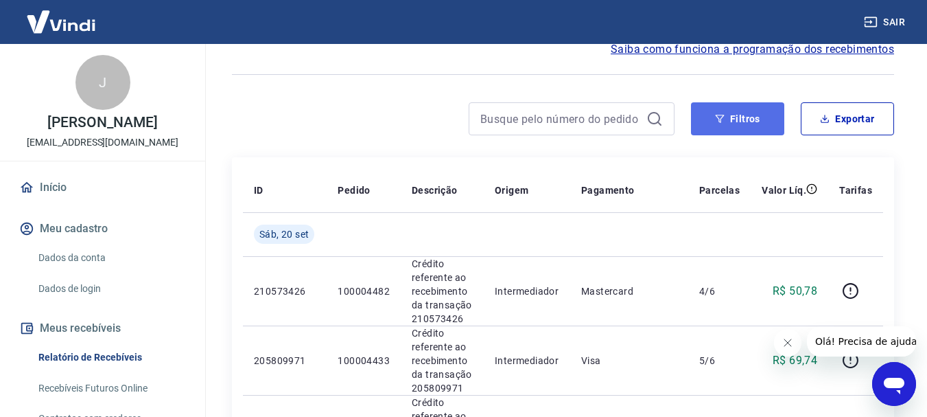
click at [718, 119] on icon "button" at bounding box center [720, 119] width 10 height 10
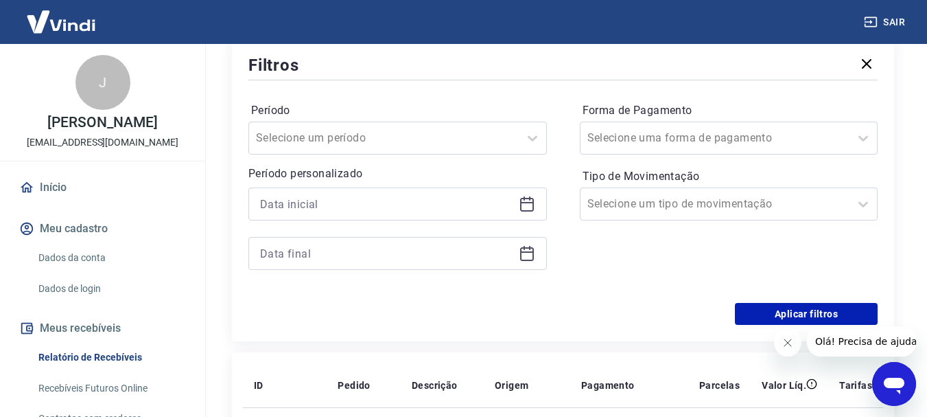
scroll to position [206, 0]
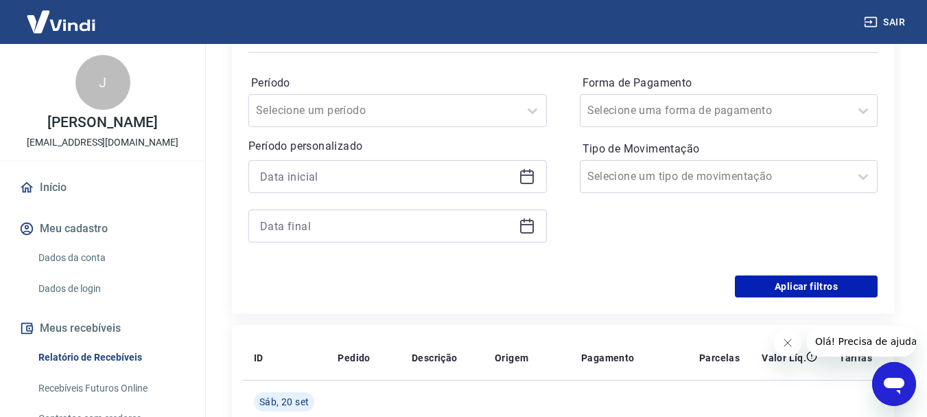
click at [529, 176] on icon at bounding box center [527, 176] width 16 height 16
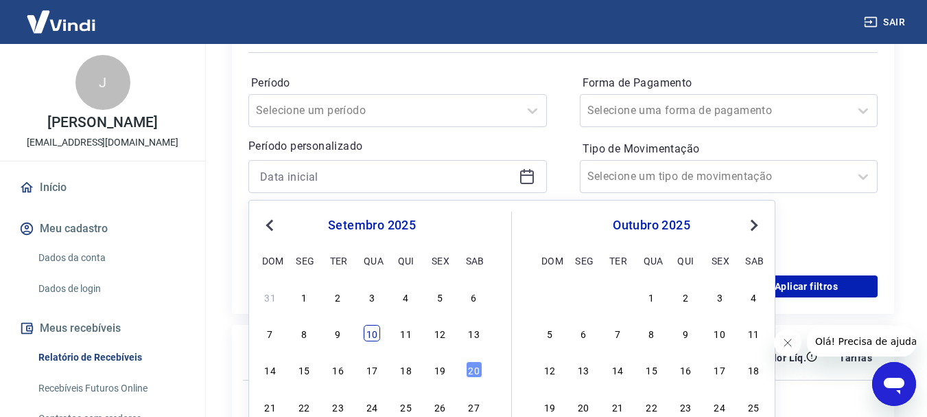
click at [371, 334] on div "10" at bounding box center [372, 333] width 16 height 16
type input "[DATE]"
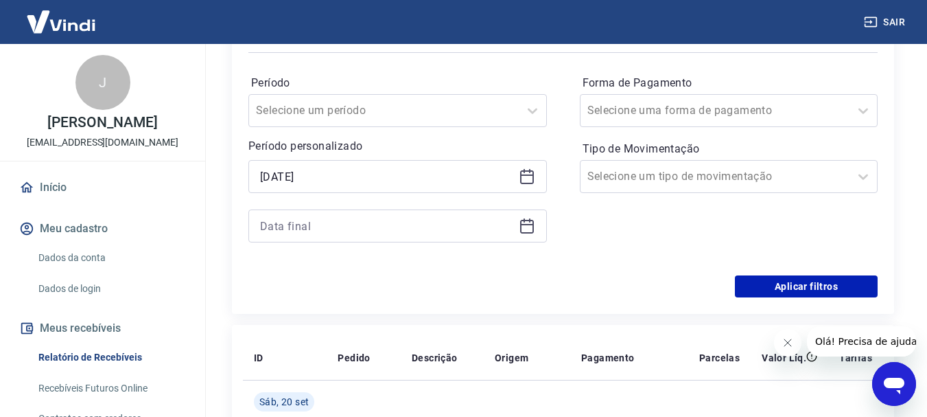
click at [522, 226] on icon at bounding box center [527, 226] width 16 height 16
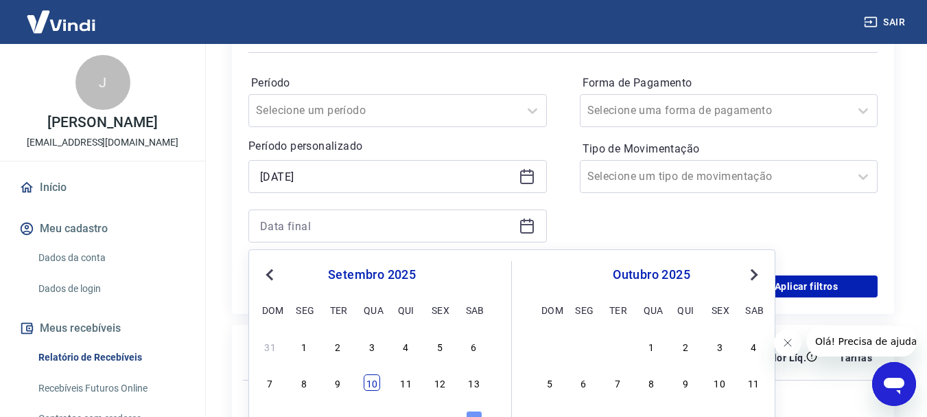
click at [372, 382] on div "10" at bounding box center [372, 382] width 16 height 16
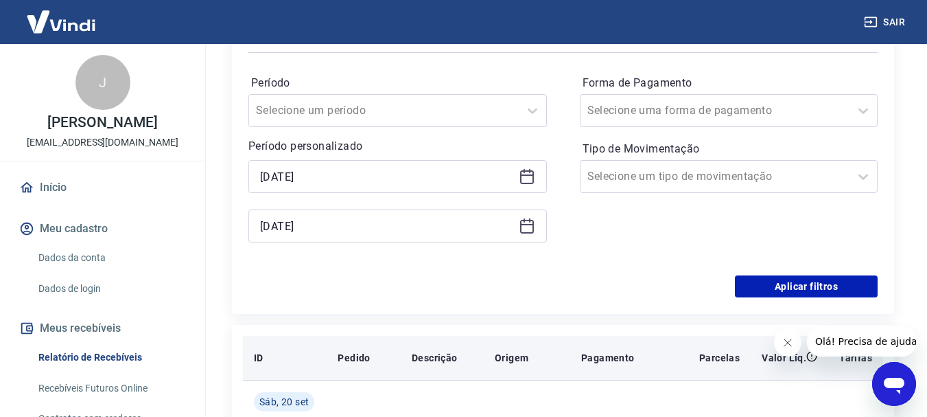
type input "[DATE]"
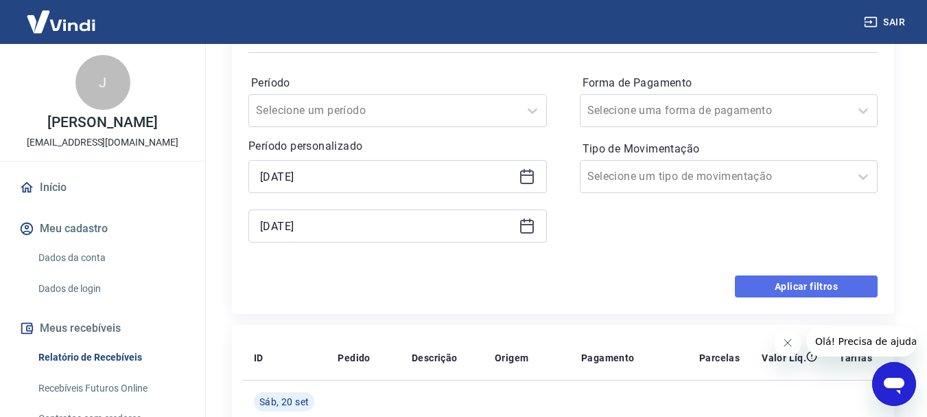
click at [801, 291] on button "Aplicar filtros" at bounding box center [806, 286] width 143 height 22
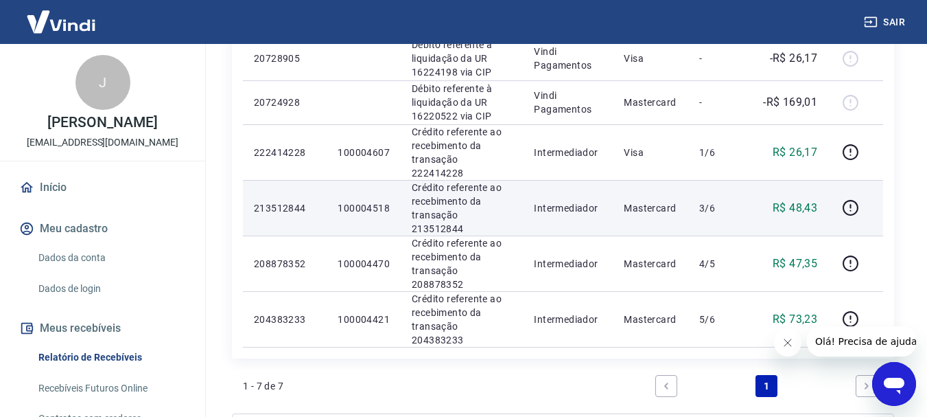
scroll to position [343, 0]
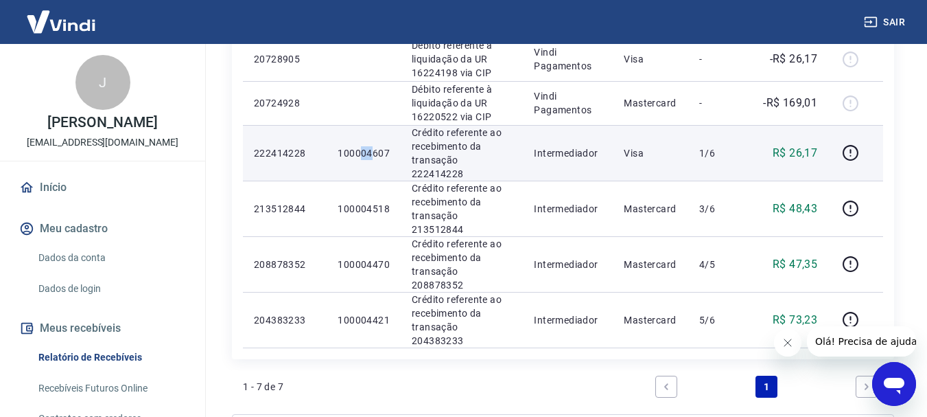
drag, startPoint x: 364, startPoint y: 135, endPoint x: 388, endPoint y: 135, distance: 24.0
click at [383, 146] on p "100004607" at bounding box center [364, 153] width 52 height 14
click at [388, 146] on p "100004607" at bounding box center [364, 153] width 52 height 14
click at [384, 146] on p "100004607" at bounding box center [364, 153] width 52 height 14
drag, startPoint x: 337, startPoint y: 134, endPoint x: 394, endPoint y: 134, distance: 57.0
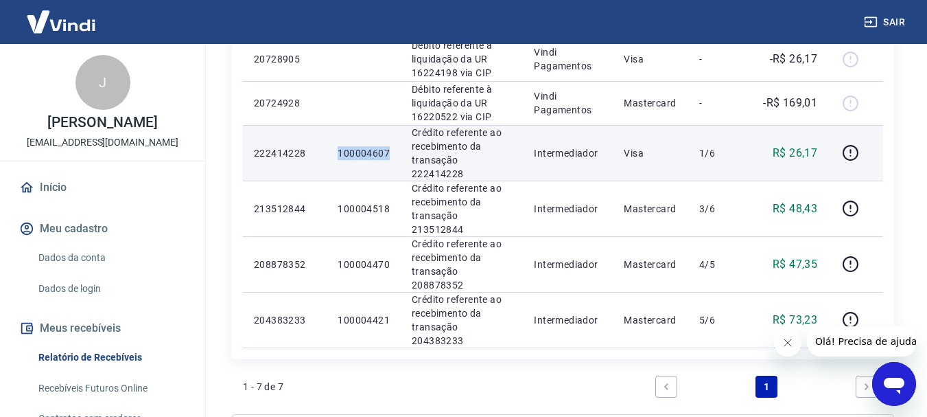
click at [394, 134] on td "100004607" at bounding box center [364, 153] width 74 height 56
copy p "100004607"
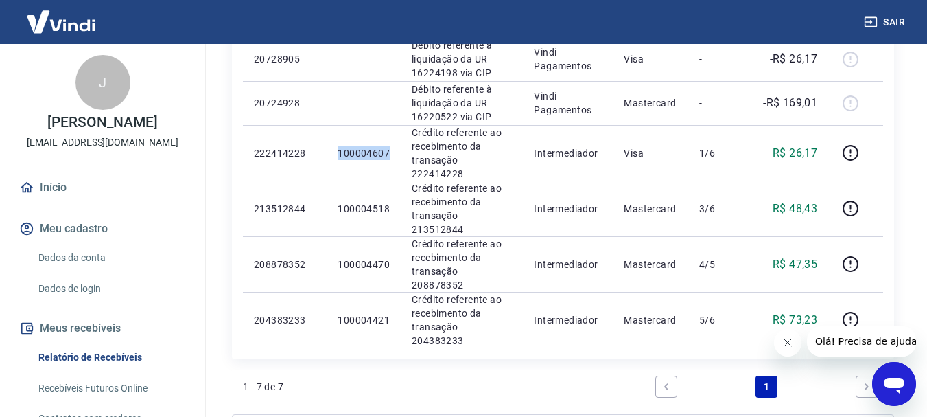
copy p "100004607"
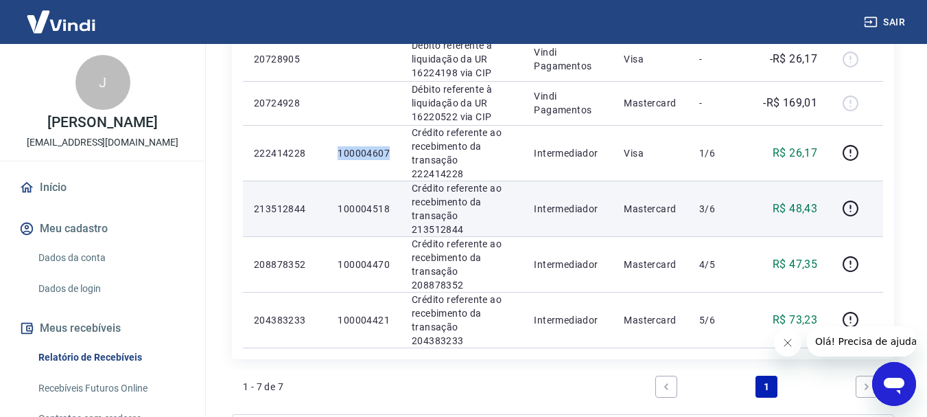
copy p "100004607"
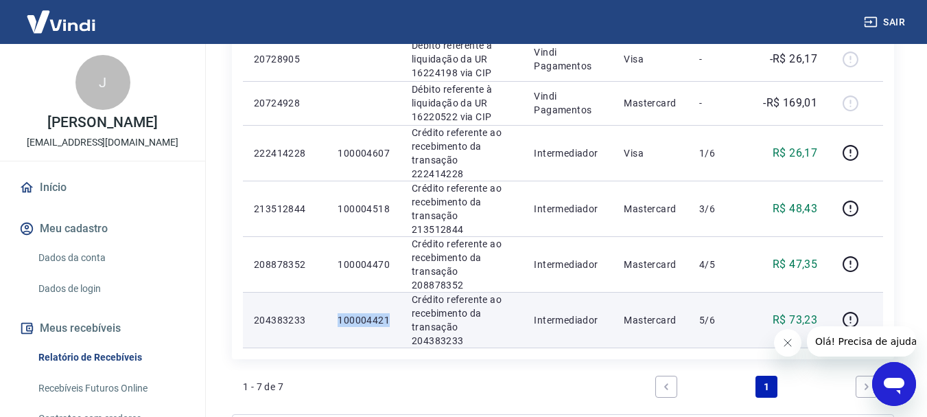
drag, startPoint x: 341, startPoint y: 263, endPoint x: 388, endPoint y: 263, distance: 46.7
click at [388, 292] on td "100004421" at bounding box center [364, 320] width 74 height 56
copy p "100004421"
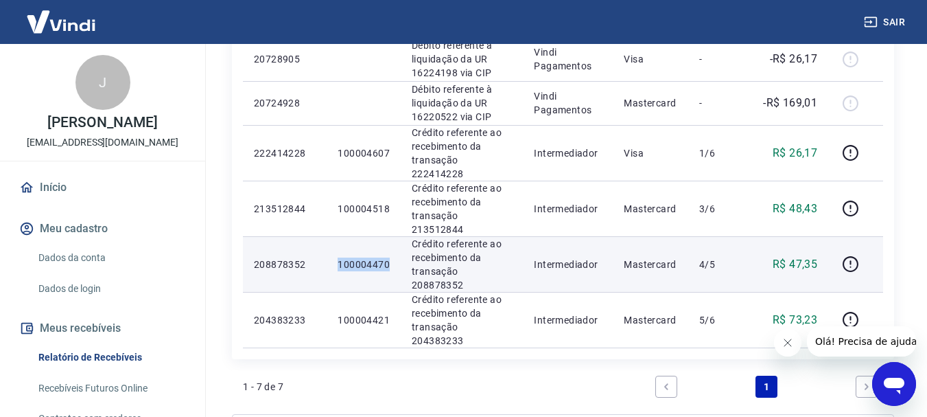
drag, startPoint x: 334, startPoint y: 227, endPoint x: 395, endPoint y: 226, distance: 60.4
click at [395, 236] on td "100004470" at bounding box center [364, 264] width 74 height 56
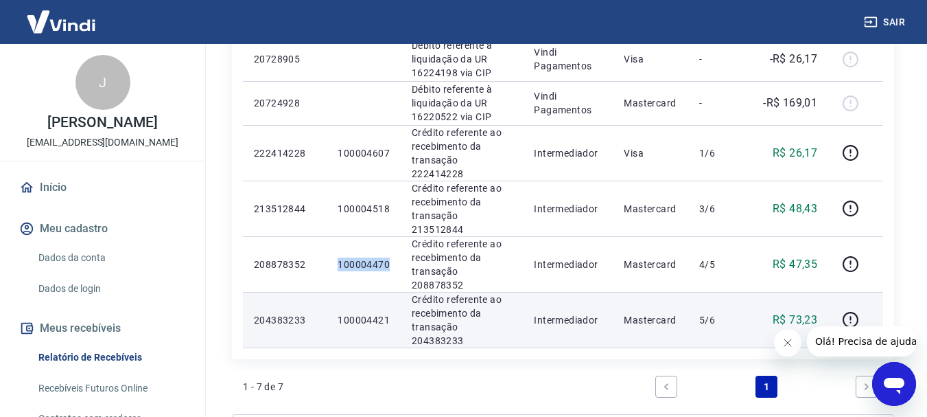
copy p "100004470"
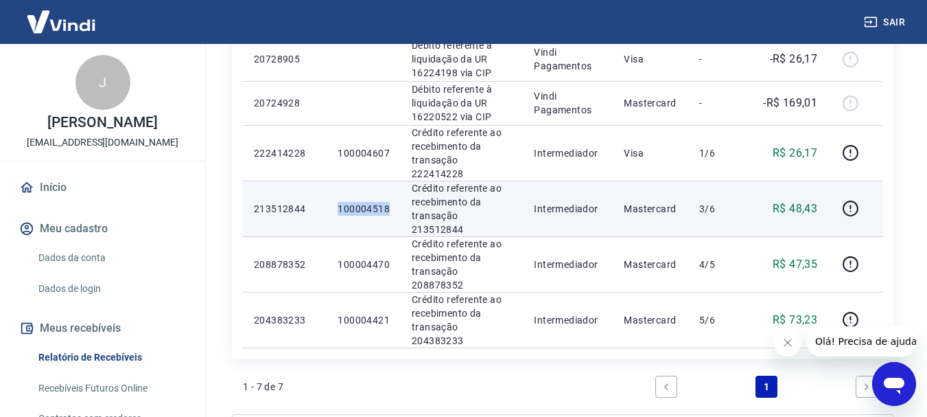
drag, startPoint x: 334, startPoint y: 178, endPoint x: 390, endPoint y: 178, distance: 55.6
click at [390, 181] on td "100004518" at bounding box center [364, 209] width 74 height 56
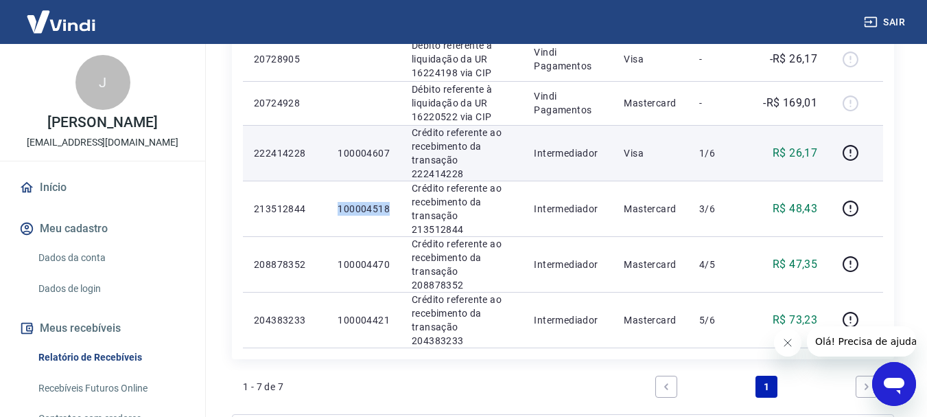
copy p "100004518"
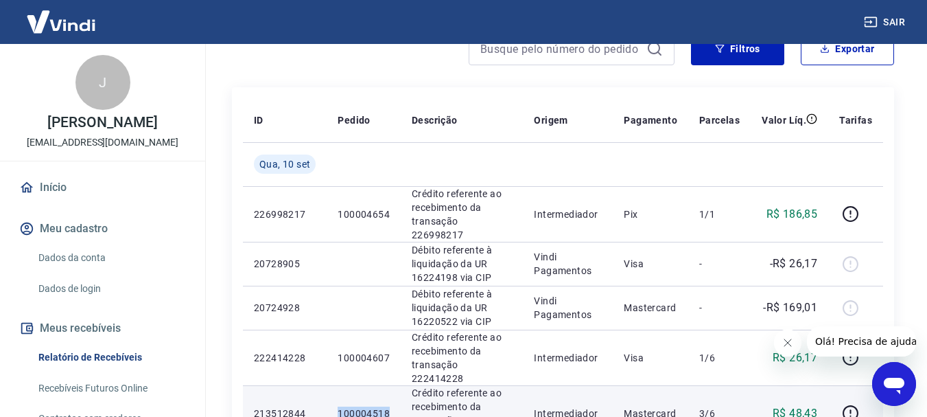
scroll to position [137, 0]
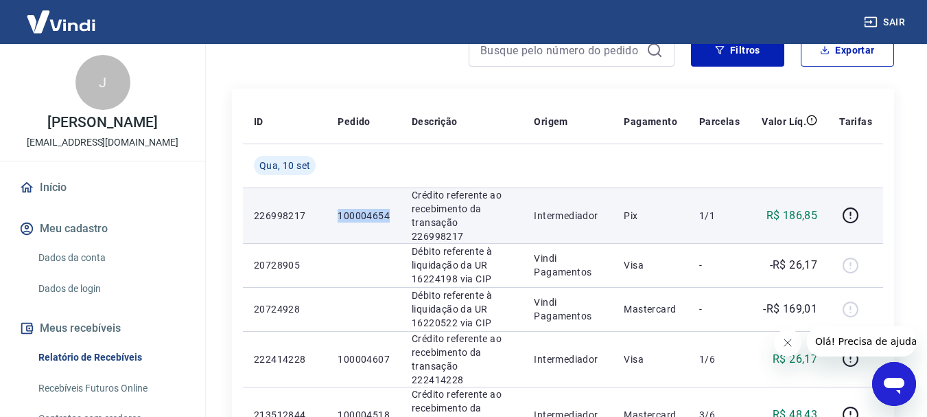
drag, startPoint x: 332, startPoint y: 211, endPoint x: 388, endPoint y: 213, distance: 55.6
click at [388, 213] on td "100004654" at bounding box center [364, 215] width 74 height 56
copy p "100004654"
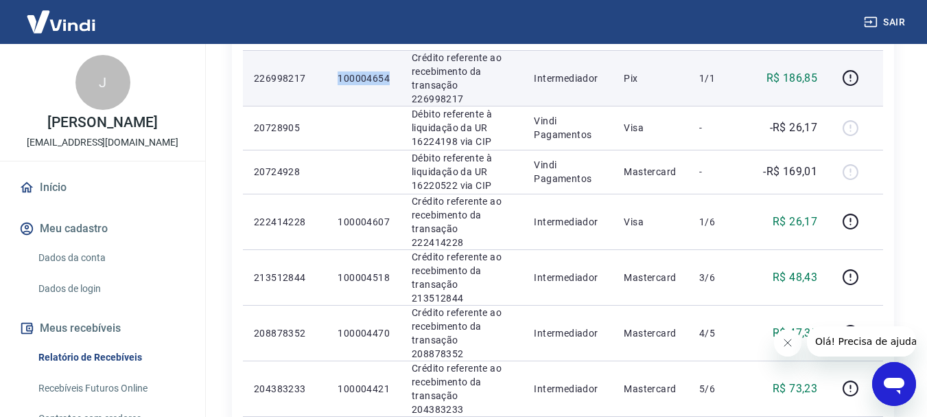
scroll to position [69, 0]
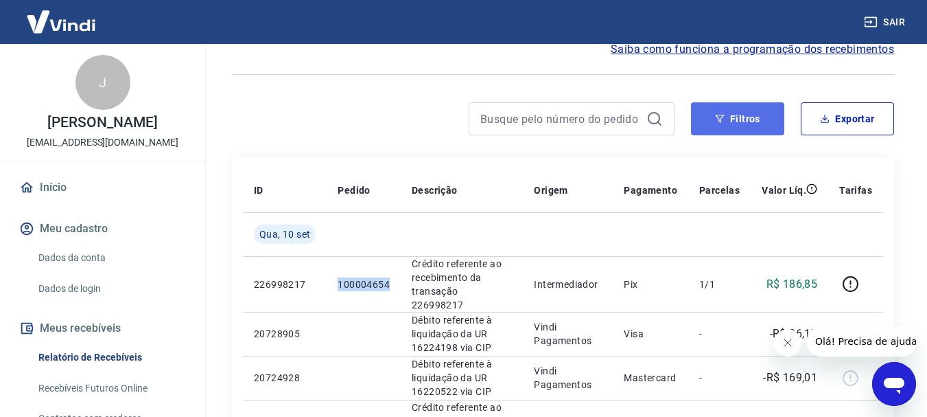
click at [723, 124] on button "Filtros" at bounding box center [737, 118] width 93 height 33
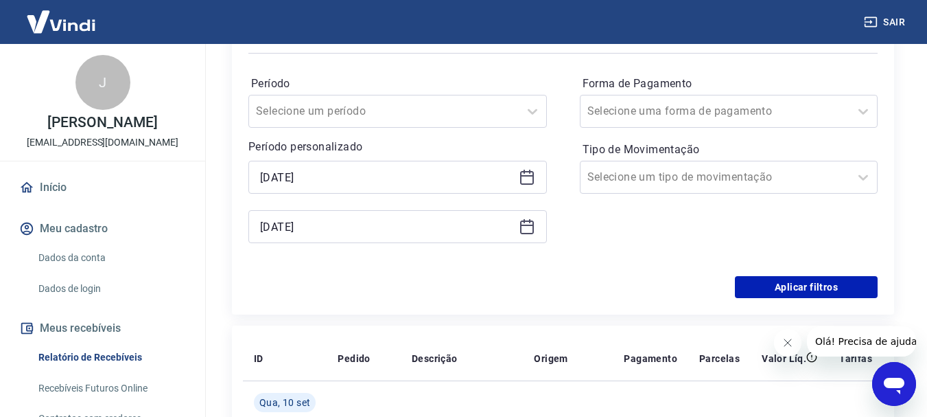
scroll to position [206, 0]
click at [530, 187] on div "[DATE]" at bounding box center [397, 176] width 299 height 33
click at [526, 185] on div "[DATE]" at bounding box center [397, 176] width 299 height 33
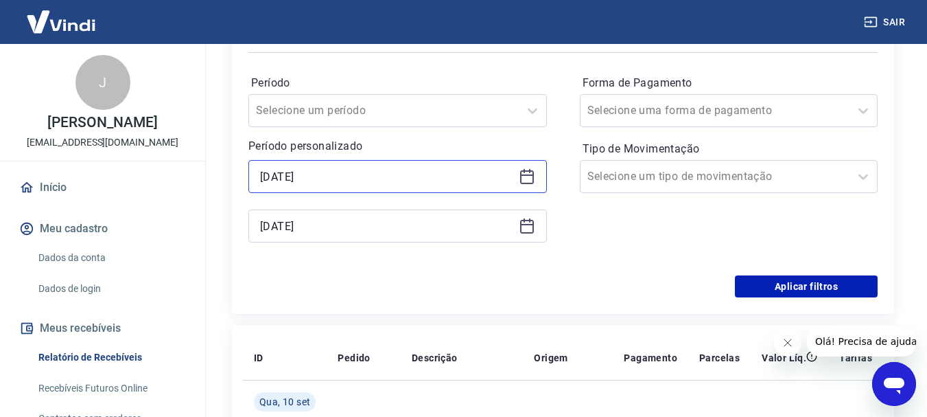
drag, startPoint x: 516, startPoint y: 176, endPoint x: 459, endPoint y: 177, distance: 57.0
click at [459, 177] on input "[DATE]" at bounding box center [386, 176] width 253 height 21
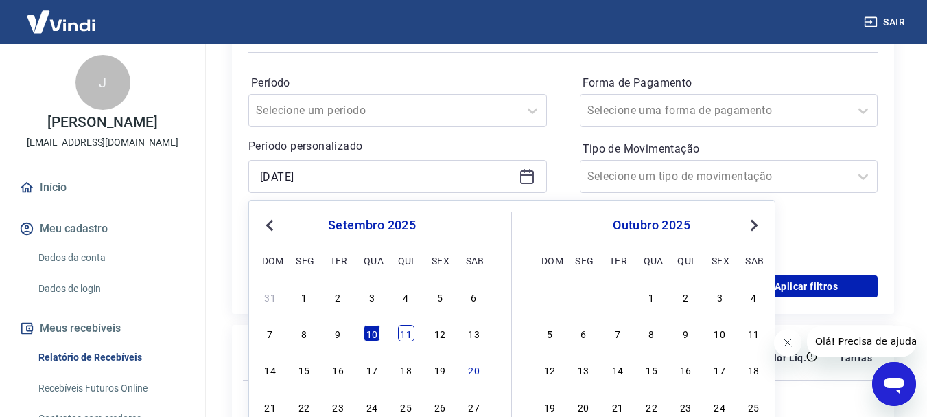
click at [401, 333] on div "11" at bounding box center [406, 333] width 16 height 16
type input "[DATE]"
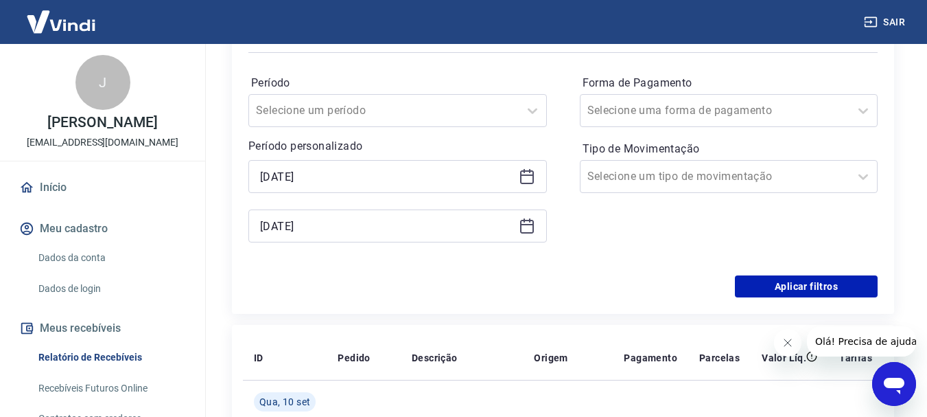
click at [529, 220] on icon at bounding box center [529, 220] width 1 height 4
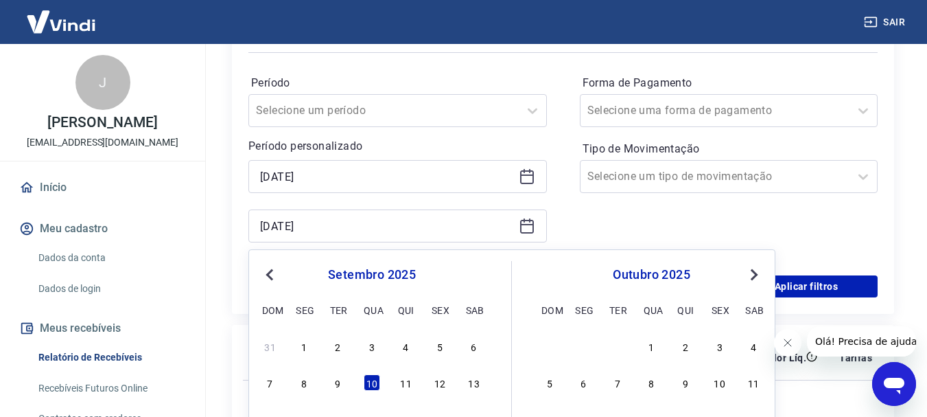
drag, startPoint x: 402, startPoint y: 390, endPoint x: 537, endPoint y: 332, distance: 146.4
click at [406, 390] on div "11" at bounding box center [406, 382] width 16 height 16
type input "[DATE]"
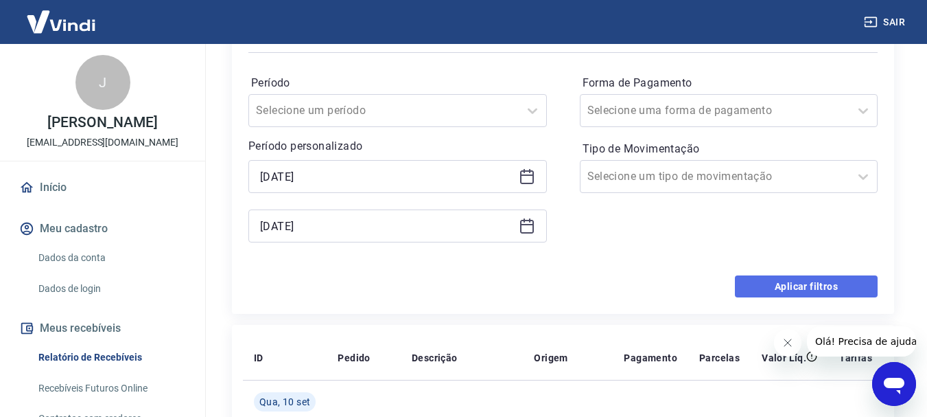
click at [764, 290] on button "Aplicar filtros" at bounding box center [806, 286] width 143 height 22
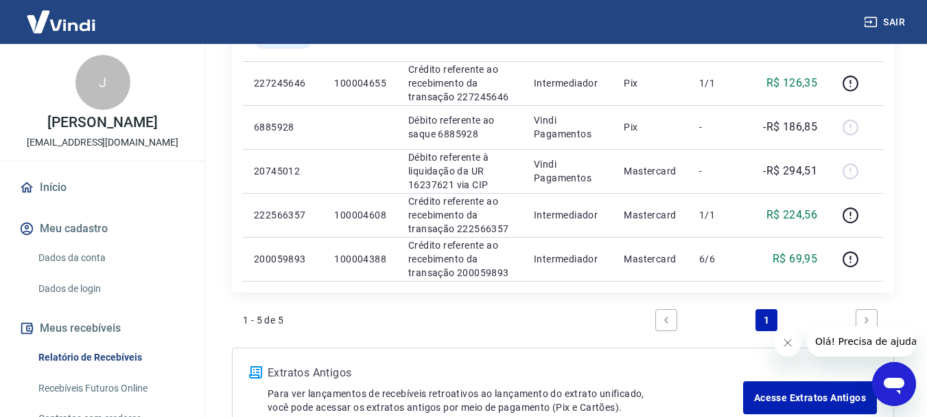
scroll to position [275, 0]
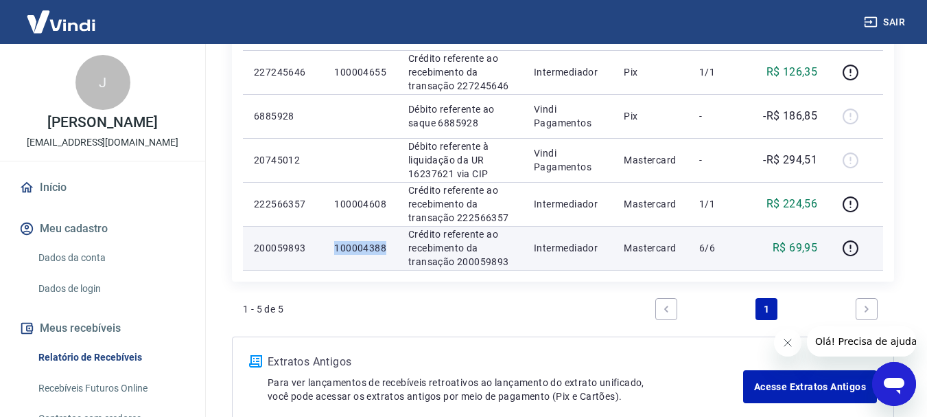
drag, startPoint x: 331, startPoint y: 247, endPoint x: 386, endPoint y: 247, distance: 54.9
click at [386, 247] on td "100004388" at bounding box center [360, 248] width 74 height 44
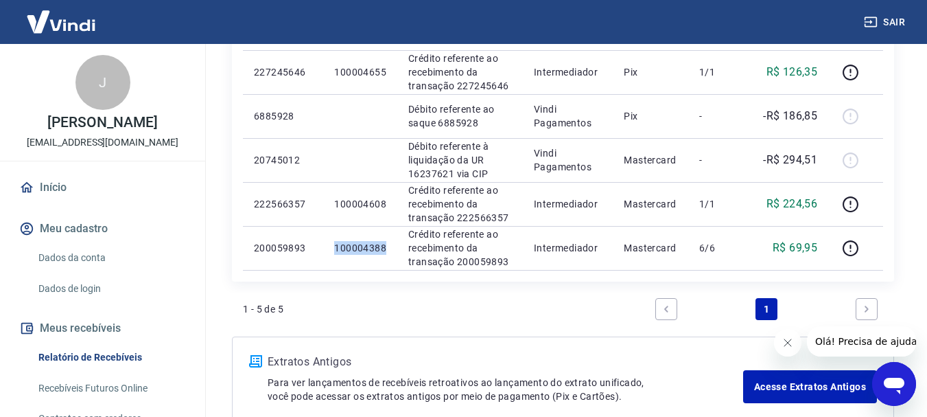
copy p "100004388"
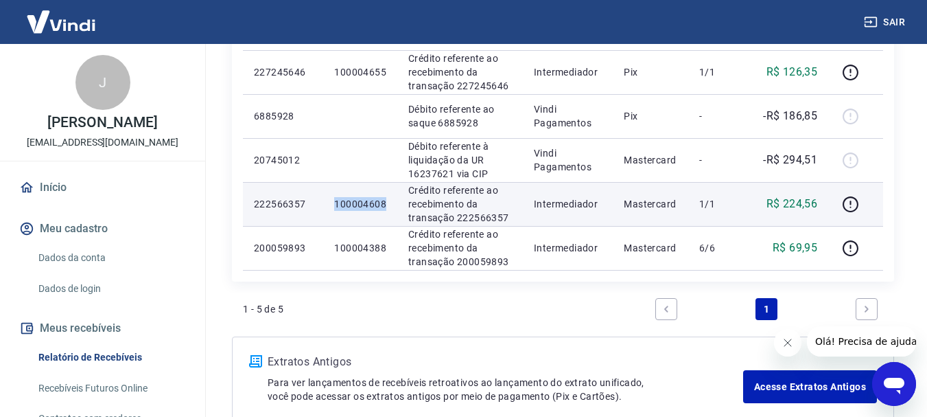
drag, startPoint x: 324, startPoint y: 206, endPoint x: 390, endPoint y: 206, distance: 65.9
click at [390, 206] on td "100004608" at bounding box center [360, 204] width 74 height 44
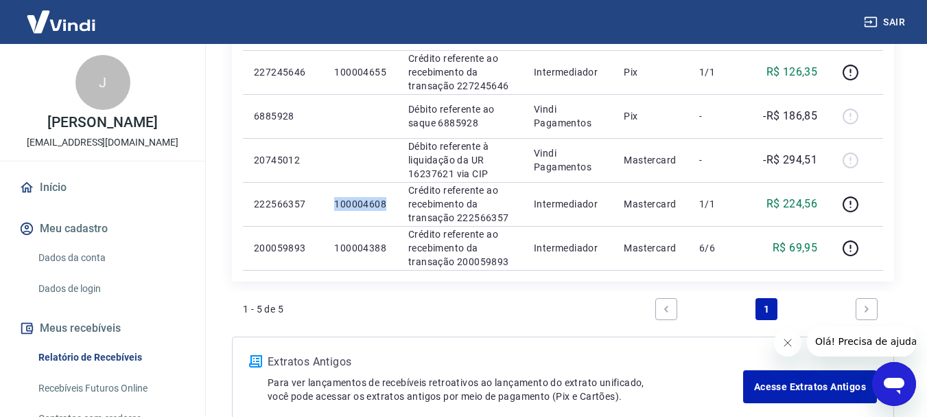
copy p "100004608"
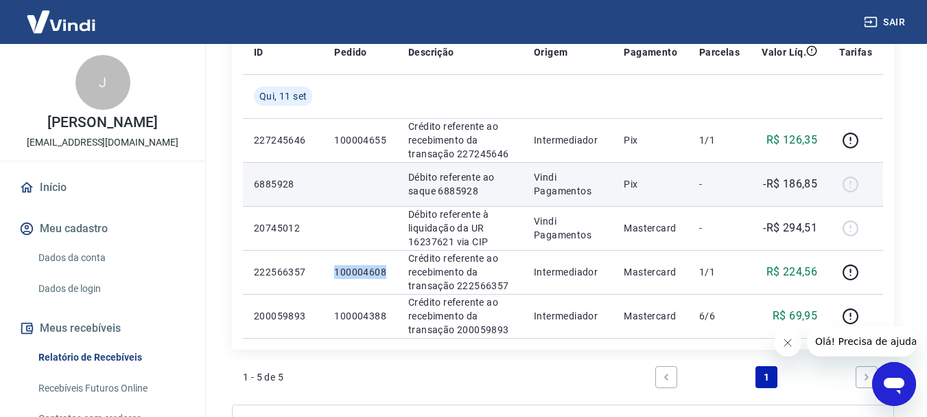
scroll to position [206, 0]
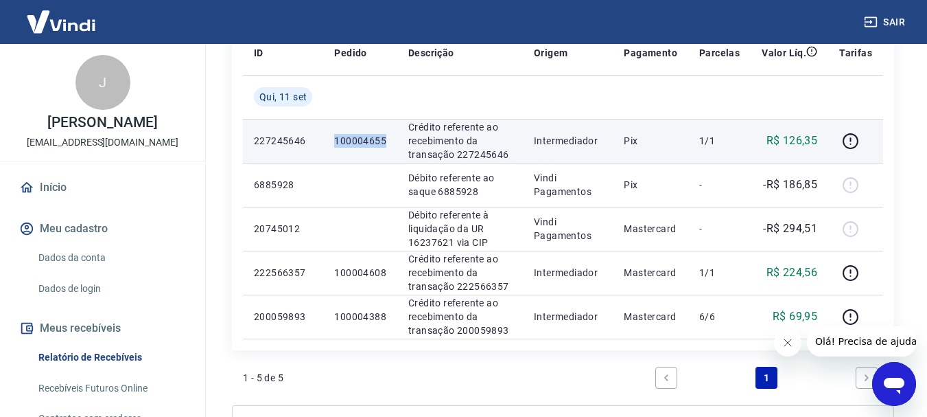
drag, startPoint x: 329, startPoint y: 139, endPoint x: 386, endPoint y: 141, distance: 57.0
click at [386, 141] on td "100004655" at bounding box center [360, 141] width 74 height 44
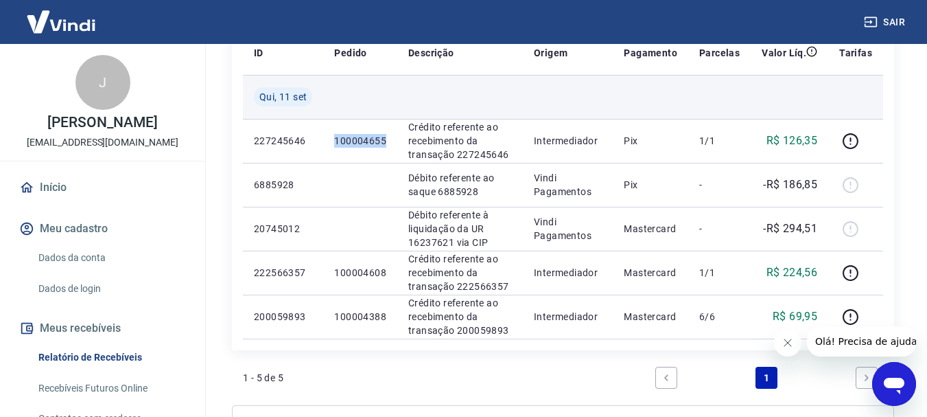
copy p "100004655"
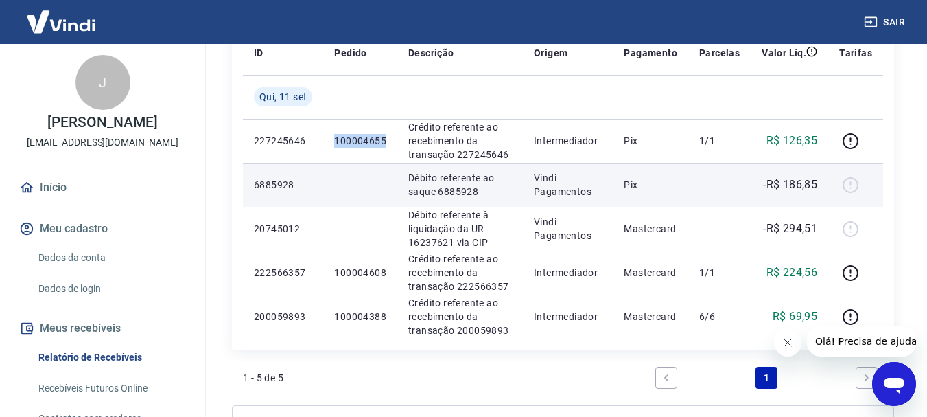
scroll to position [0, 0]
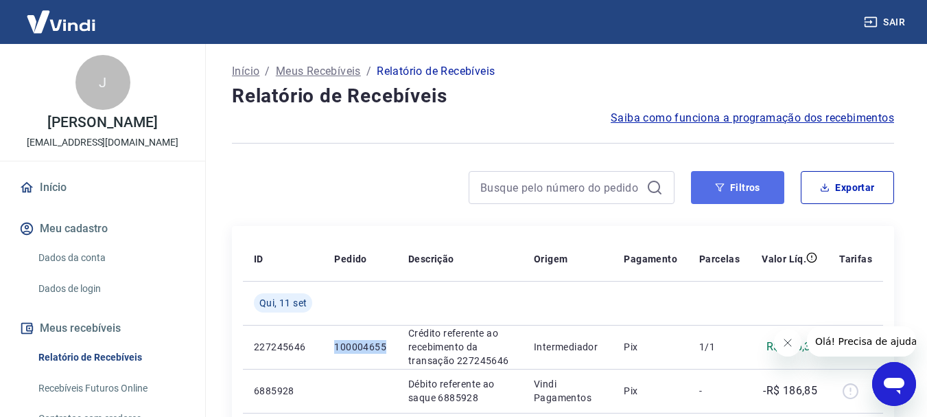
click at [726, 192] on button "Filtros" at bounding box center [737, 187] width 93 height 33
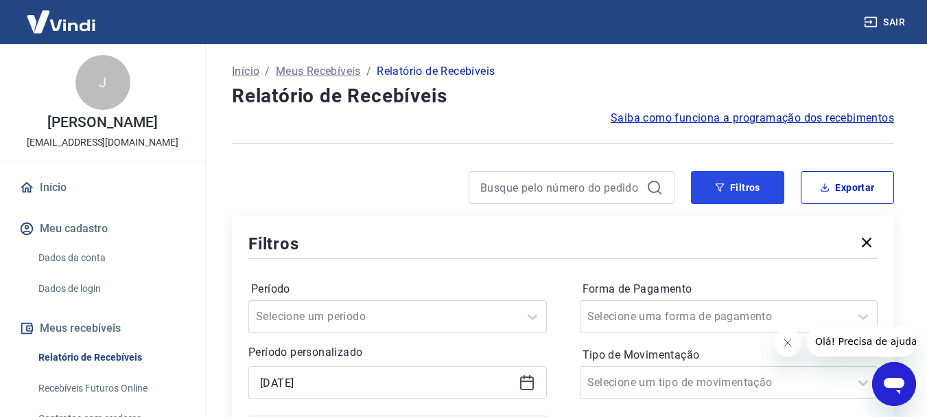
scroll to position [206, 0]
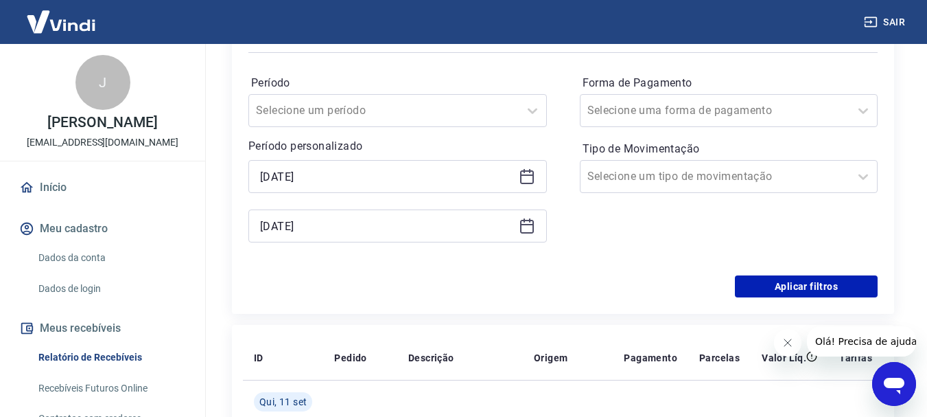
click at [531, 174] on icon at bounding box center [527, 174] width 14 height 1
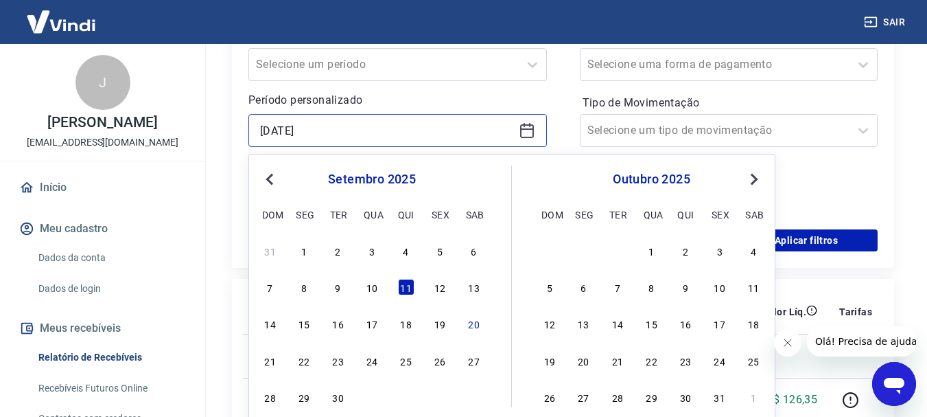
scroll to position [275, 0]
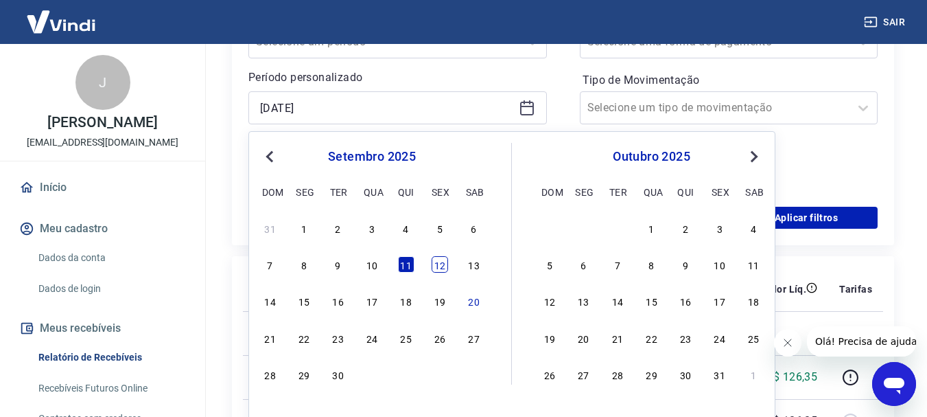
click at [435, 266] on div "12" at bounding box center [440, 264] width 16 height 16
type input "[DATE]"
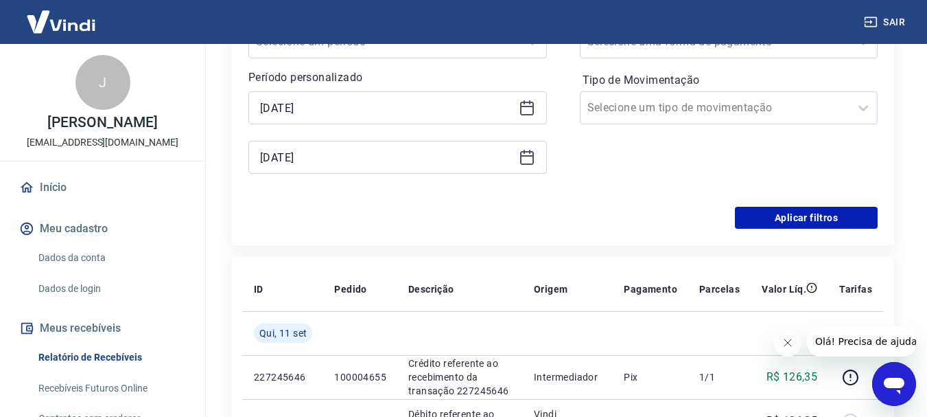
click at [533, 150] on icon at bounding box center [527, 157] width 16 height 16
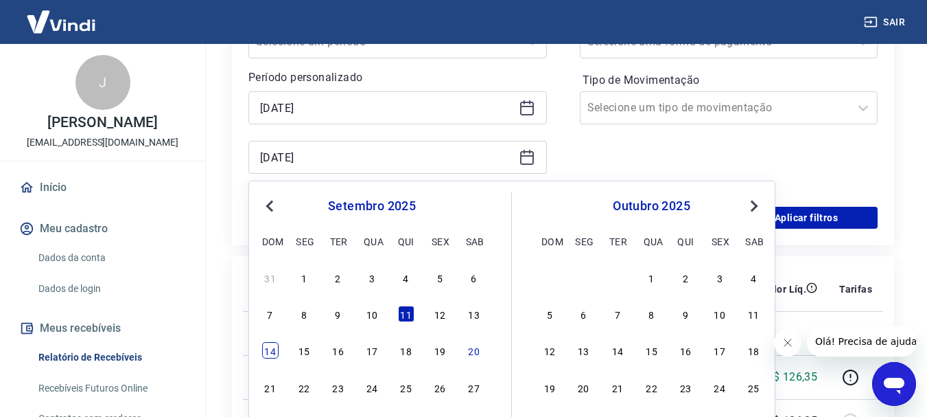
click at [275, 351] on div "14" at bounding box center [270, 350] width 16 height 16
type input "[DATE]"
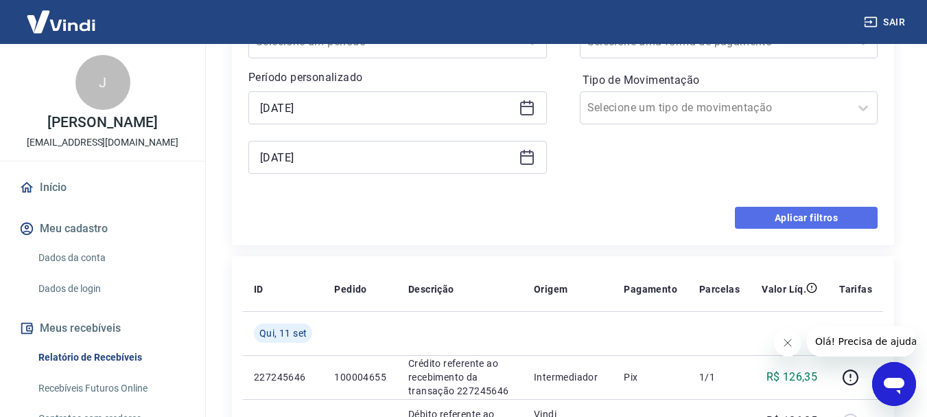
click at [762, 216] on button "Aplicar filtros" at bounding box center [806, 218] width 143 height 22
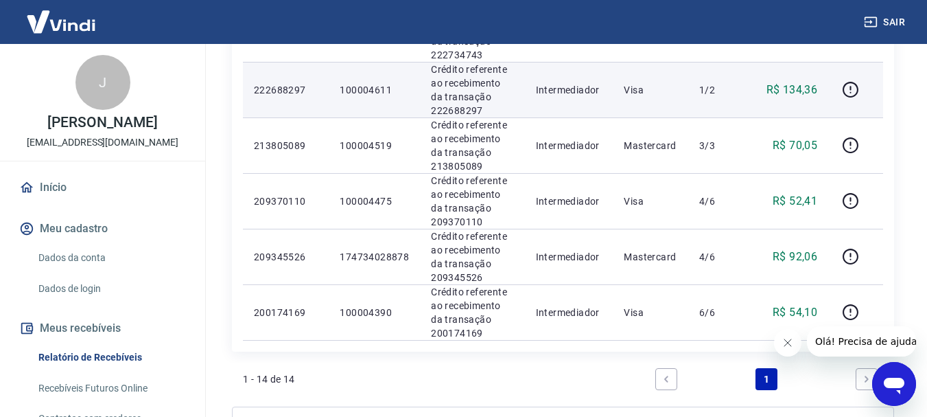
scroll to position [824, 0]
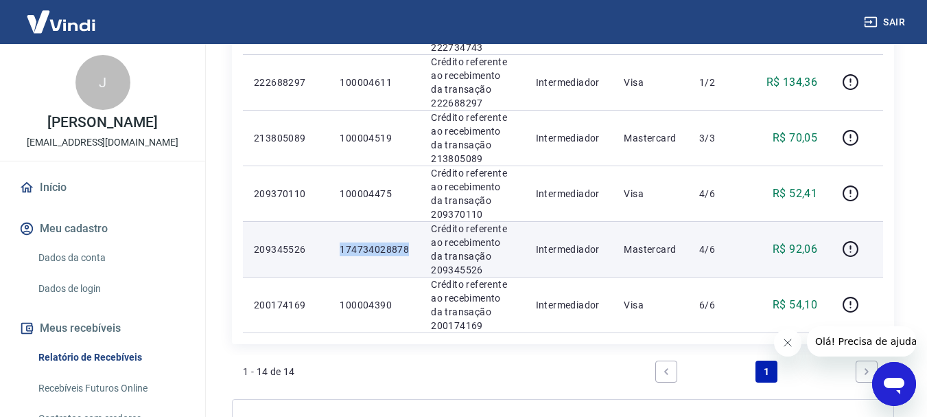
drag, startPoint x: 335, startPoint y: 252, endPoint x: 413, endPoint y: 252, distance: 78.2
click at [413, 252] on td "174734028878" at bounding box center [374, 249] width 91 height 56
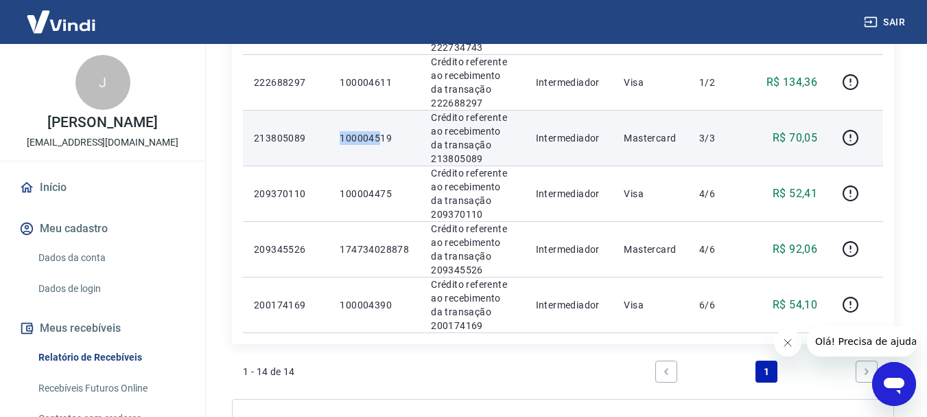
drag, startPoint x: 342, startPoint y: 130, endPoint x: 381, endPoint y: 136, distance: 39.5
click at [381, 136] on p "100004519" at bounding box center [374, 138] width 69 height 14
drag, startPoint x: 398, startPoint y: 136, endPoint x: 336, endPoint y: 139, distance: 62.5
click at [336, 139] on td "100004519" at bounding box center [374, 138] width 91 height 56
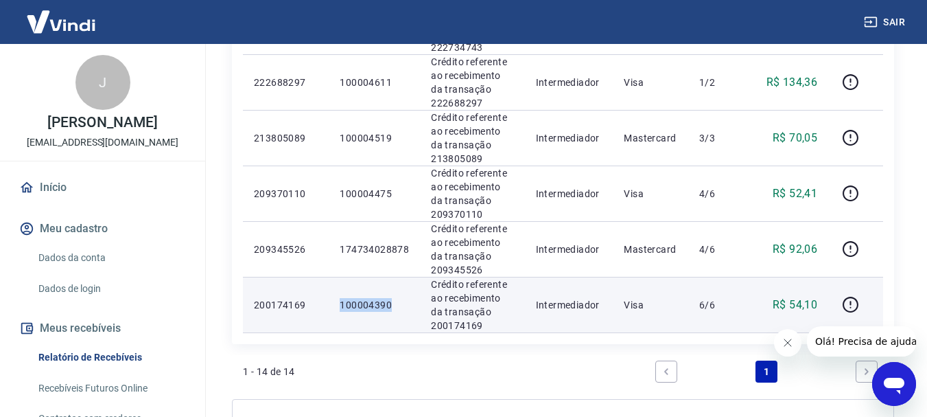
drag, startPoint x: 349, startPoint y: 303, endPoint x: 391, endPoint y: 303, distance: 41.9
click at [391, 303] on td "100004390" at bounding box center [374, 305] width 91 height 56
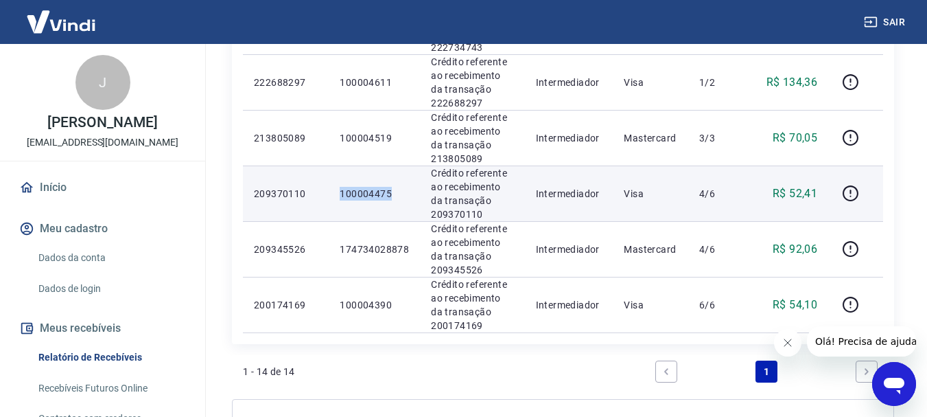
drag, startPoint x: 336, startPoint y: 196, endPoint x: 394, endPoint y: 198, distance: 58.4
click at [394, 198] on td "100004475" at bounding box center [374, 193] width 91 height 56
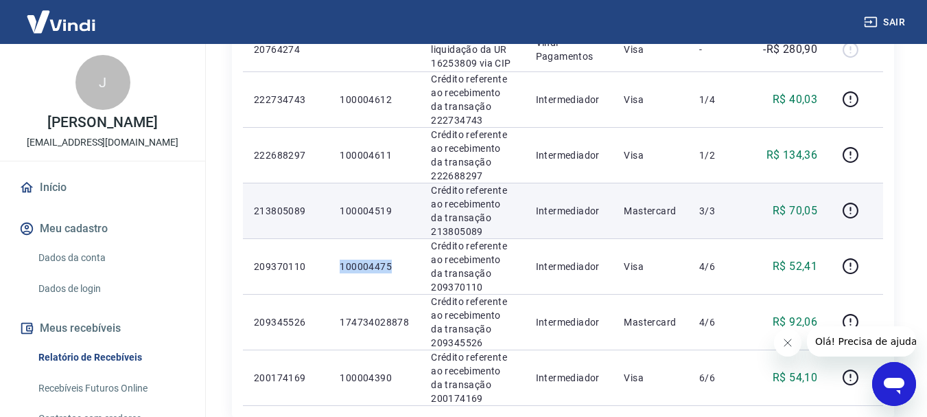
scroll to position [686, 0]
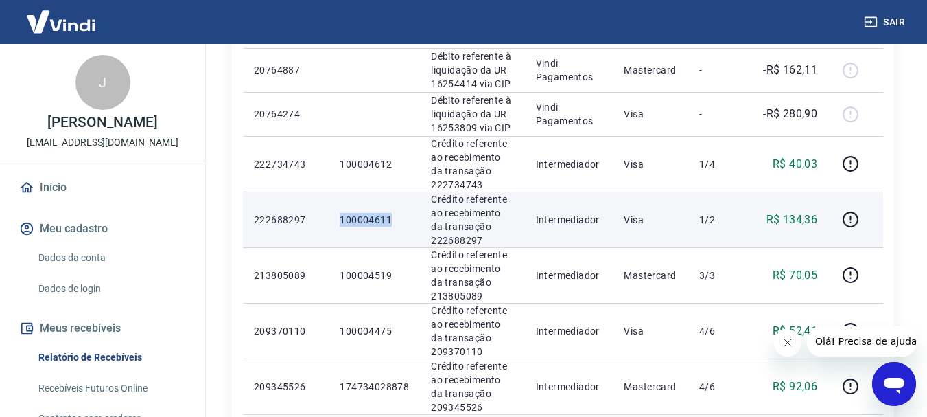
drag, startPoint x: 334, startPoint y: 213, endPoint x: 391, endPoint y: 213, distance: 57.0
click at [391, 213] on td "100004611" at bounding box center [374, 219] width 91 height 56
click at [391, 213] on p "100004611" at bounding box center [374, 220] width 69 height 14
drag, startPoint x: 328, startPoint y: 226, endPoint x: 399, endPoint y: 226, distance: 70.7
click at [399, 226] on tr "222688297 100004611 Crédito referente ao recebimento da transação 222688297 Int…" at bounding box center [563, 219] width 640 height 56
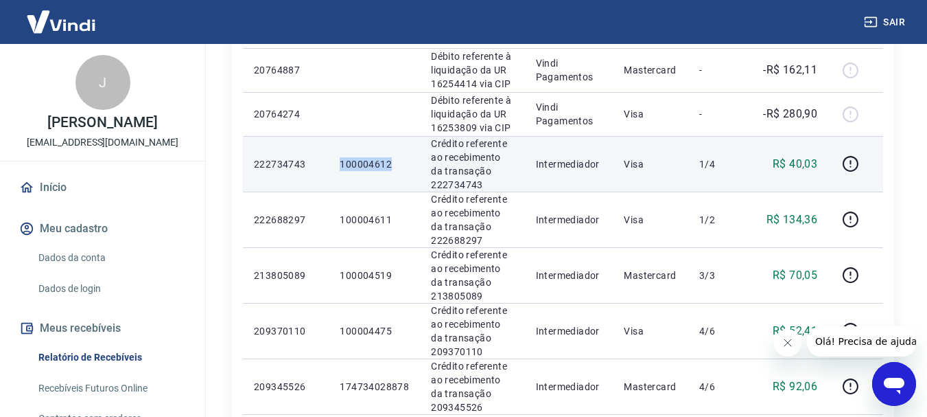
drag, startPoint x: 337, startPoint y: 171, endPoint x: 394, endPoint y: 170, distance: 57.0
click at [394, 170] on td "100004612" at bounding box center [374, 164] width 91 height 56
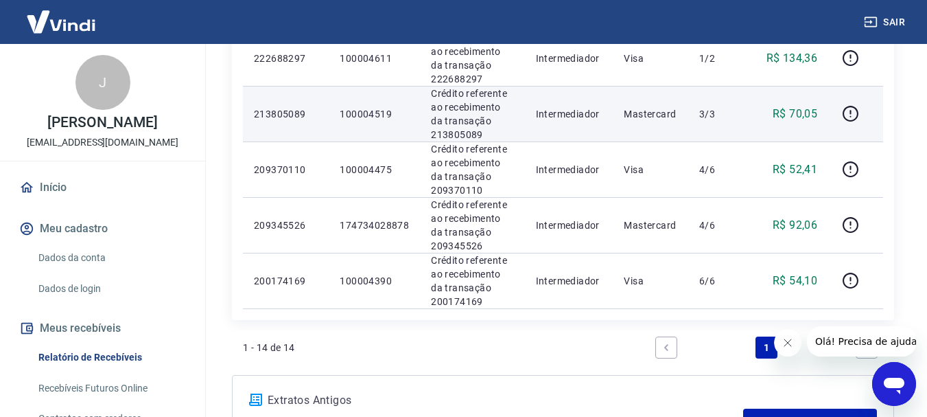
scroll to position [824, 0]
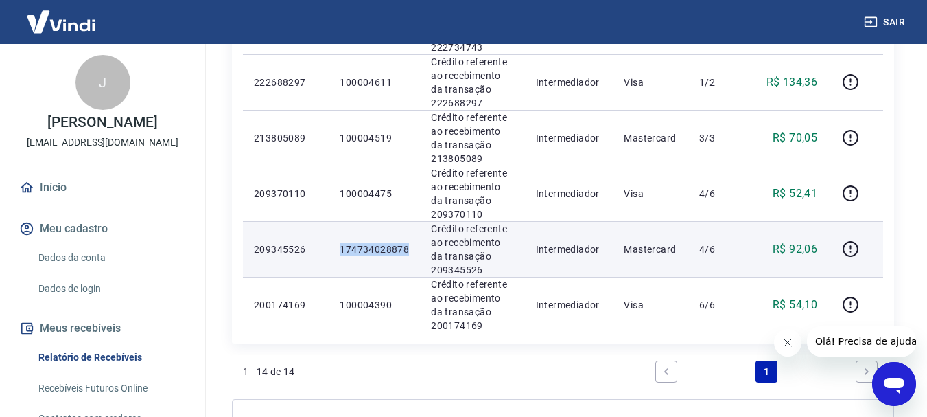
drag, startPoint x: 336, startPoint y: 251, endPoint x: 410, endPoint y: 251, distance: 73.4
click at [410, 251] on td "174734028878" at bounding box center [374, 249] width 91 height 56
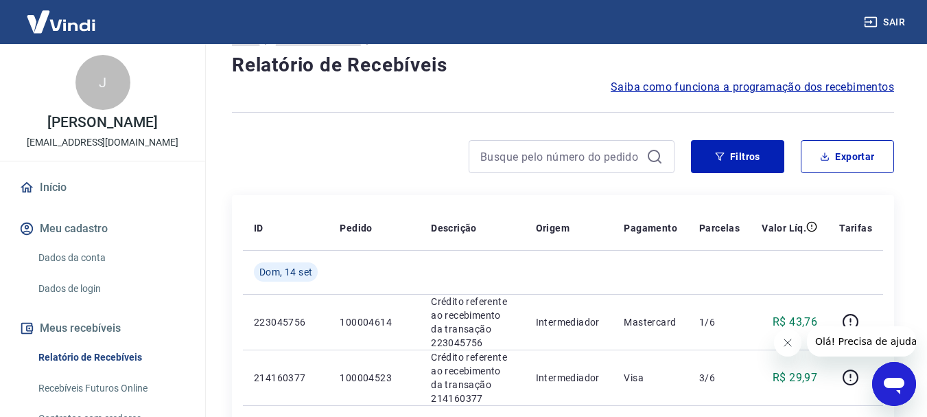
scroll to position [0, 0]
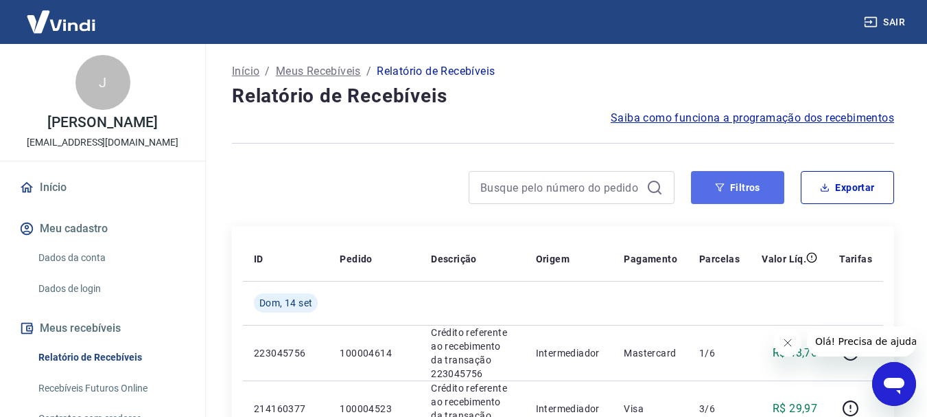
click at [718, 192] on button "Filtros" at bounding box center [737, 187] width 93 height 33
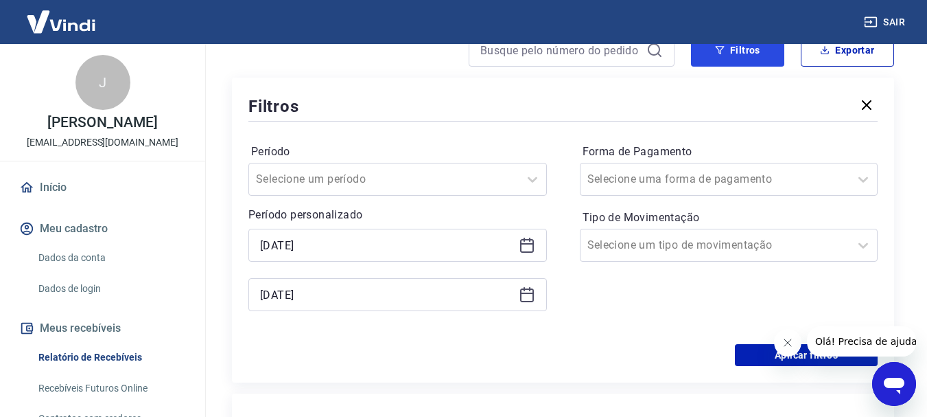
scroll to position [206, 0]
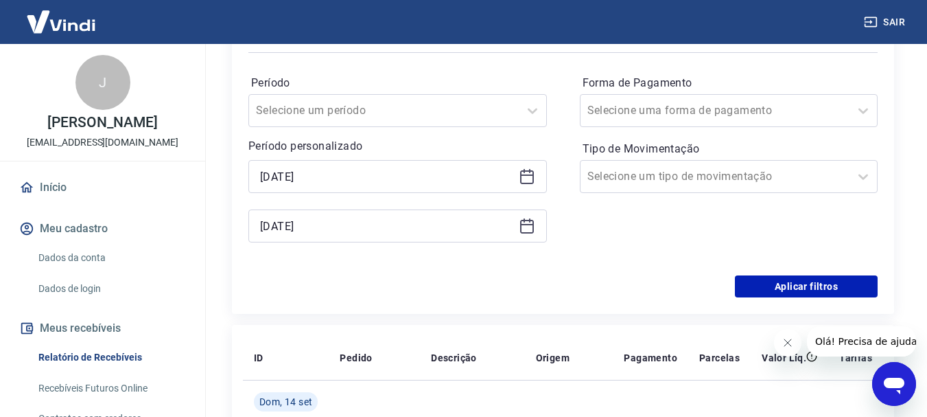
click at [524, 181] on icon at bounding box center [527, 176] width 16 height 16
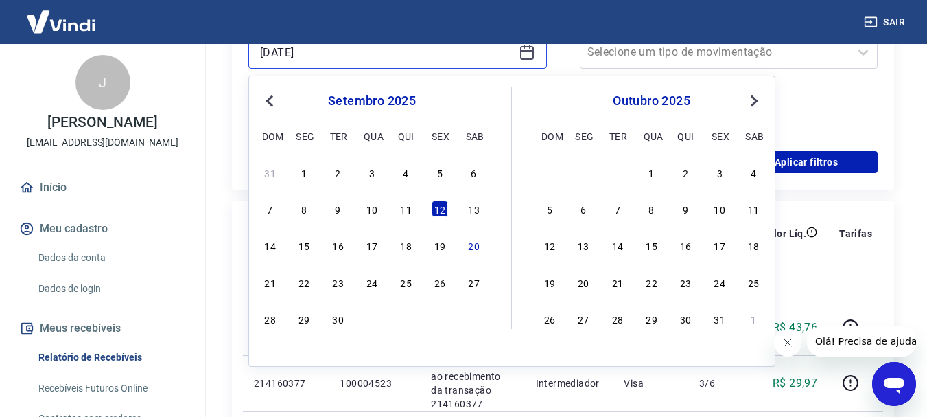
scroll to position [343, 0]
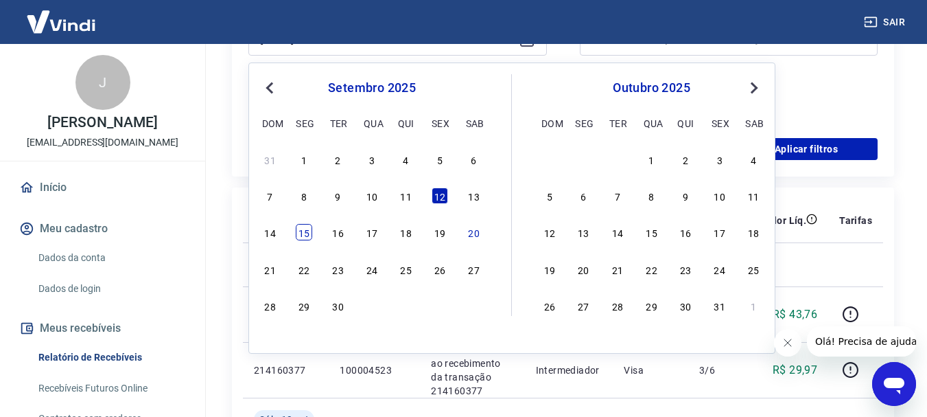
click at [311, 236] on div "15" at bounding box center [304, 232] width 16 height 16
type input "[DATE]"
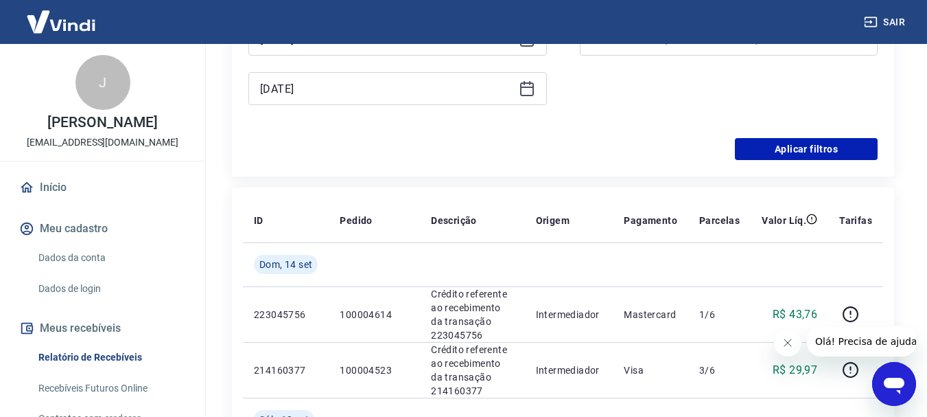
click at [528, 91] on icon at bounding box center [527, 88] width 16 height 16
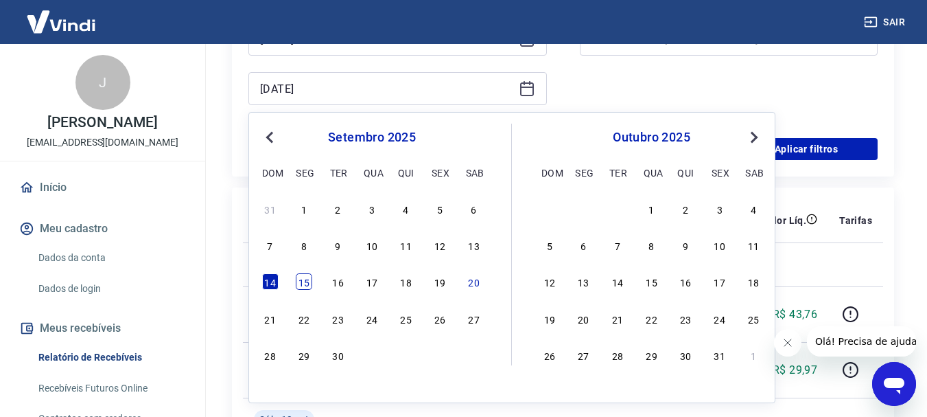
click at [301, 286] on div "15" at bounding box center [304, 281] width 16 height 16
type input "[DATE]"
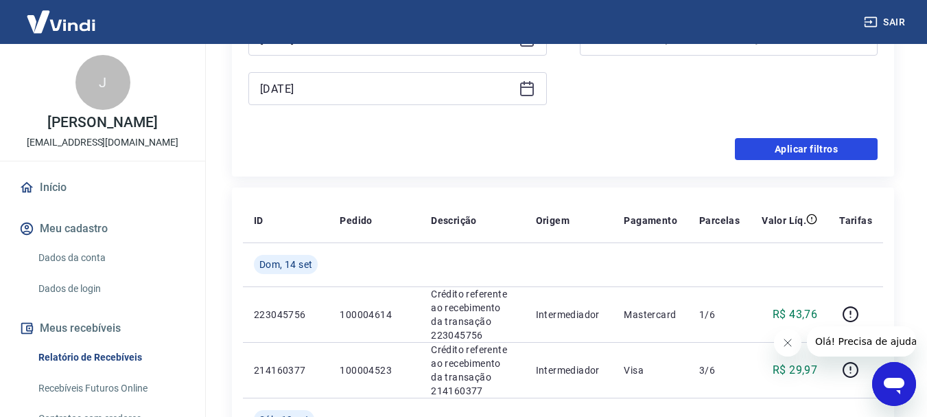
click at [849, 148] on button "Aplicar filtros" at bounding box center [806, 149] width 143 height 22
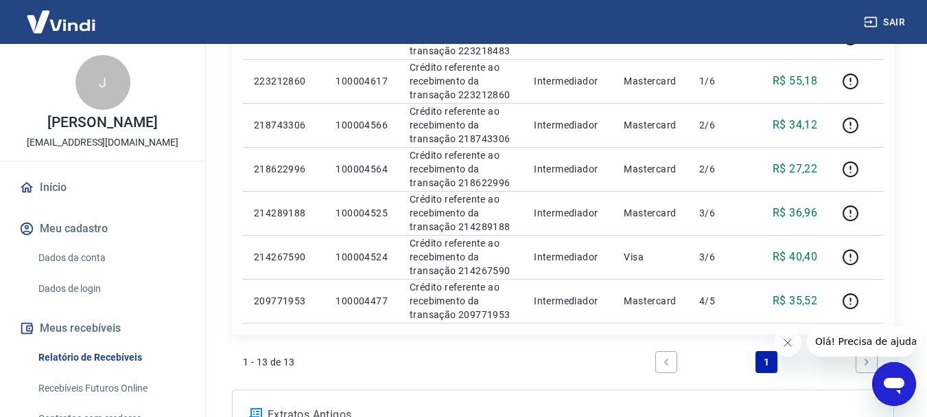
scroll to position [549, 0]
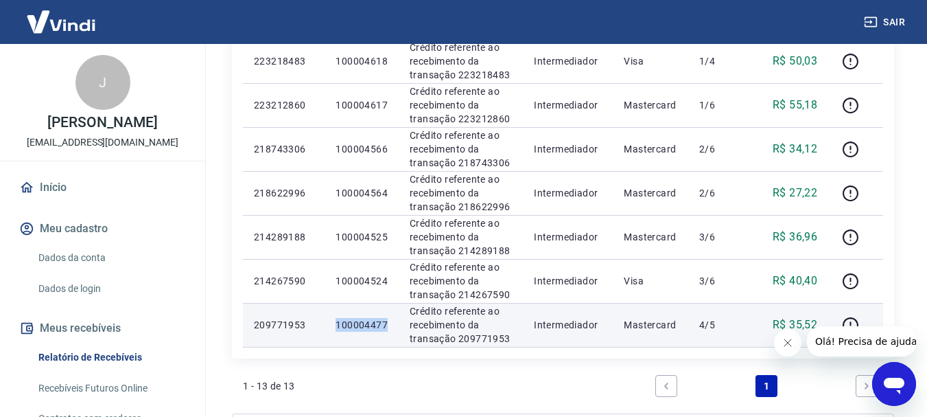
drag, startPoint x: 327, startPoint y: 321, endPoint x: 387, endPoint y: 321, distance: 60.4
click at [387, 321] on td "100004477" at bounding box center [362, 325] width 74 height 44
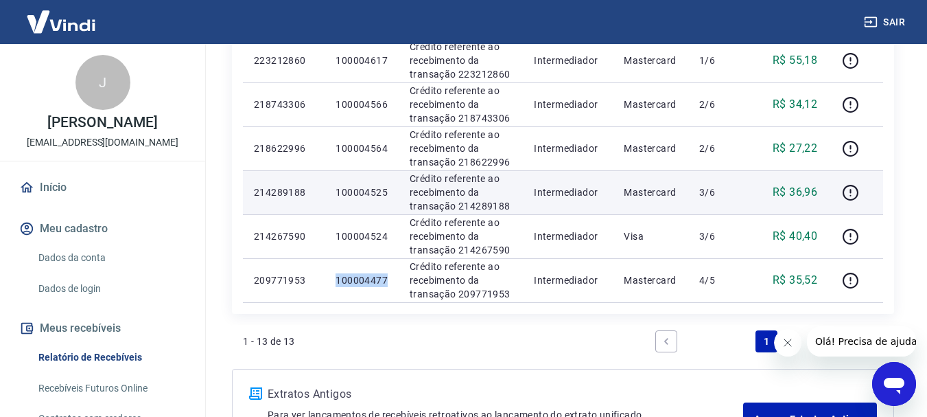
scroll to position [618, 0]
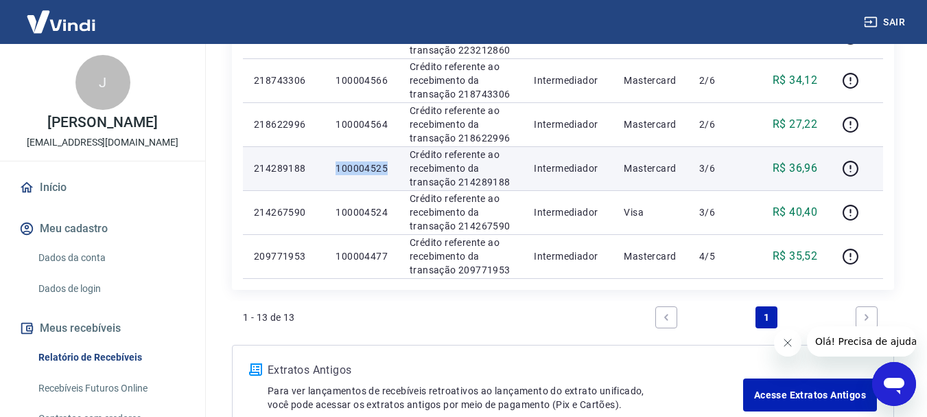
drag, startPoint x: 348, startPoint y: 170, endPoint x: 388, endPoint y: 170, distance: 39.8
click at [388, 170] on td "100004525" at bounding box center [362, 168] width 74 height 44
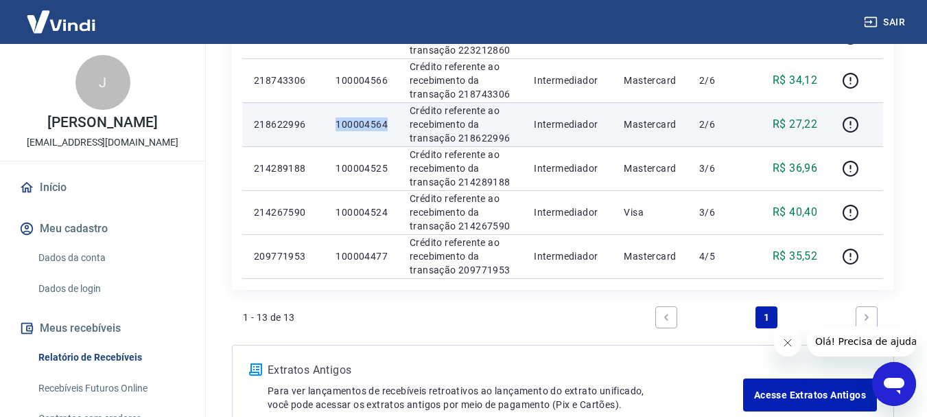
drag, startPoint x: 334, startPoint y: 123, endPoint x: 392, endPoint y: 123, distance: 57.7
click at [392, 123] on td "100004564" at bounding box center [362, 124] width 74 height 44
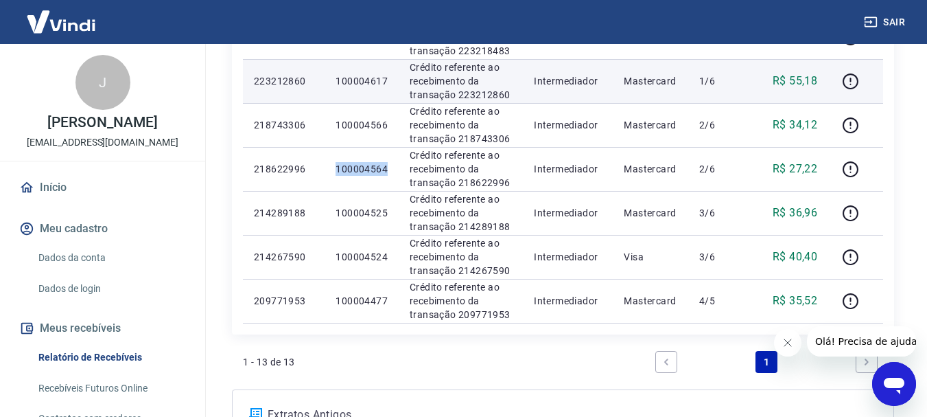
scroll to position [549, 0]
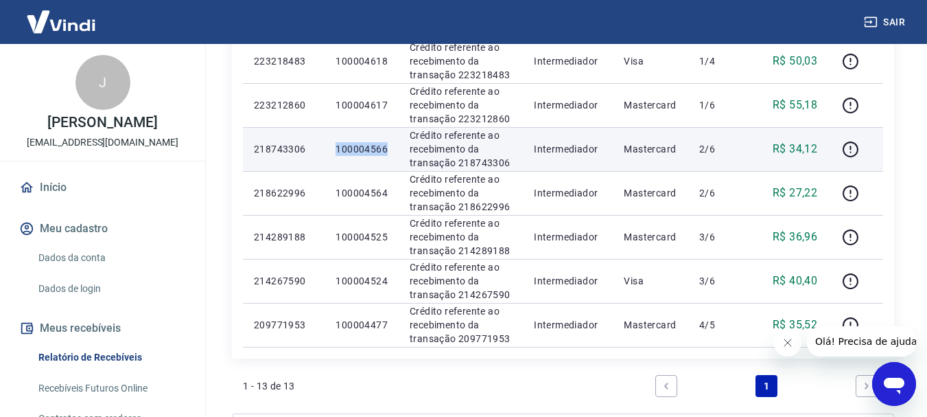
drag, startPoint x: 351, startPoint y: 150, endPoint x: 391, endPoint y: 150, distance: 39.8
click at [391, 150] on td "100004566" at bounding box center [362, 149] width 74 height 44
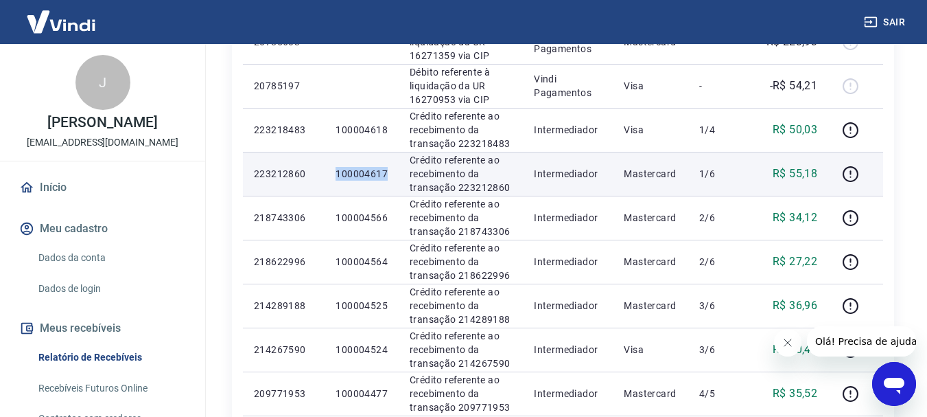
drag, startPoint x: 351, startPoint y: 174, endPoint x: 386, endPoint y: 174, distance: 35.0
click at [386, 174] on td "100004617" at bounding box center [362, 174] width 74 height 44
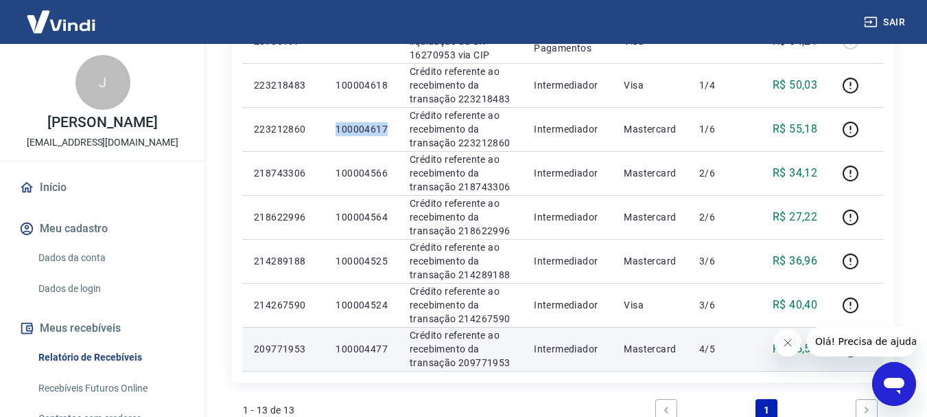
scroll to position [549, 0]
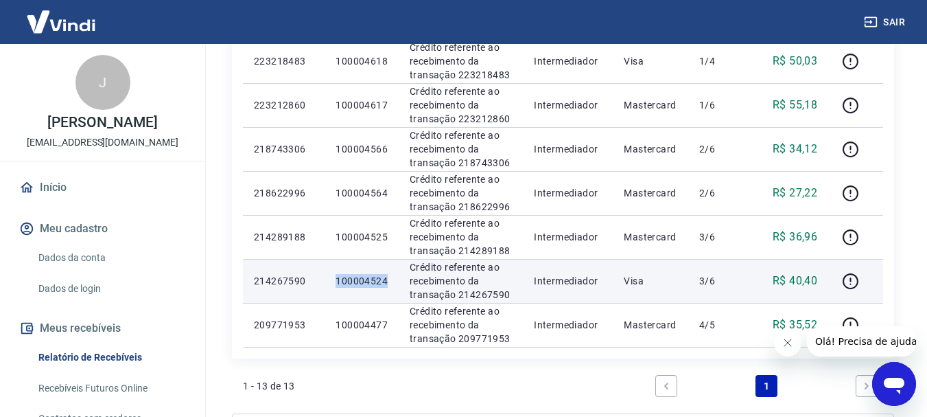
drag, startPoint x: 330, startPoint y: 283, endPoint x: 393, endPoint y: 283, distance: 63.1
click at [393, 283] on tr "214267590 100004524 Crédito referente ao recebimento da transação 214267590 Int…" at bounding box center [563, 281] width 640 height 44
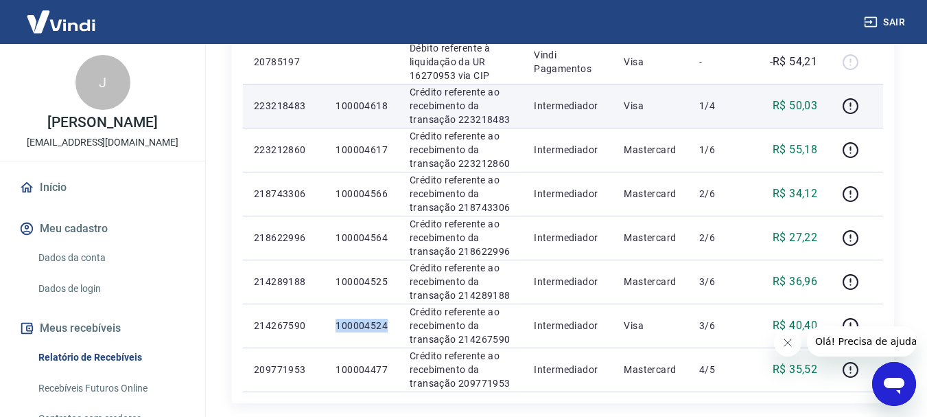
scroll to position [480, 0]
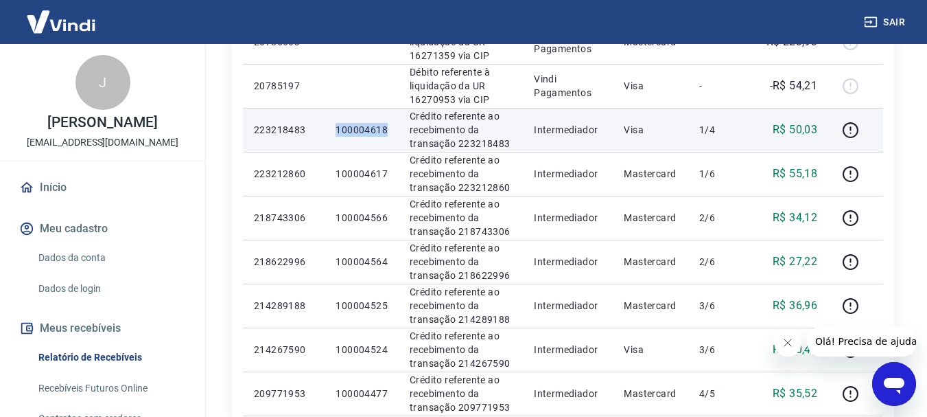
drag, startPoint x: 337, startPoint y: 128, endPoint x: 395, endPoint y: 130, distance: 57.7
click at [395, 130] on td "100004618" at bounding box center [362, 130] width 74 height 44
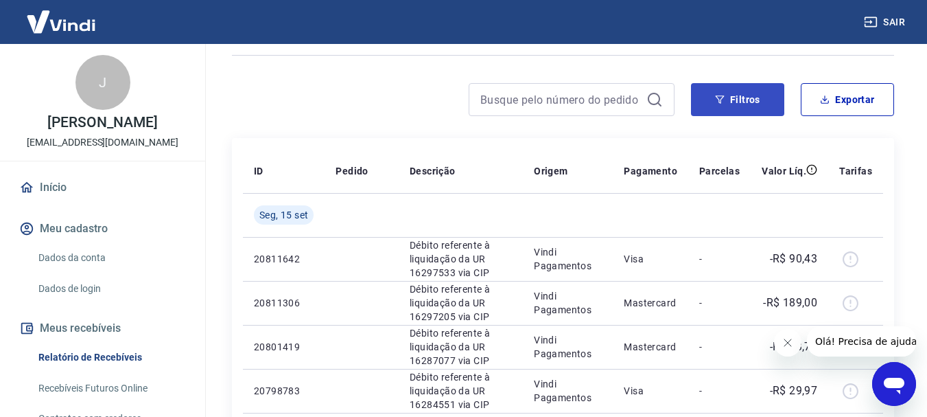
scroll to position [87, 0]
click at [746, 98] on button "Filtros" at bounding box center [737, 100] width 93 height 33
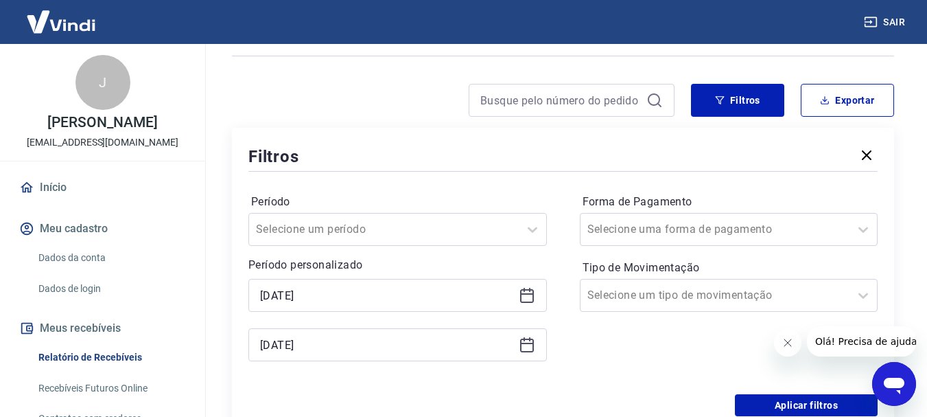
click at [528, 299] on icon at bounding box center [527, 295] width 16 height 16
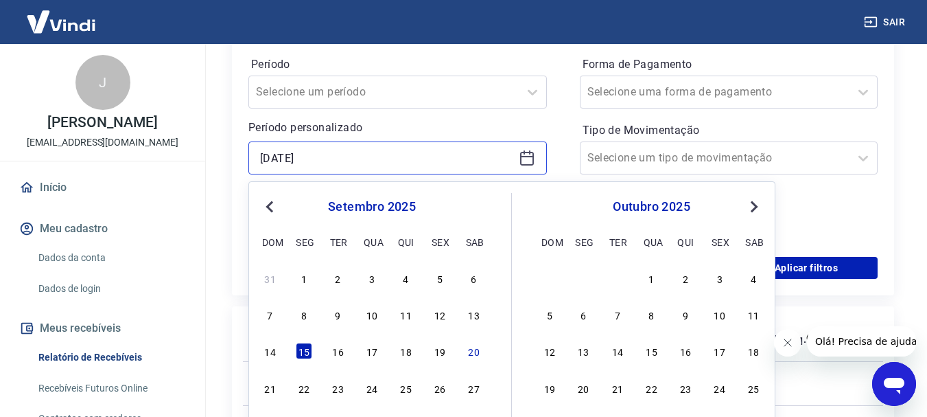
scroll to position [293, 0]
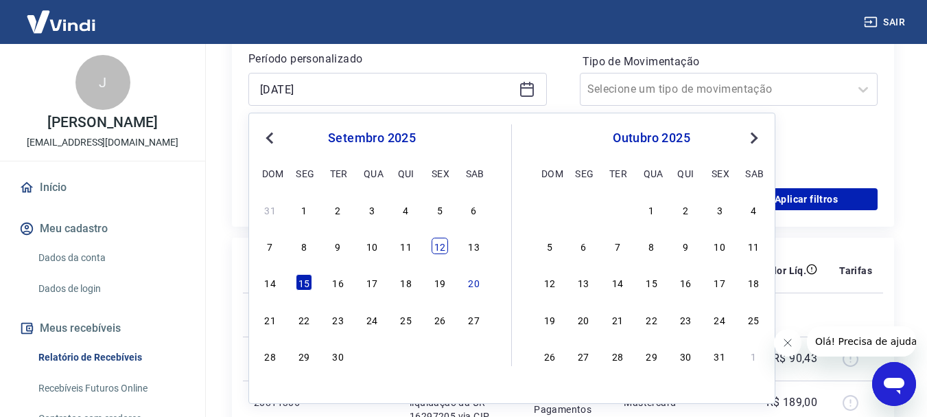
click at [437, 244] on div "12" at bounding box center [440, 245] width 16 height 16
type input "[DATE]"
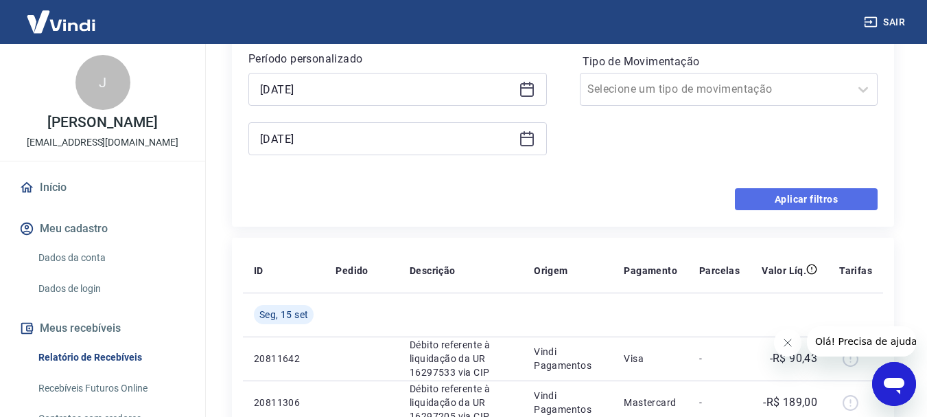
click at [765, 205] on button "Aplicar filtros" at bounding box center [806, 199] width 143 height 22
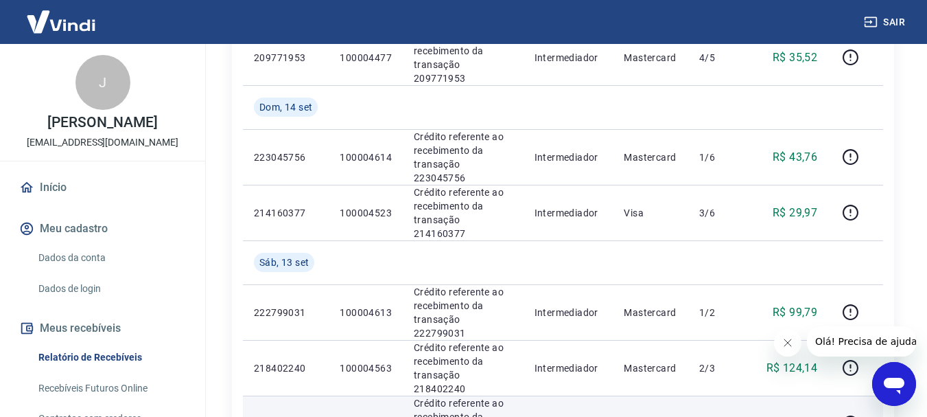
scroll to position [824, 0]
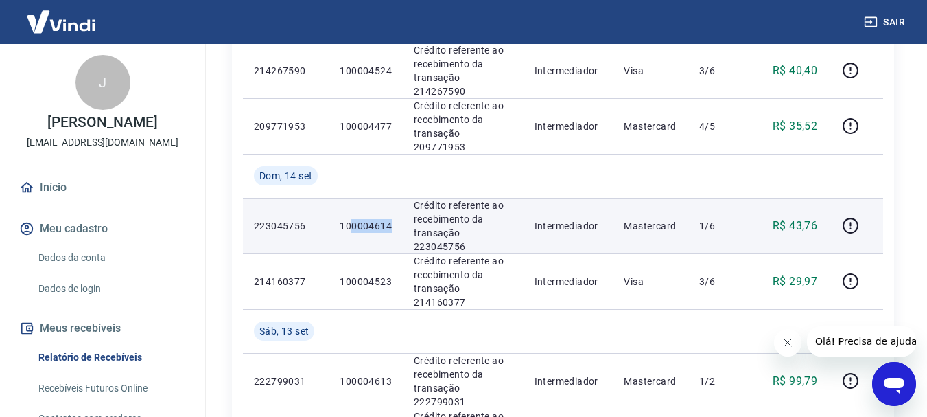
drag, startPoint x: 373, startPoint y: 142, endPoint x: 395, endPoint y: 142, distance: 22.6
click at [395, 198] on td "100004614" at bounding box center [366, 226] width 74 height 56
click at [384, 219] on p "100004614" at bounding box center [366, 226] width 52 height 14
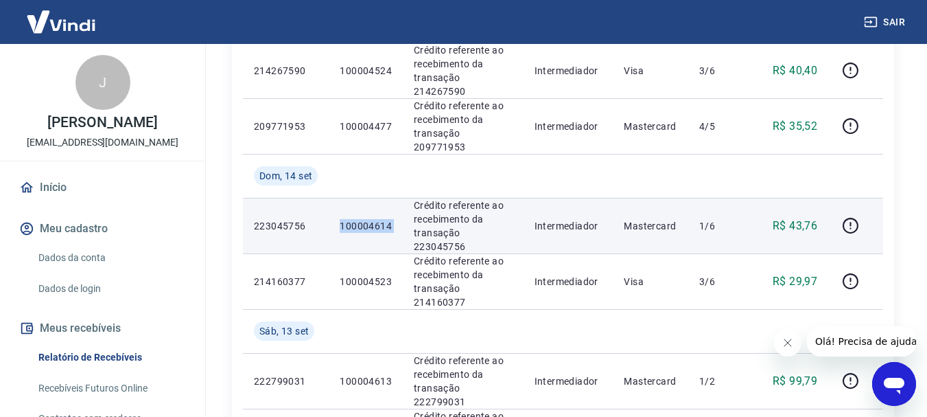
click at [384, 219] on p "100004614" at bounding box center [366, 226] width 52 height 14
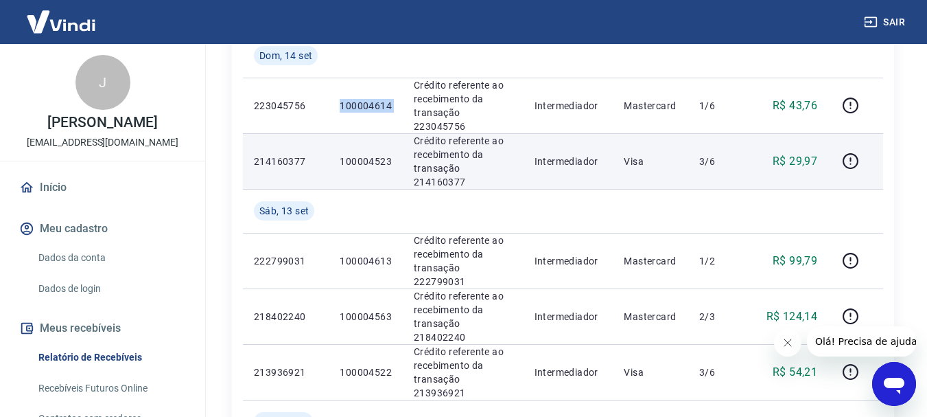
scroll to position [961, 0]
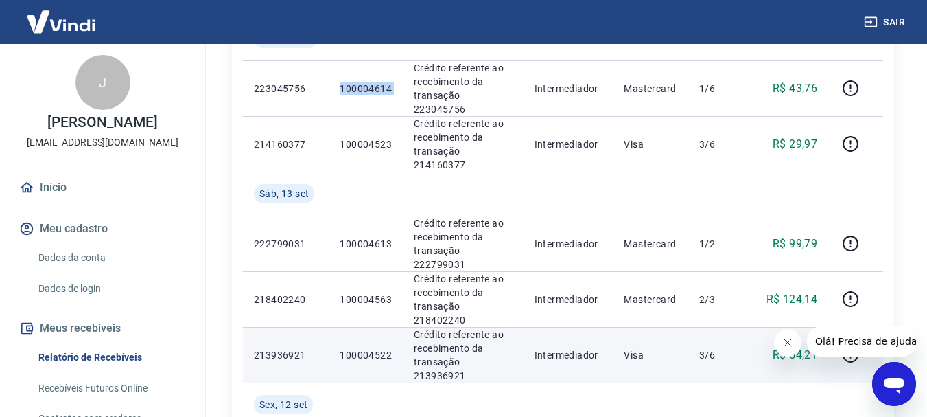
click at [340, 327] on td "100004522" at bounding box center [366, 355] width 74 height 56
click at [351, 348] on p "100004522" at bounding box center [366, 355] width 52 height 14
drag, startPoint x: 387, startPoint y: 222, endPoint x: 398, endPoint y: 222, distance: 11.0
click at [398, 327] on td "100004522" at bounding box center [366, 355] width 74 height 56
click at [395, 327] on td "100004522" at bounding box center [366, 355] width 74 height 56
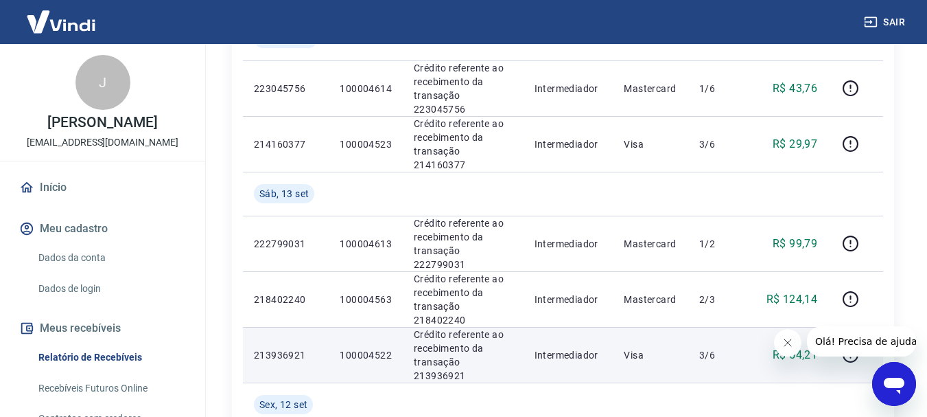
drag, startPoint x: 395, startPoint y: 224, endPoint x: 384, endPoint y: 222, distance: 11.7
click at [392, 327] on td "100004522" at bounding box center [366, 355] width 74 height 56
click at [373, 348] on p "100004522" at bounding box center [366, 355] width 52 height 14
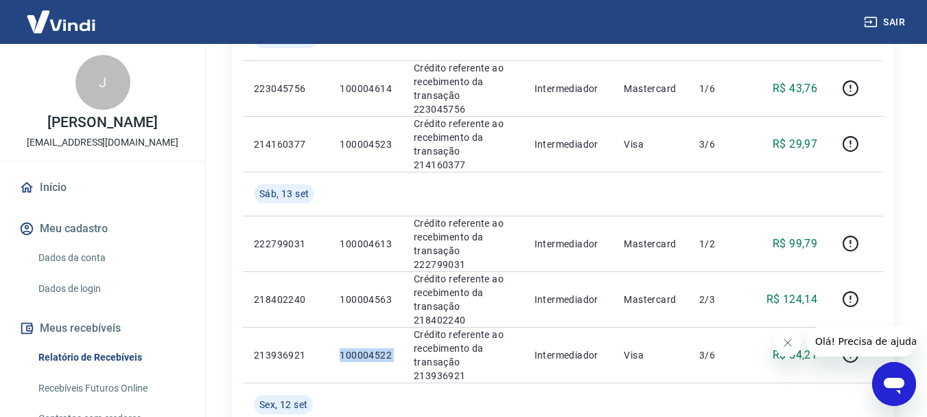
scroll to position [892, 0]
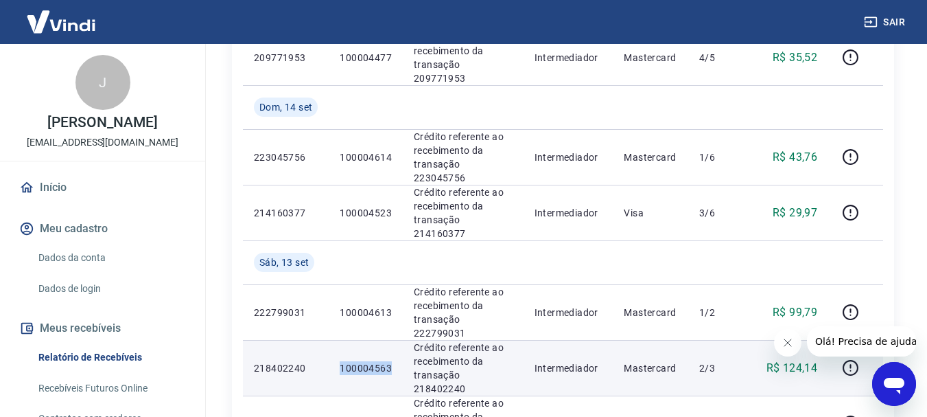
drag, startPoint x: 369, startPoint y: 246, endPoint x: 390, endPoint y: 246, distance: 20.6
click at [390, 340] on td "100004563" at bounding box center [366, 368] width 74 height 56
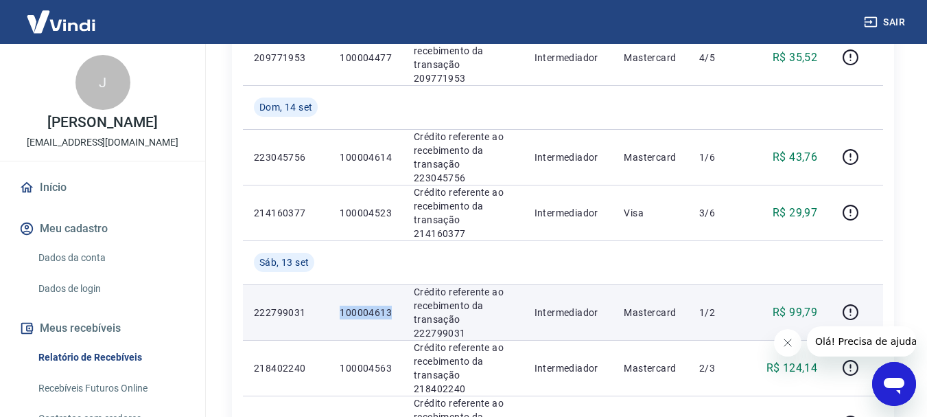
drag, startPoint x: 373, startPoint y: 202, endPoint x: 394, endPoint y: 202, distance: 21.3
click at [394, 284] on td "100004613" at bounding box center [366, 312] width 74 height 56
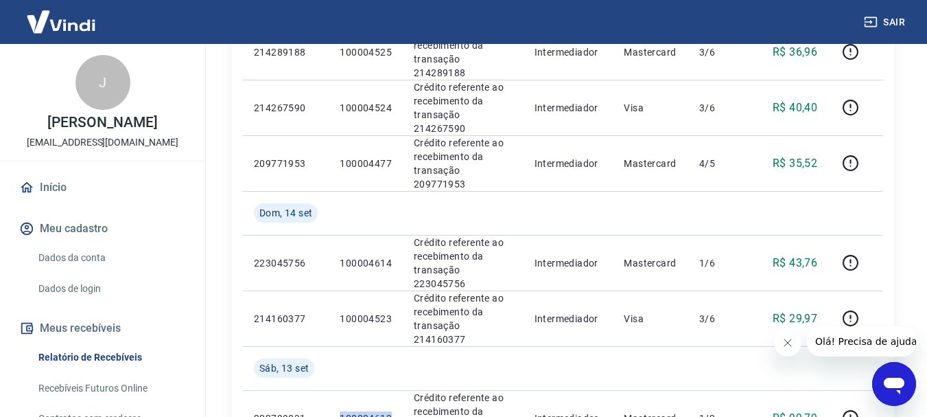
scroll to position [755, 0]
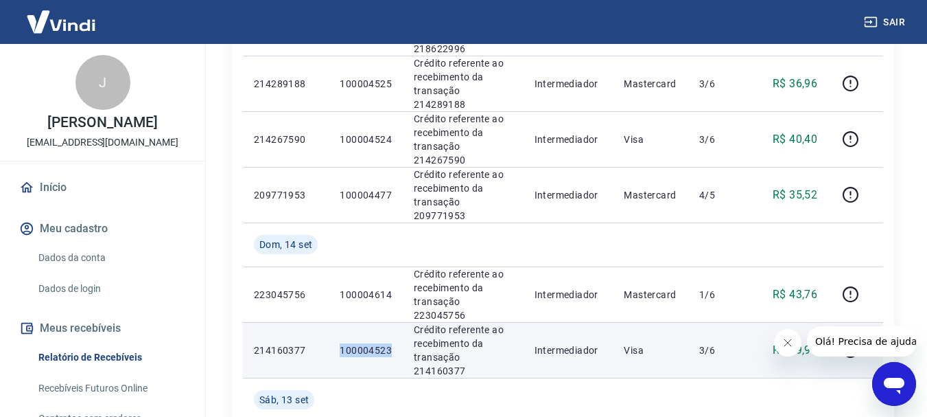
drag, startPoint x: 340, startPoint y: 252, endPoint x: 394, endPoint y: 251, distance: 53.5
click at [394, 322] on td "100004523" at bounding box center [366, 350] width 74 height 56
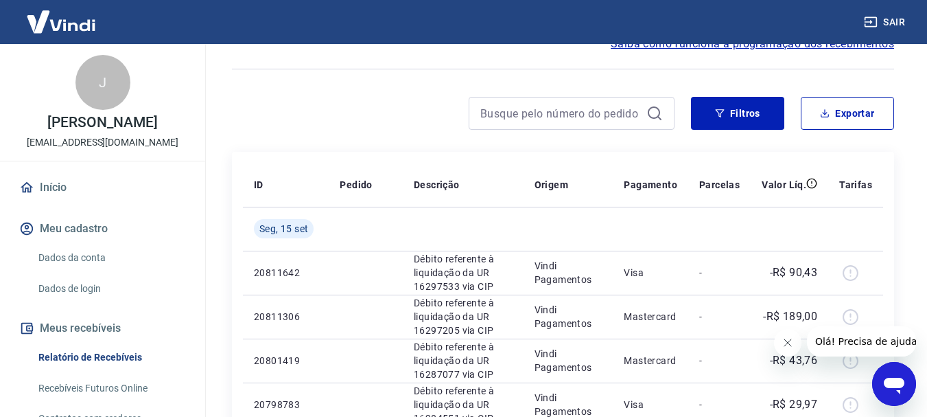
scroll to position [69, 0]
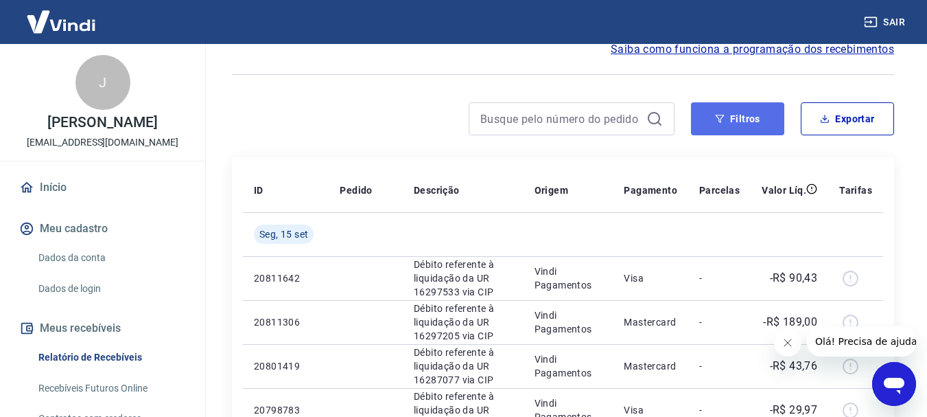
click at [745, 114] on button "Filtros" at bounding box center [737, 118] width 93 height 33
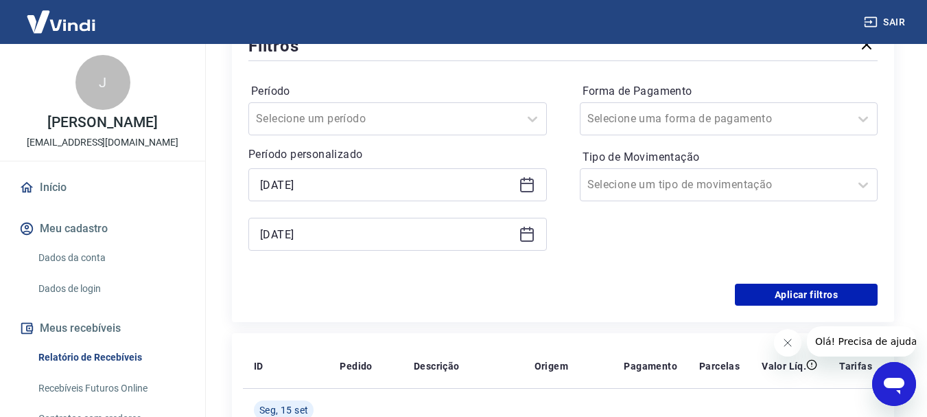
scroll to position [275, 0]
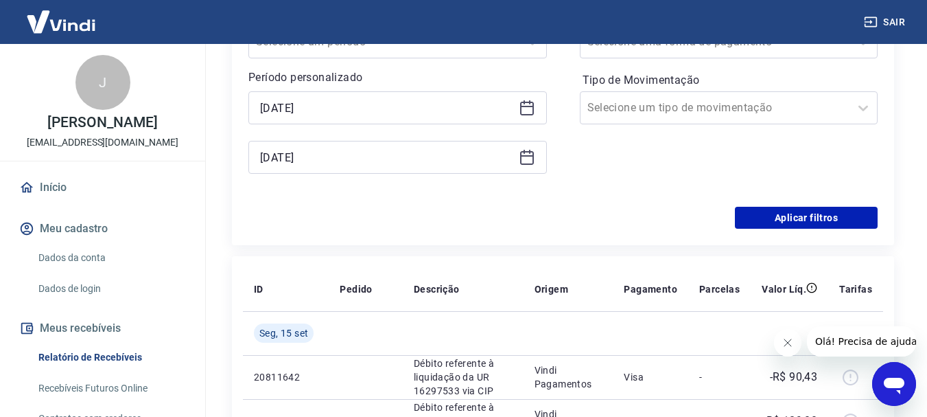
click at [520, 107] on icon at bounding box center [527, 109] width 14 height 14
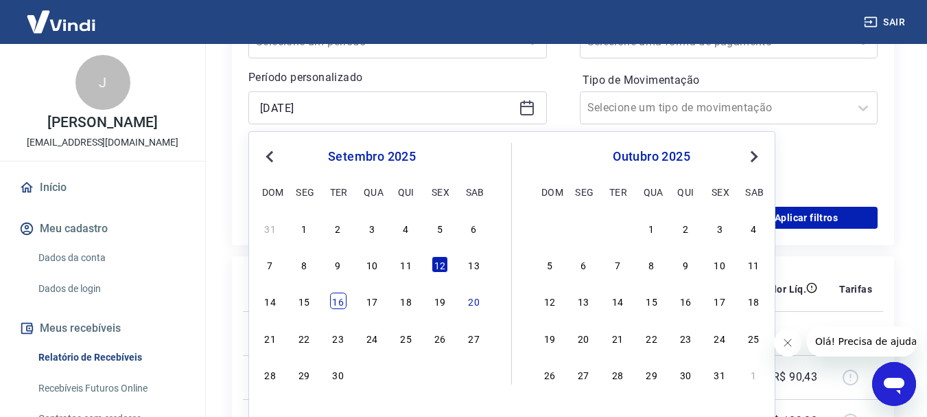
click at [331, 302] on div "16" at bounding box center [338, 300] width 16 height 16
type input "[DATE]"
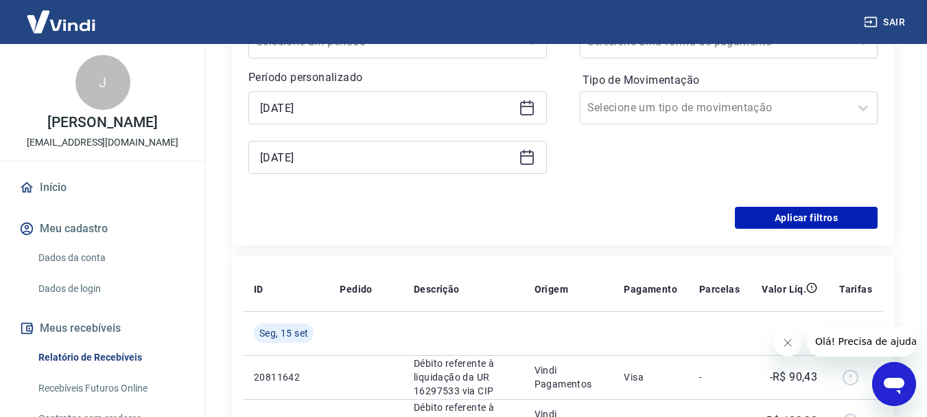
click at [535, 165] on icon at bounding box center [527, 157] width 16 height 16
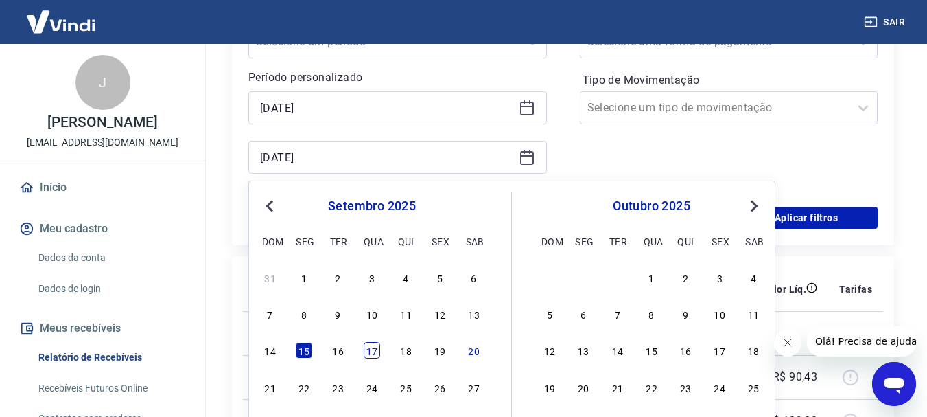
click at [366, 353] on div "17" at bounding box center [372, 350] width 16 height 16
type input "[DATE]"
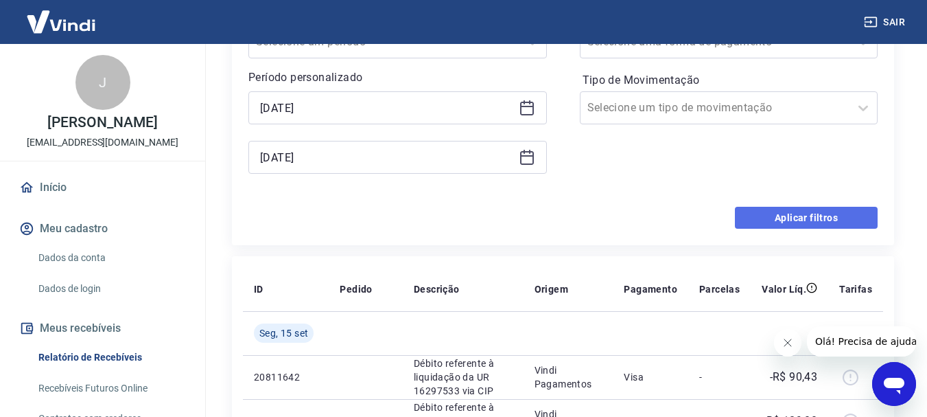
click at [823, 218] on button "Aplicar filtros" at bounding box center [806, 218] width 143 height 22
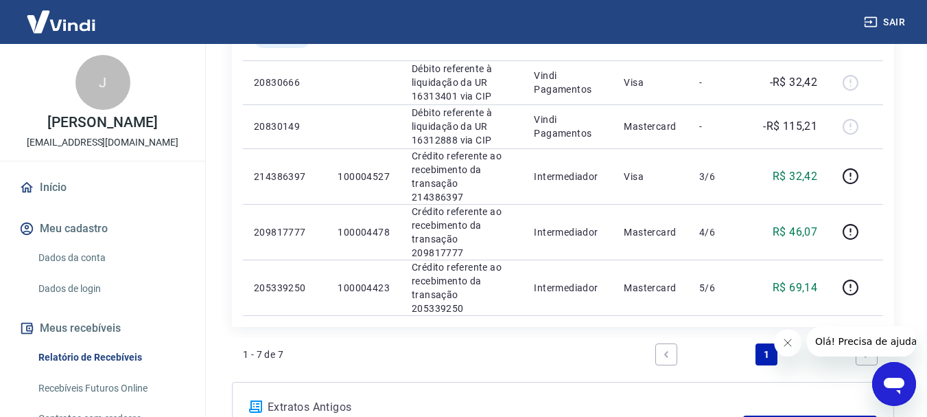
scroll to position [343, 0]
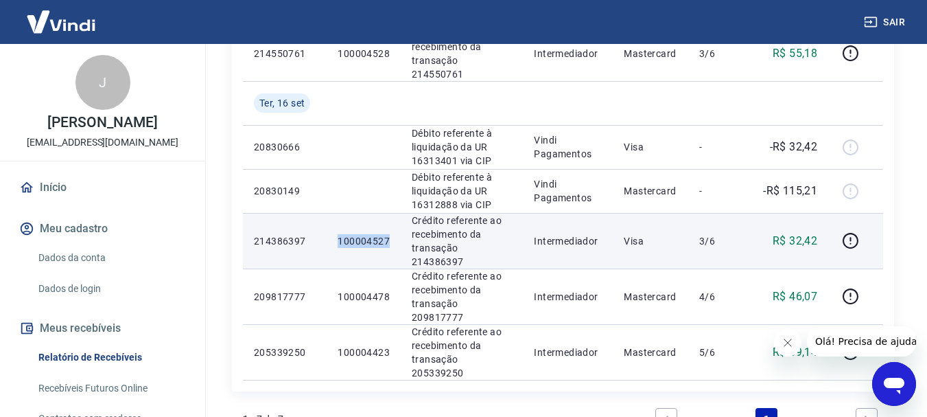
drag, startPoint x: 375, startPoint y: 221, endPoint x: 389, endPoint y: 222, distance: 13.7
click at [389, 222] on td "100004527" at bounding box center [364, 241] width 74 height 56
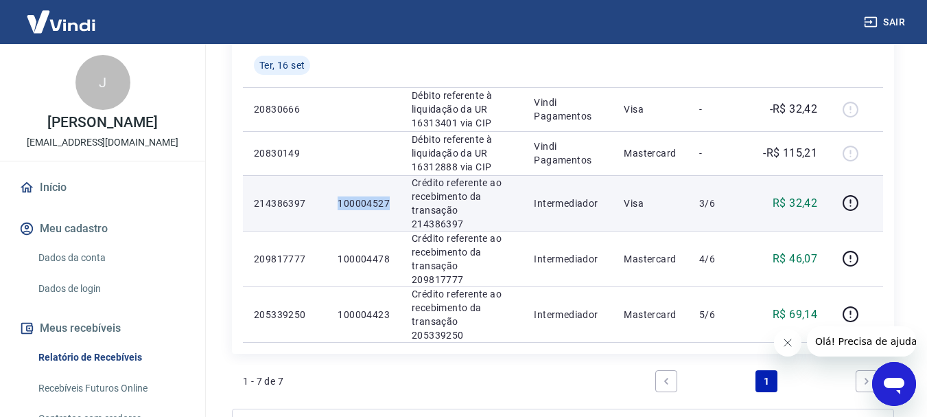
scroll to position [412, 0]
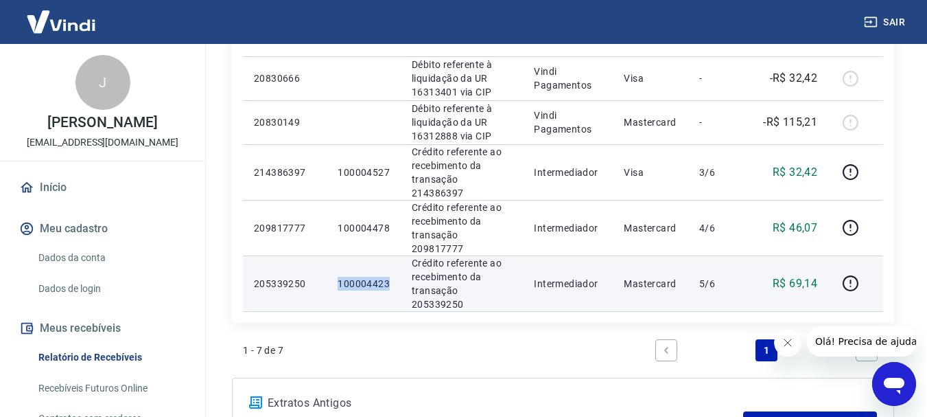
drag, startPoint x: 332, startPoint y: 243, endPoint x: 387, endPoint y: 243, distance: 54.9
click at [387, 255] on td "100004423" at bounding box center [364, 283] width 74 height 56
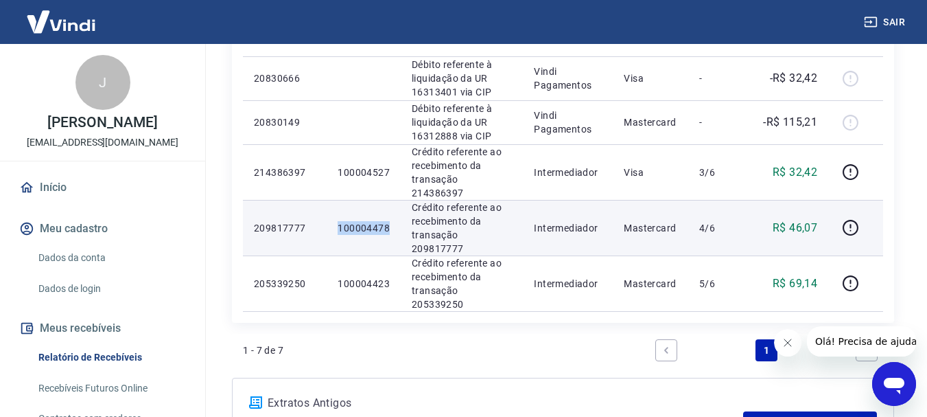
drag, startPoint x: 340, startPoint y: 200, endPoint x: 395, endPoint y: 200, distance: 54.9
click at [395, 200] on td "100004478" at bounding box center [364, 228] width 74 height 56
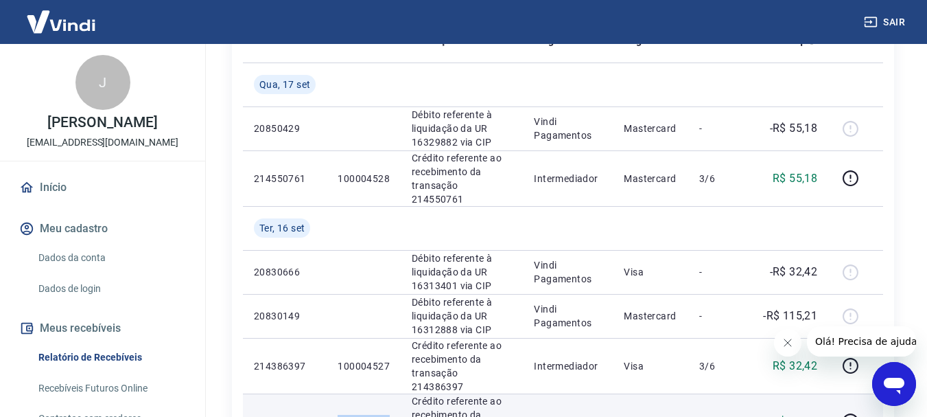
scroll to position [137, 0]
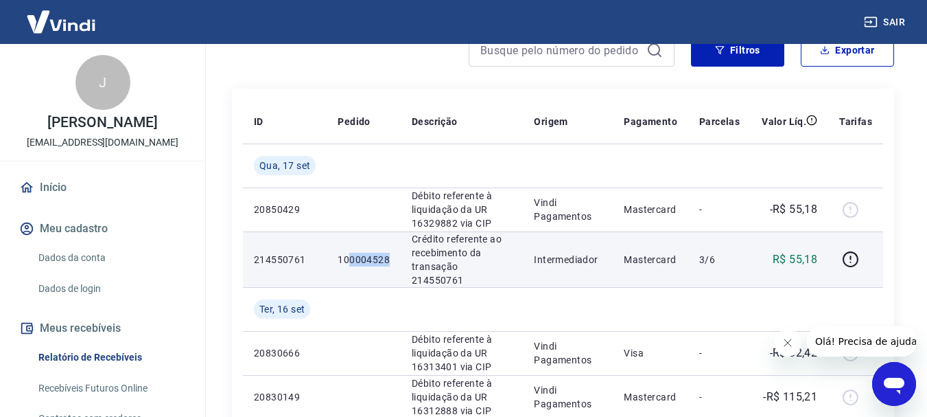
drag, startPoint x: 380, startPoint y: 254, endPoint x: 391, endPoint y: 254, distance: 11.7
click at [391, 254] on td "100004528" at bounding box center [364, 259] width 74 height 56
click at [389, 254] on td "100004528" at bounding box center [364, 259] width 74 height 56
click at [387, 254] on td "100004528" at bounding box center [364, 259] width 74 height 56
click at [383, 254] on p "100004528" at bounding box center [364, 260] width 52 height 14
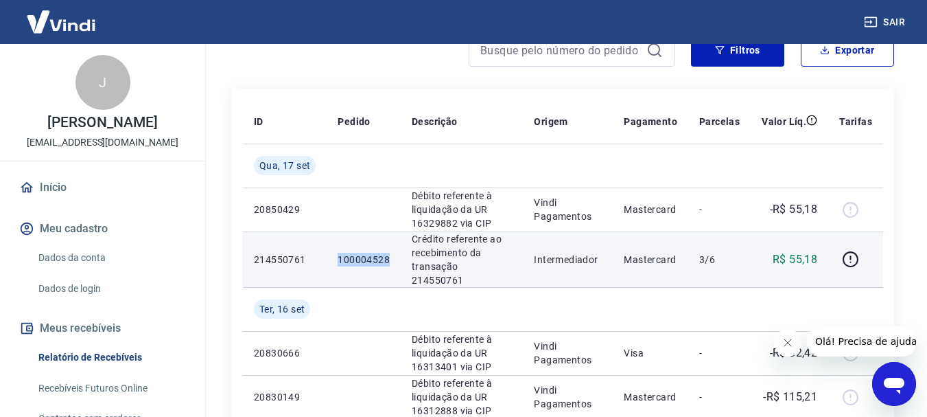
click at [383, 254] on p "100004528" at bounding box center [364, 260] width 52 height 14
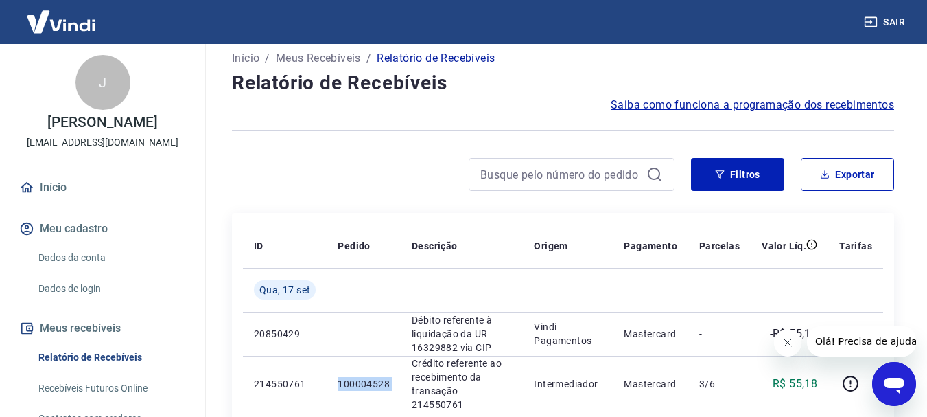
scroll to position [0, 0]
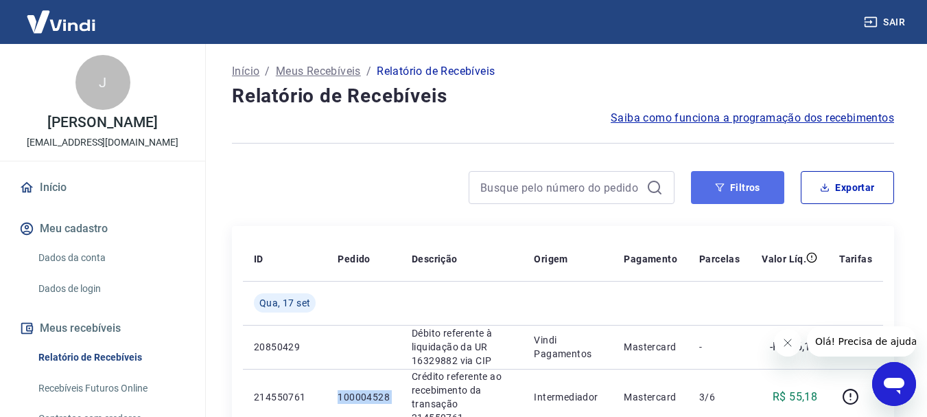
click at [721, 198] on button "Filtros" at bounding box center [737, 187] width 93 height 33
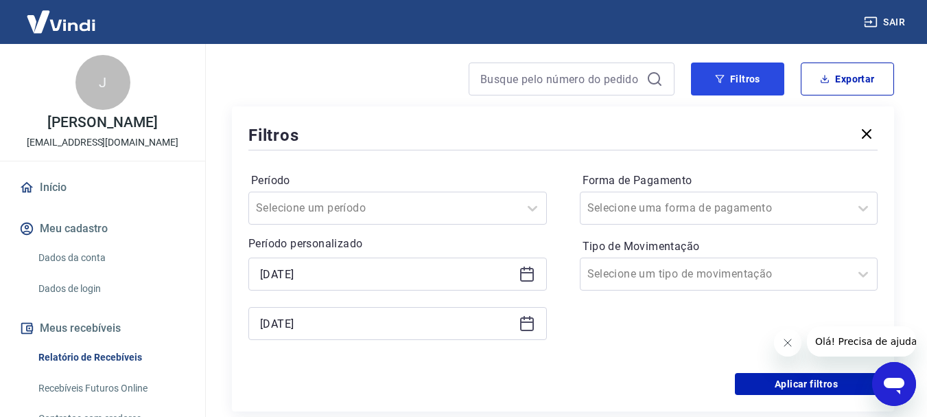
scroll to position [137, 0]
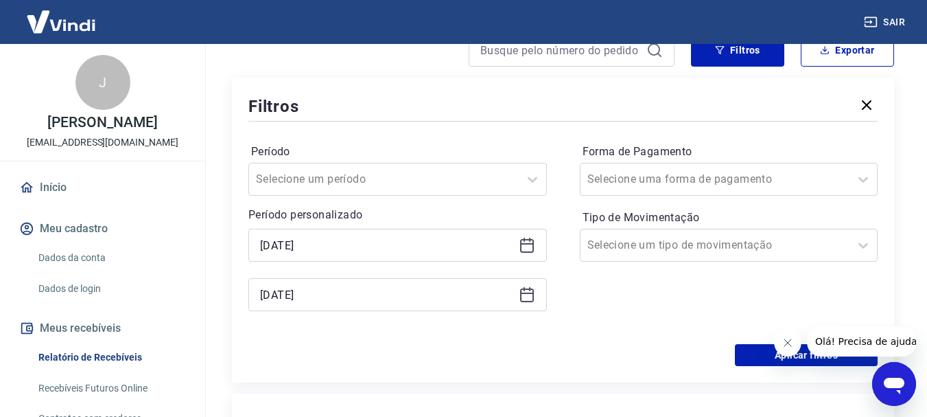
click at [530, 246] on icon at bounding box center [527, 245] width 16 height 16
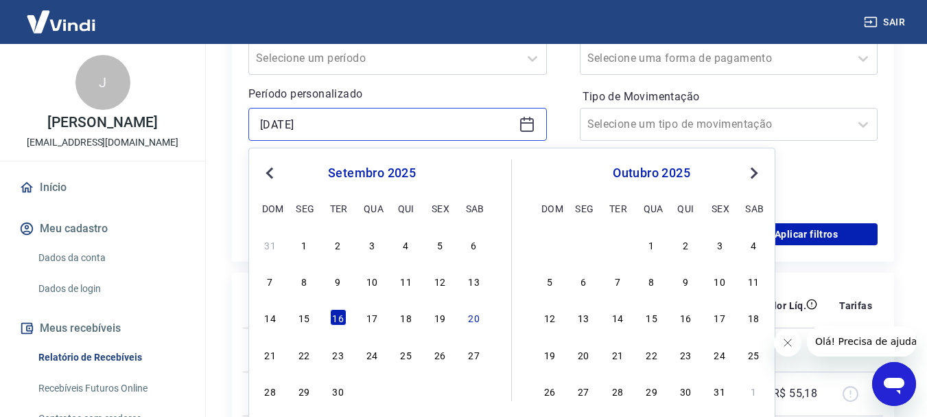
scroll to position [275, 0]
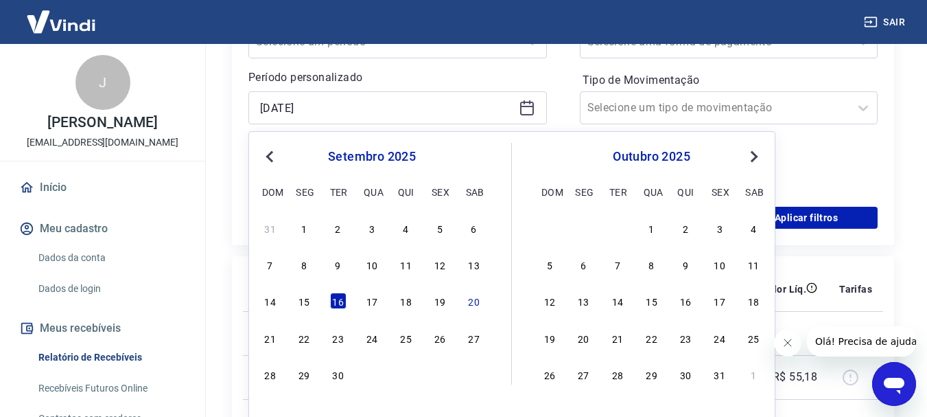
click at [477, 73] on p "Período personalizado" at bounding box center [397, 77] width 299 height 16
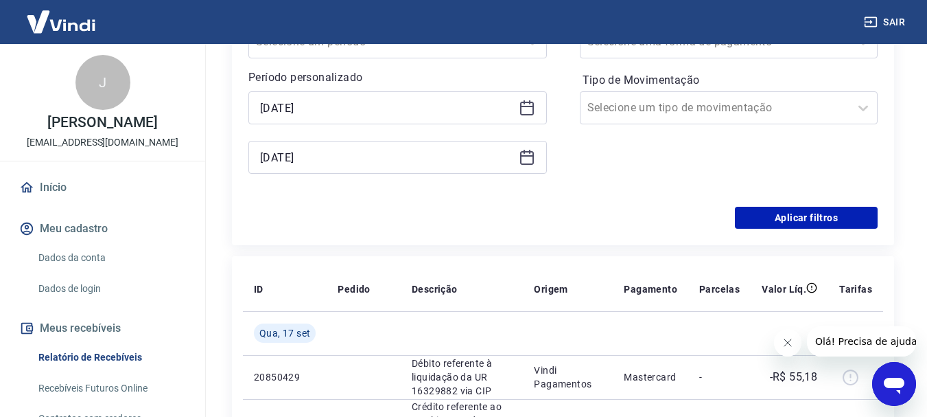
click at [529, 161] on icon at bounding box center [527, 157] width 16 height 16
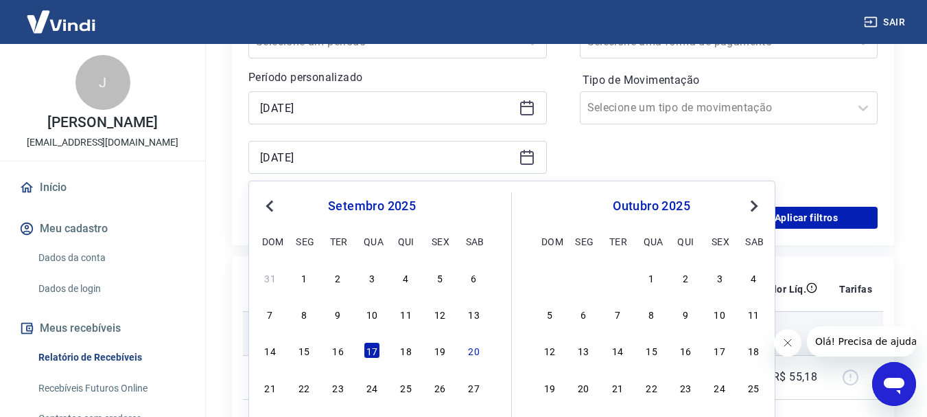
click at [411, 354] on div "18" at bounding box center [406, 350] width 16 height 16
type input "[DATE]"
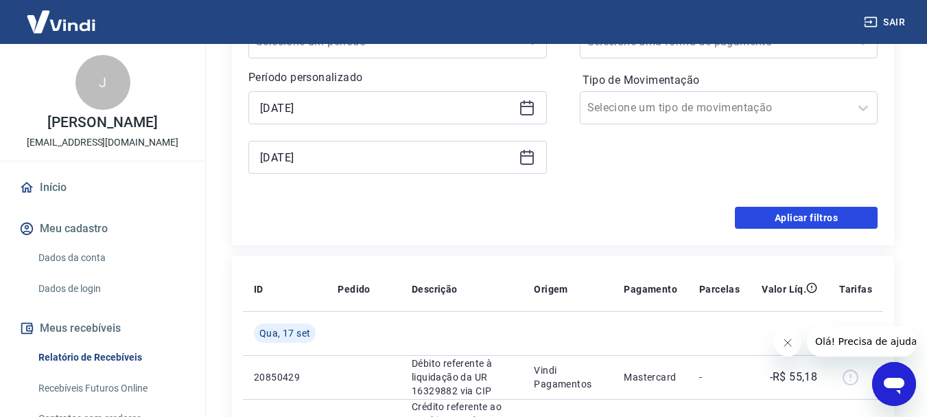
click at [818, 225] on button "Aplicar filtros" at bounding box center [806, 218] width 143 height 22
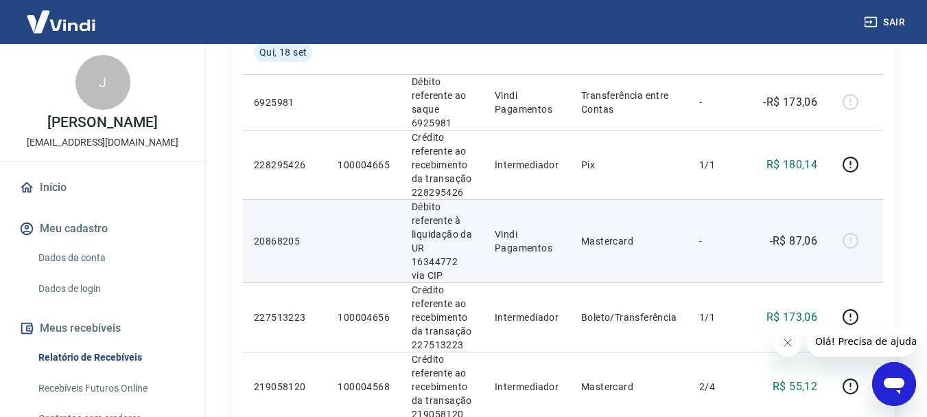
scroll to position [275, 0]
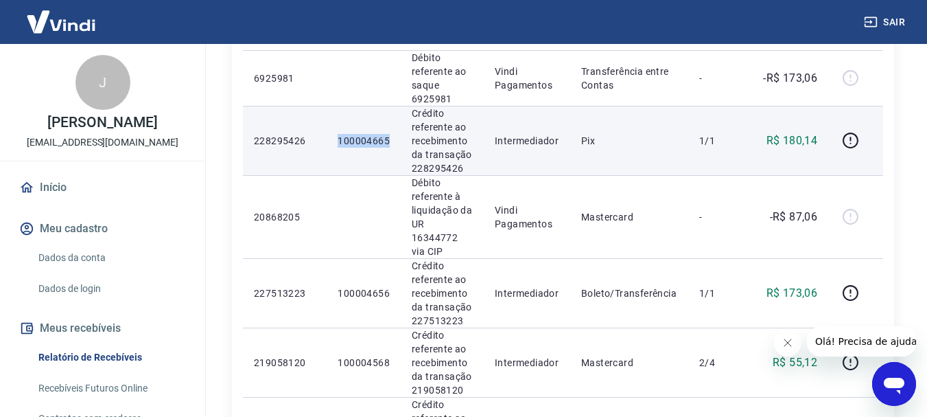
drag, startPoint x: 334, startPoint y: 143, endPoint x: 393, endPoint y: 143, distance: 58.3
click at [393, 143] on td "100004665" at bounding box center [364, 140] width 74 height 69
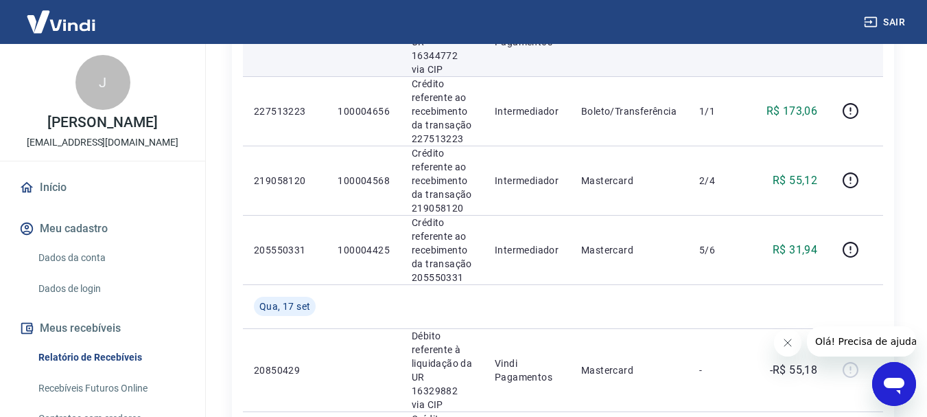
scroll to position [480, 0]
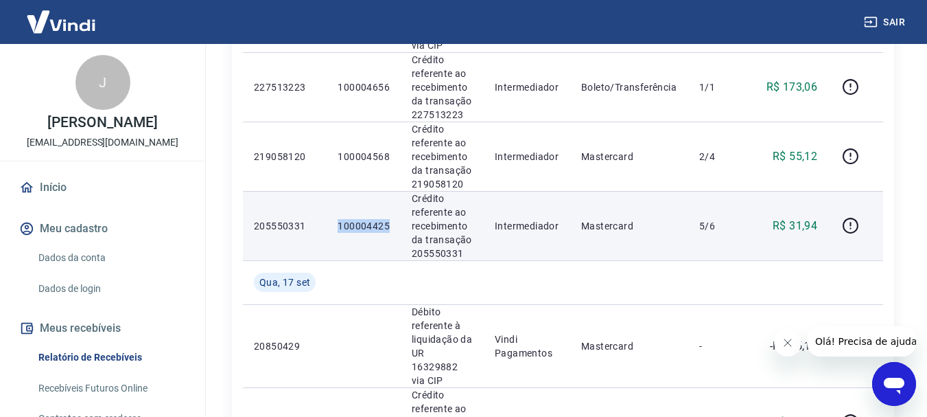
drag, startPoint x: 329, startPoint y: 209, endPoint x: 388, endPoint y: 213, distance: 59.2
click at [388, 213] on td "100004425" at bounding box center [364, 225] width 74 height 69
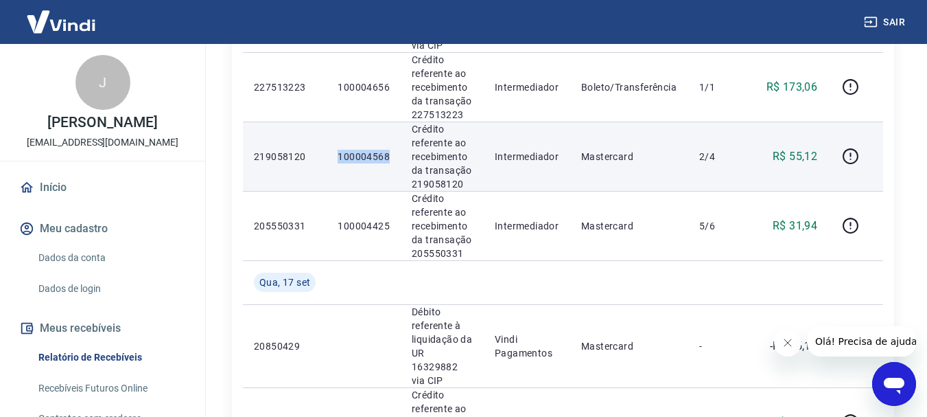
drag, startPoint x: 336, startPoint y: 147, endPoint x: 391, endPoint y: 145, distance: 54.9
click at [391, 145] on td "100004568" at bounding box center [364, 155] width 74 height 69
click at [349, 150] on p "100004568" at bounding box center [364, 157] width 52 height 14
drag, startPoint x: 323, startPoint y: 143, endPoint x: 389, endPoint y: 143, distance: 66.6
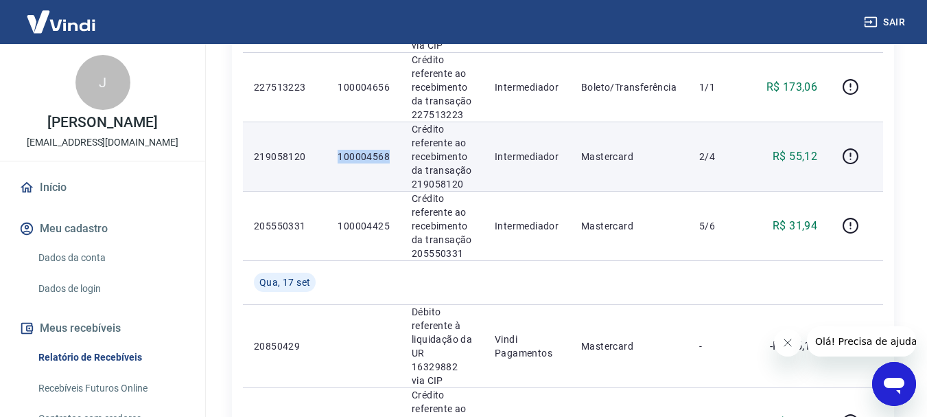
click at [389, 143] on tr "219058120 100004568 Crédito referente ao recebimento da transação 219058120 Int…" at bounding box center [563, 155] width 640 height 69
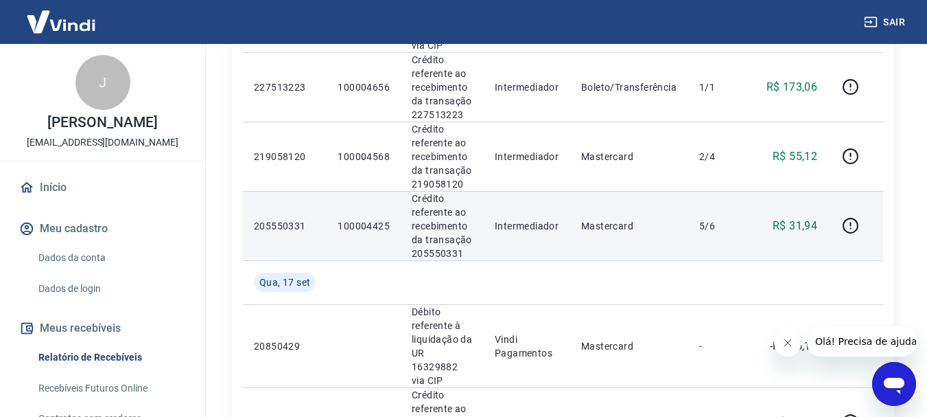
click at [776, 218] on p "R$ 31,94" at bounding box center [795, 226] width 45 height 16
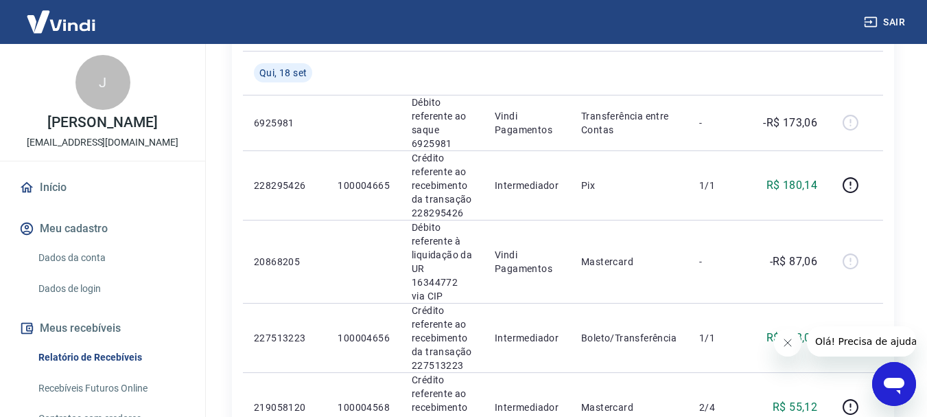
scroll to position [206, 0]
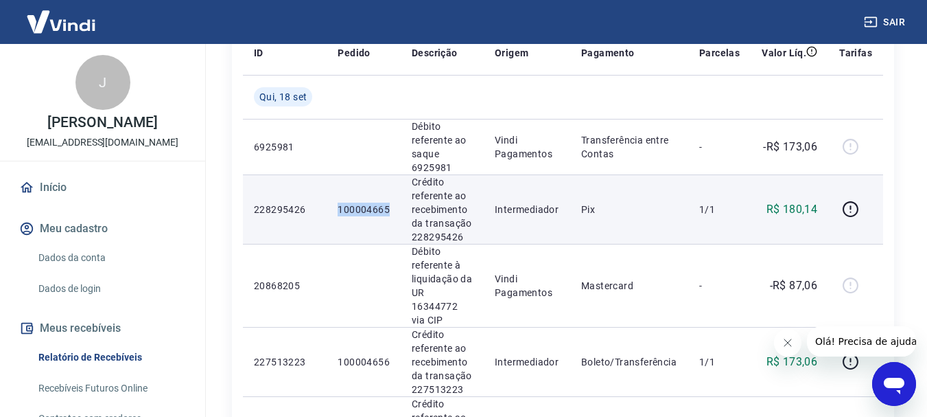
drag, startPoint x: 331, startPoint y: 209, endPoint x: 396, endPoint y: 211, distance: 64.5
click at [396, 211] on td "100004665" at bounding box center [364, 208] width 74 height 69
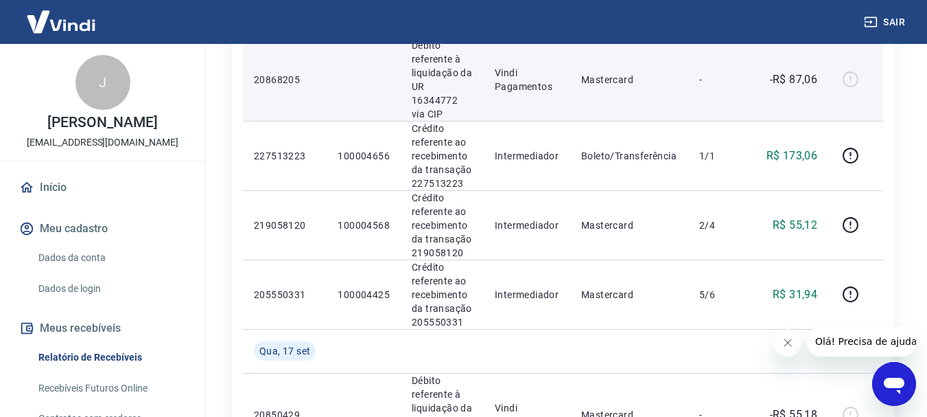
scroll to position [275, 0]
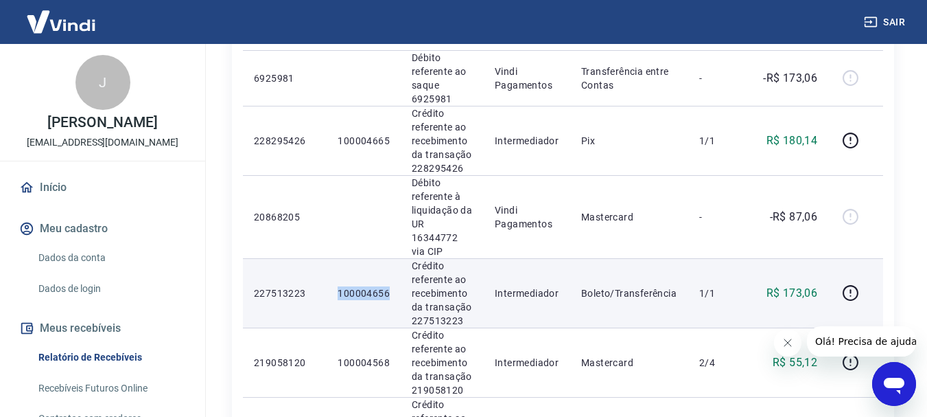
drag, startPoint x: 351, startPoint y: 280, endPoint x: 393, endPoint y: 281, distance: 41.9
click at [393, 281] on td "100004656" at bounding box center [364, 292] width 74 height 69
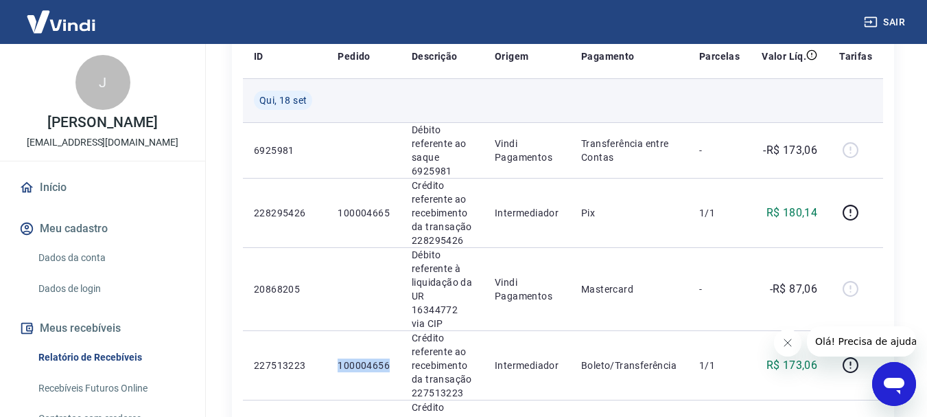
scroll to position [206, 0]
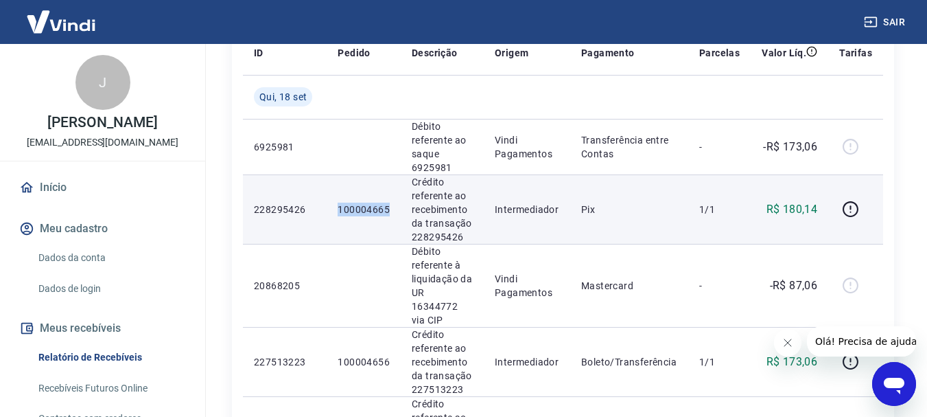
drag, startPoint x: 338, startPoint y: 211, endPoint x: 387, endPoint y: 211, distance: 49.4
click at [387, 211] on p "100004665" at bounding box center [364, 209] width 52 height 14
